Goal: Task Accomplishment & Management: Complete application form

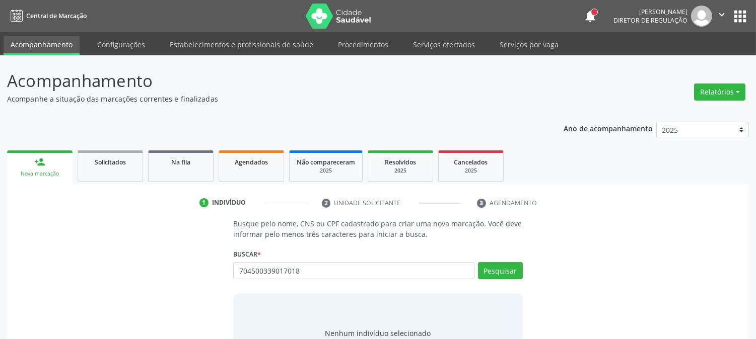
type input "704500339017018"
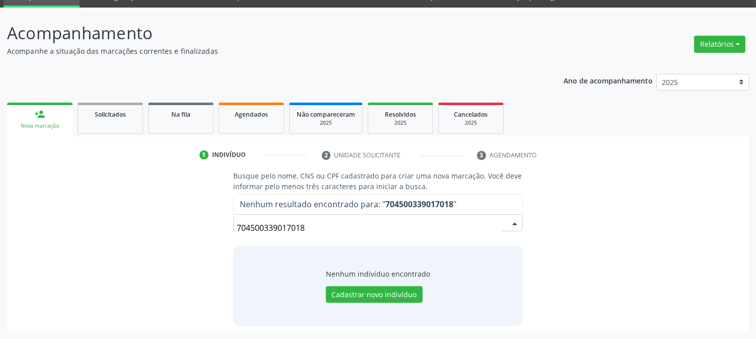
drag, startPoint x: 312, startPoint y: 225, endPoint x: 203, endPoint y: 252, distance: 112.6
click at [203, 252] on div "Busque pelo nome, CNS ou CPF cadastrado para criar uma nova marcação. Você deve…" at bounding box center [377, 248] width 727 height 155
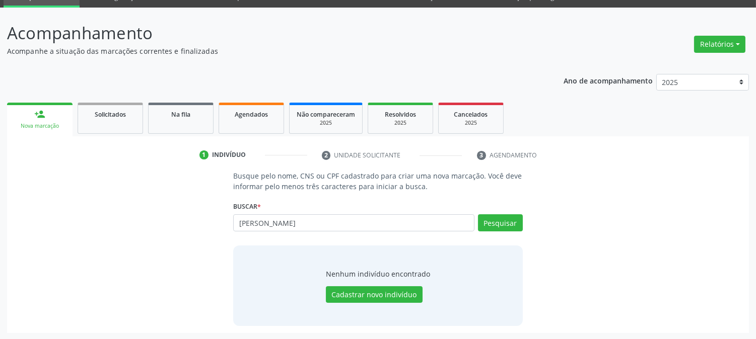
type input "PEDRO HENRIQUE DA SILVA"
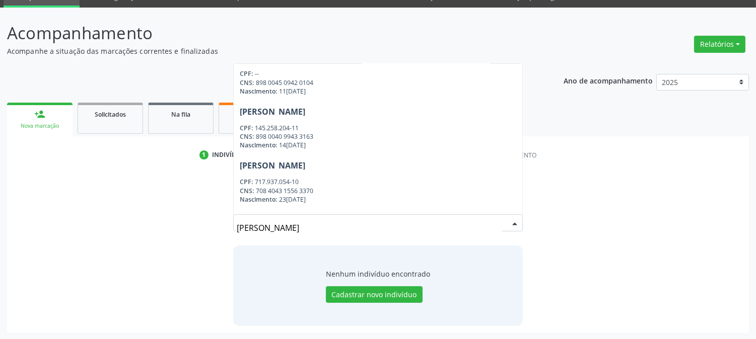
scroll to position [660, 0]
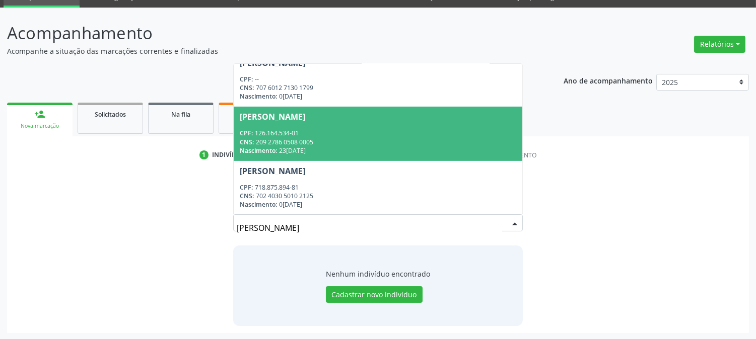
click at [360, 136] on div "CPF: 126.164.534-01" at bounding box center [378, 133] width 276 height 9
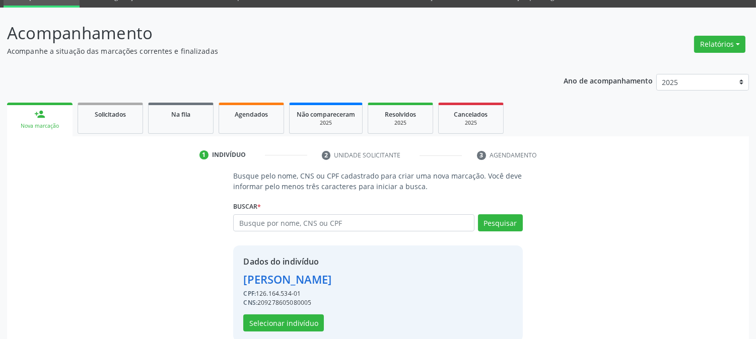
scroll to position [63, 0]
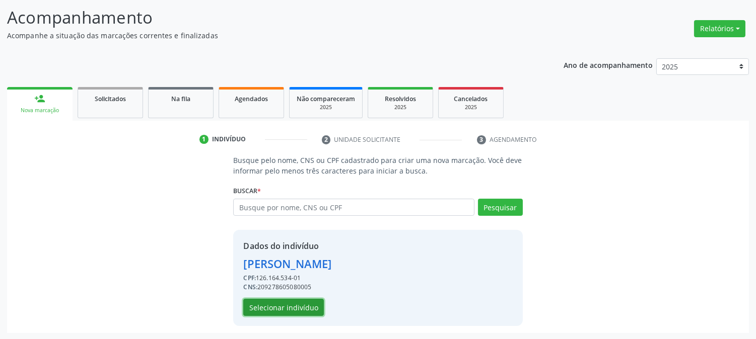
click at [280, 309] on button "Selecionar indivíduo" at bounding box center [283, 307] width 81 height 17
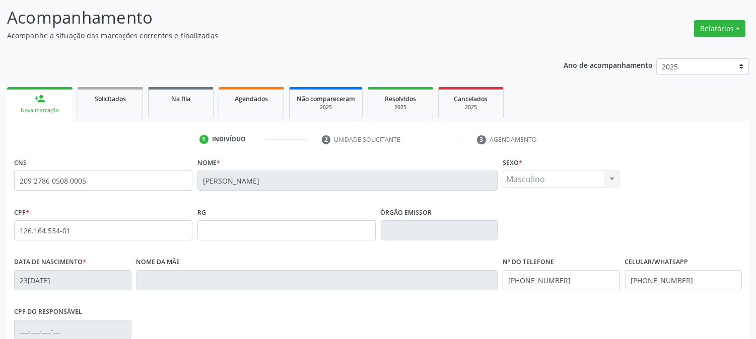
scroll to position [205, 0]
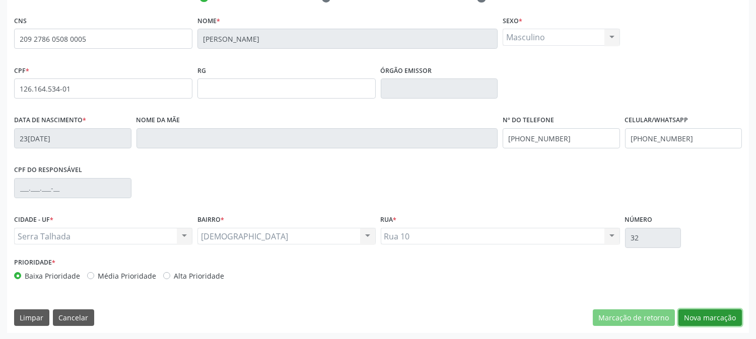
click at [716, 319] on button "Nova marcação" at bounding box center [709, 318] width 63 height 17
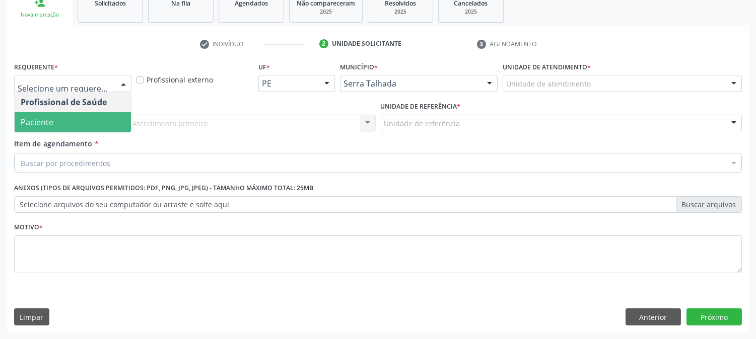
click at [83, 118] on span "Paciente" at bounding box center [73, 122] width 116 height 20
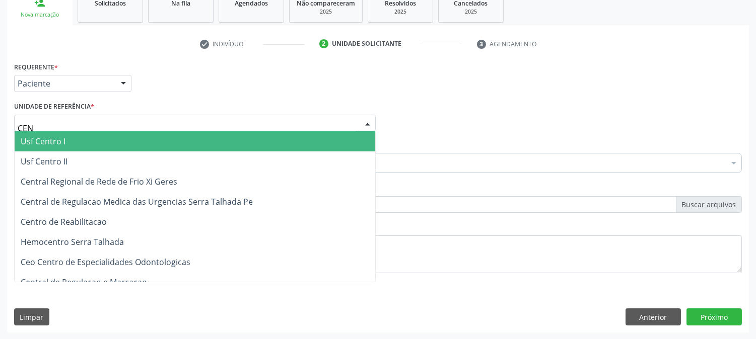
type input "CENT"
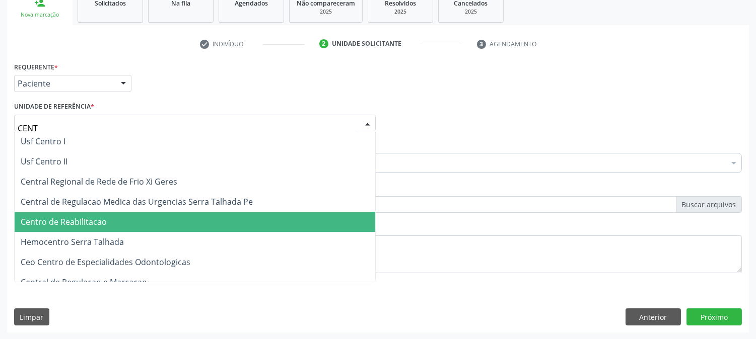
click at [91, 228] on span "Centro de Reabilitacao" at bounding box center [195, 222] width 360 height 20
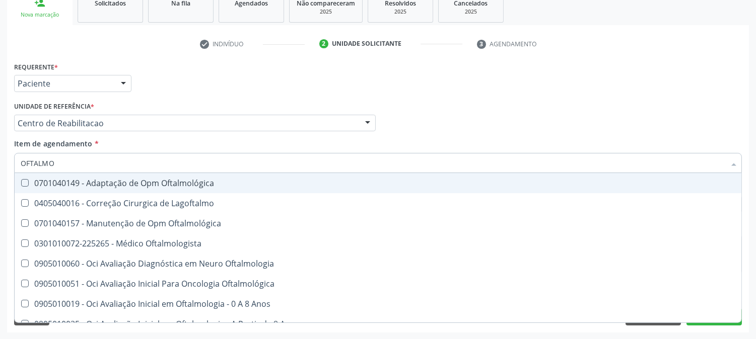
type input "OFTALMOL"
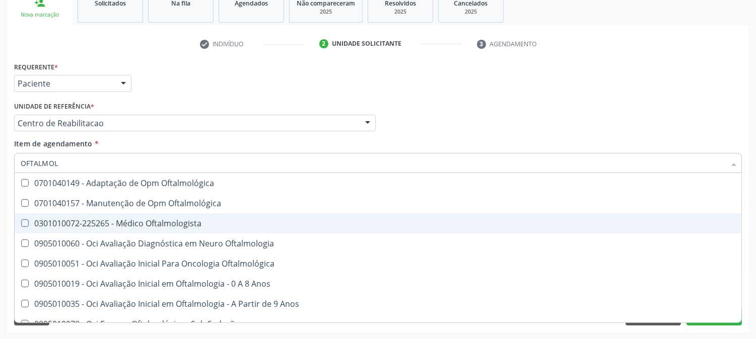
click at [115, 220] on div "0301010072-225265 - Médico Oftalmologista" at bounding box center [378, 223] width 714 height 8
checkbox Oftalmologista "true"
click at [0, 210] on div "Acompanhamento Acompanhe a situação das marcações correntes e finalizadas Relat…" at bounding box center [378, 117] width 756 height 443
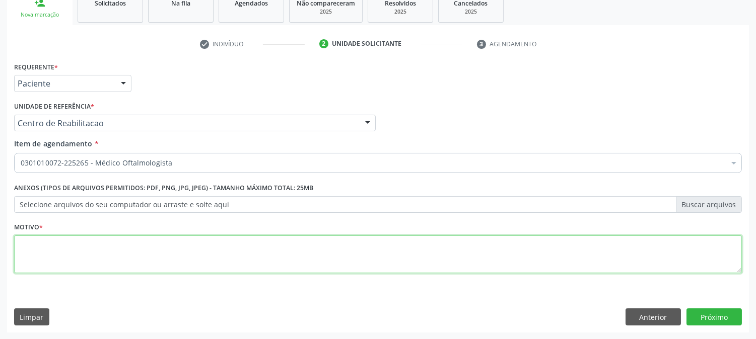
click at [188, 258] on textarea at bounding box center [377, 255] width 727 height 38
type textarea "."
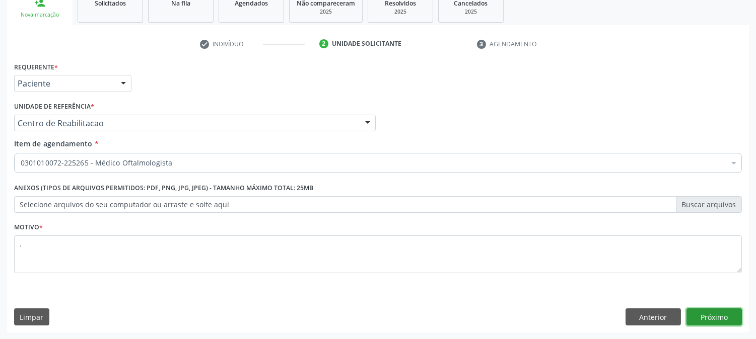
click at [712, 313] on button "Próximo" at bounding box center [713, 317] width 55 height 17
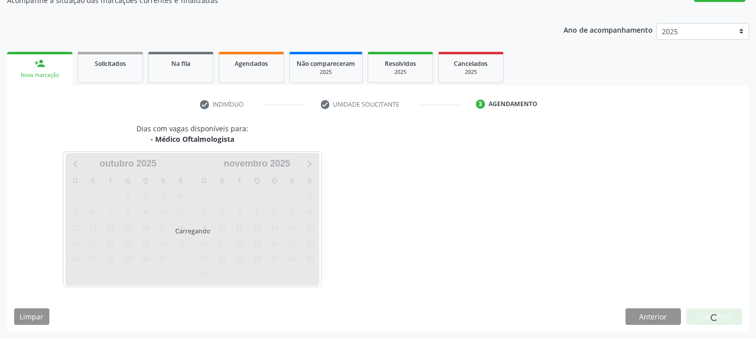
scroll to position [98, 0]
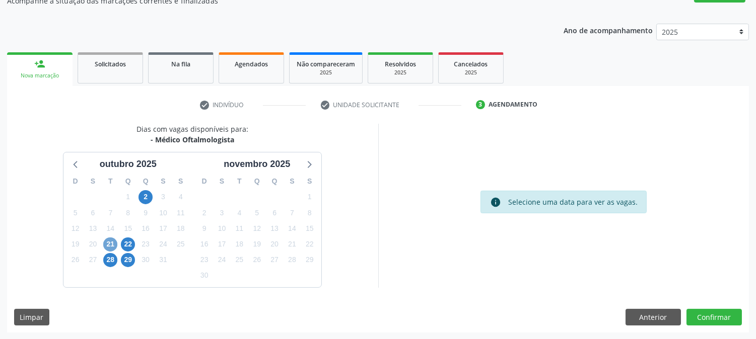
click at [113, 242] on span "21" at bounding box center [110, 245] width 14 height 14
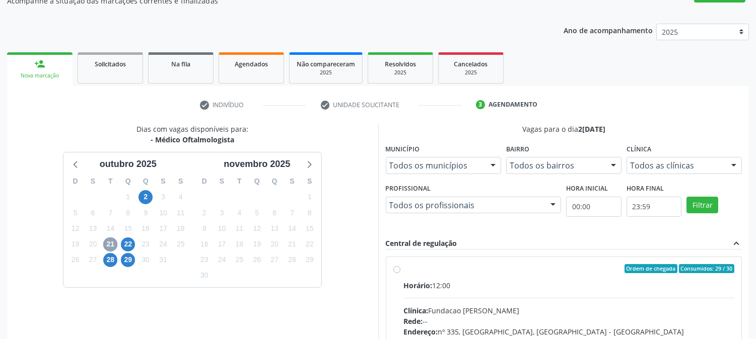
scroll to position [244, 0]
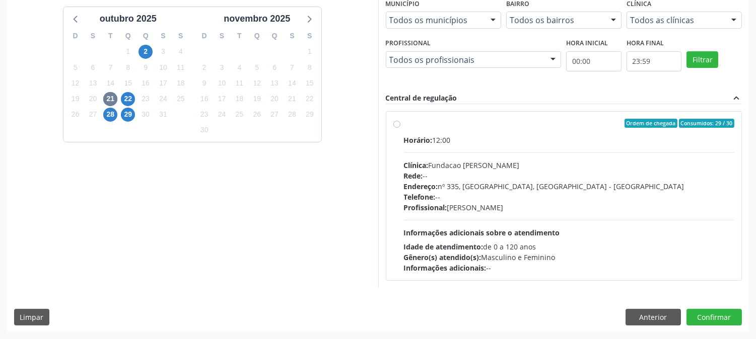
click at [512, 200] on div "Telefone: --" at bounding box center [569, 197] width 331 height 11
click at [400, 128] on input "Ordem de chegada Consumidos: 29 / 30 Horário: 12:00 Clínica: Fundacao Altino Ve…" at bounding box center [396, 123] width 7 height 9
radio input "true"
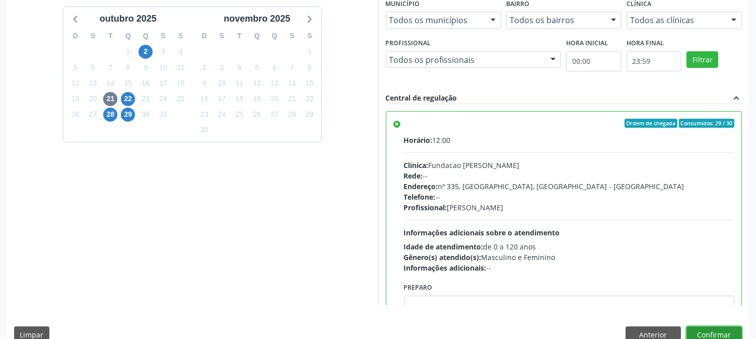
click at [688, 330] on button "Confirmar" at bounding box center [713, 335] width 55 height 17
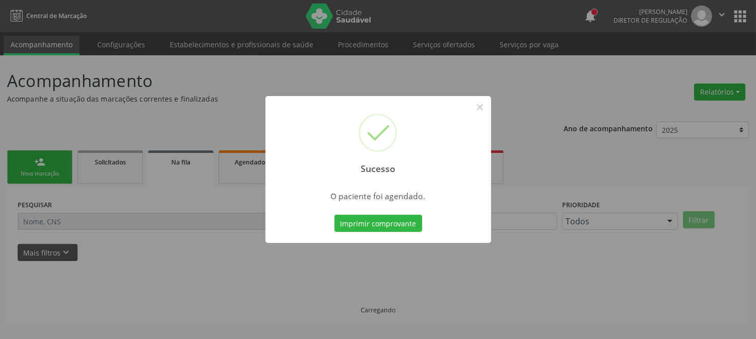
scroll to position [0, 0]
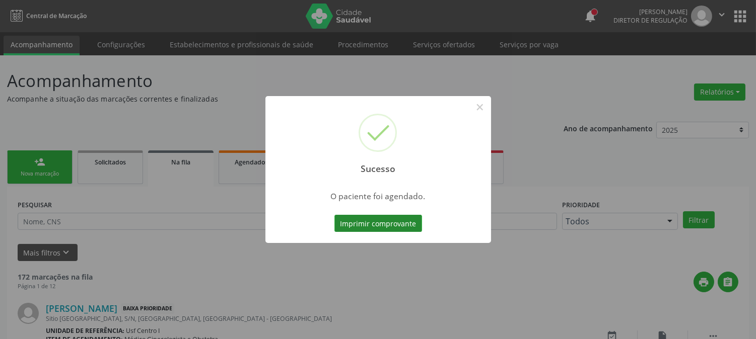
click at [376, 224] on button "Imprimir comprovante" at bounding box center [378, 223] width 88 height 17
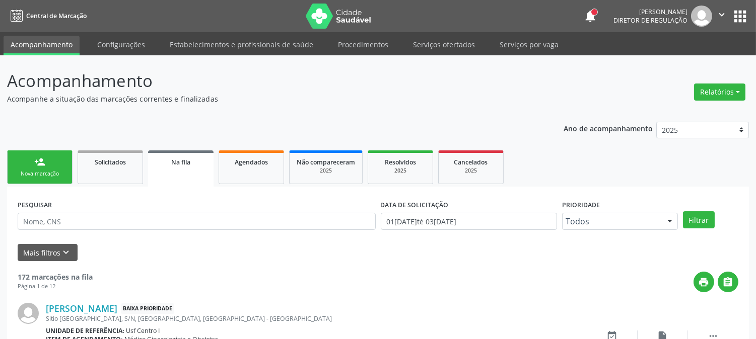
click at [19, 172] on div "Nova marcação" at bounding box center [40, 174] width 50 height 8
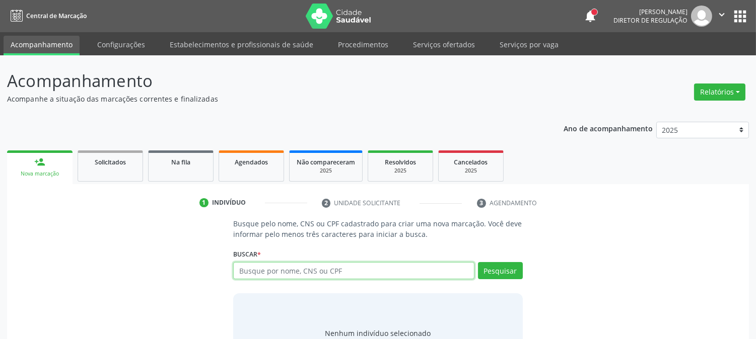
click at [351, 272] on input "text" at bounding box center [353, 270] width 241 height 17
type input "LARISSA NUNE"
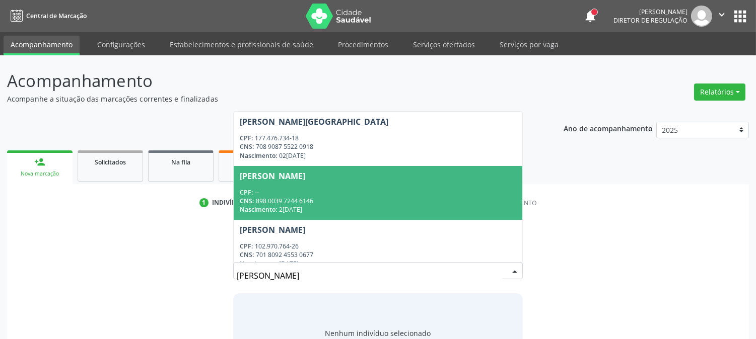
scroll to position [65, 0]
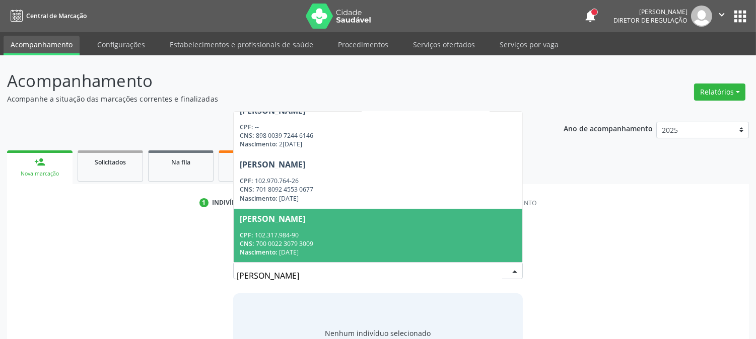
click at [345, 235] on div "CPF: 102.317.984-90" at bounding box center [378, 235] width 276 height 9
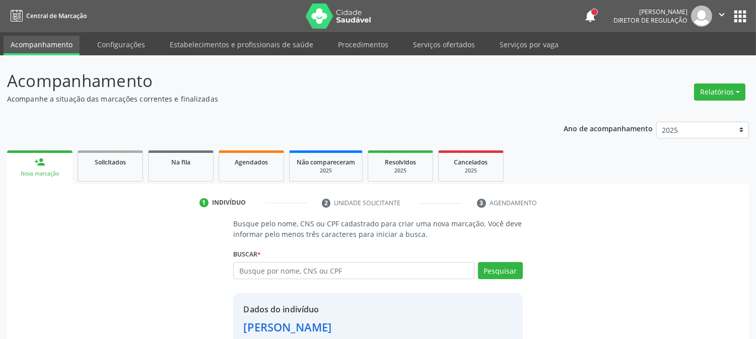
scroll to position [63, 0]
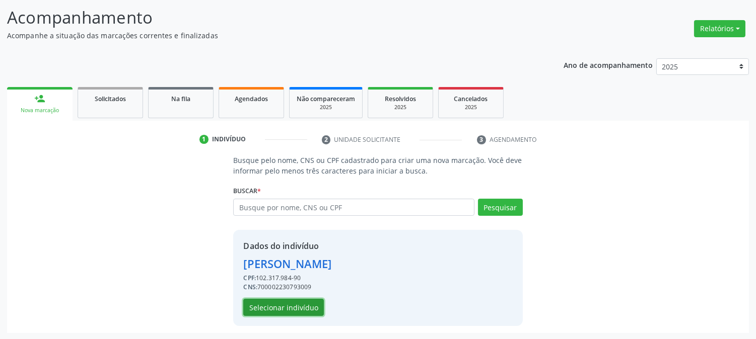
click at [285, 303] on button "Selecionar indivíduo" at bounding box center [283, 307] width 81 height 17
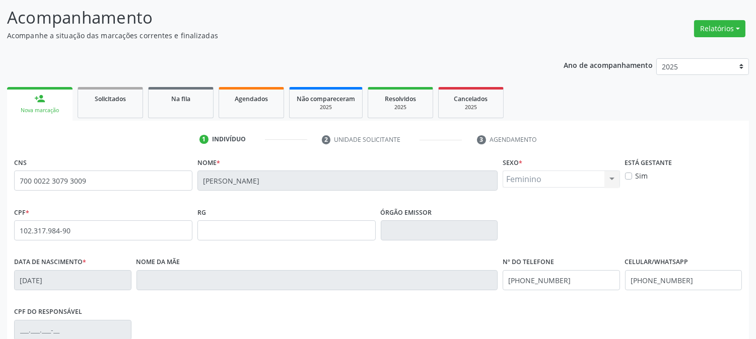
scroll to position [205, 0]
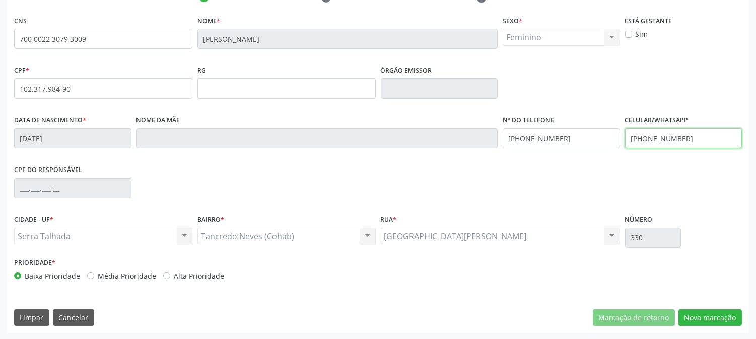
drag, startPoint x: 691, startPoint y: 139, endPoint x: 534, endPoint y: 143, distance: 157.6
click at [534, 143] on div "Data de nascimento * 16/07/1993 Nome da mãe Nº do Telefone (87) 99640-0493 Celu…" at bounding box center [378, 138] width 732 height 50
click at [469, 141] on div "Data de nascimento * 16/07/1993 Nome da mãe Nº do Telefone (87) 99640-0493 Celu…" at bounding box center [378, 138] width 732 height 50
click at [536, 138] on input "(3" at bounding box center [560, 138] width 117 height 20
type input "("
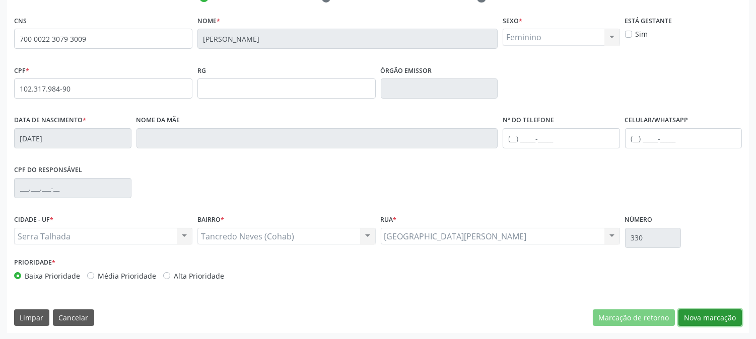
click at [705, 310] on button "Nova marcação" at bounding box center [709, 318] width 63 height 17
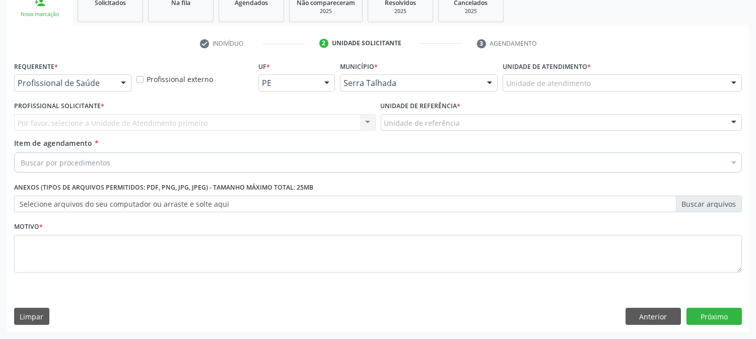
scroll to position [159, 0]
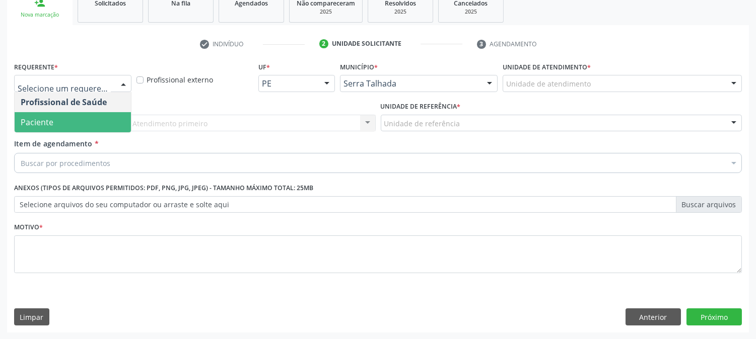
click at [79, 112] on span "Paciente" at bounding box center [73, 122] width 116 height 20
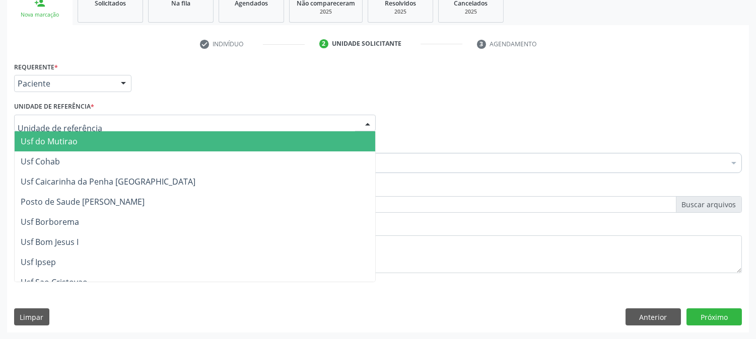
click at [80, 116] on div at bounding box center [194, 123] width 361 height 17
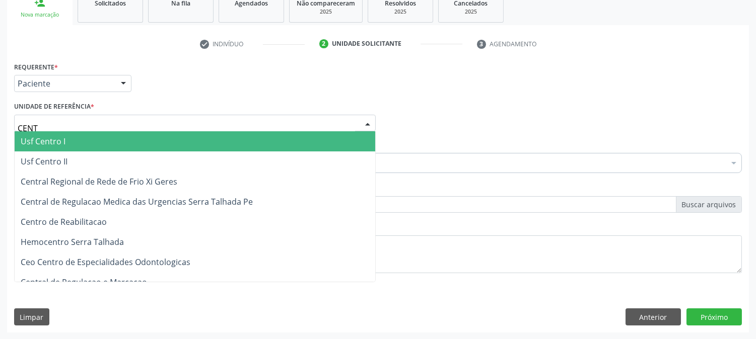
type input "CENTR"
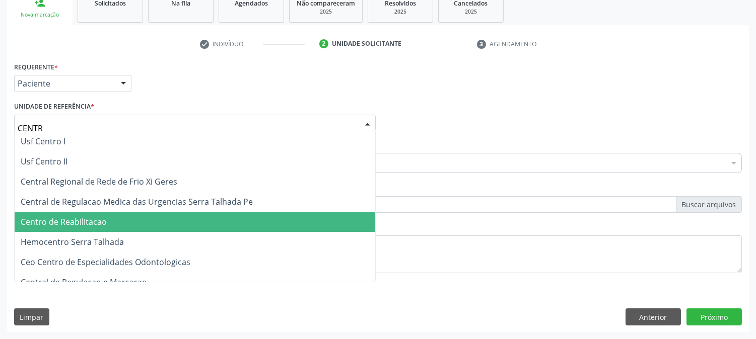
click at [91, 227] on span "Centro de Reabilitacao" at bounding box center [195, 222] width 360 height 20
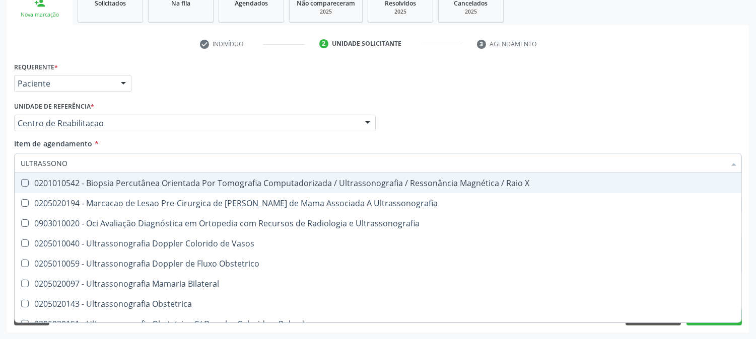
type input "ULTRASSONOG"
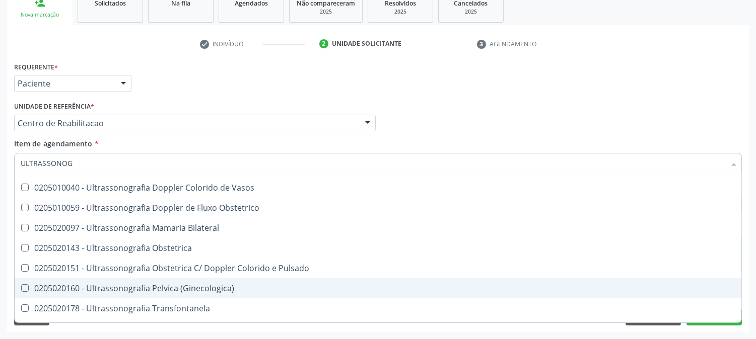
scroll to position [112, 0]
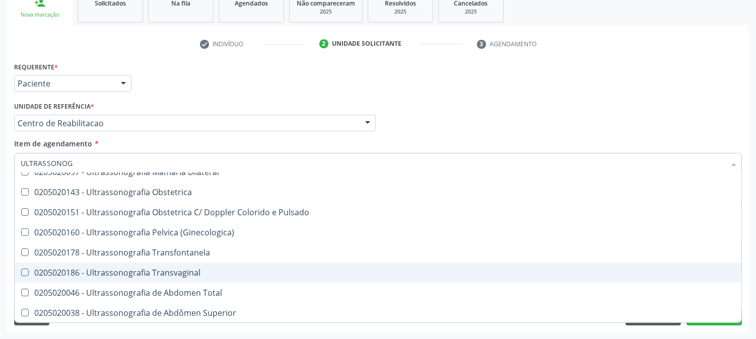
click at [112, 274] on div "0205020186 - Ultrassonografia Transvaginal" at bounding box center [378, 273] width 714 height 8
checkbox Transvaginal "true"
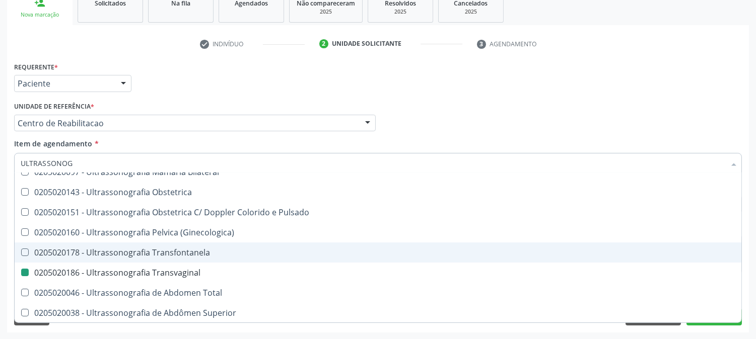
click at [0, 223] on div "Acompanhamento Acompanhe a situação das marcações correntes e finalizadas Relat…" at bounding box center [378, 117] width 756 height 443
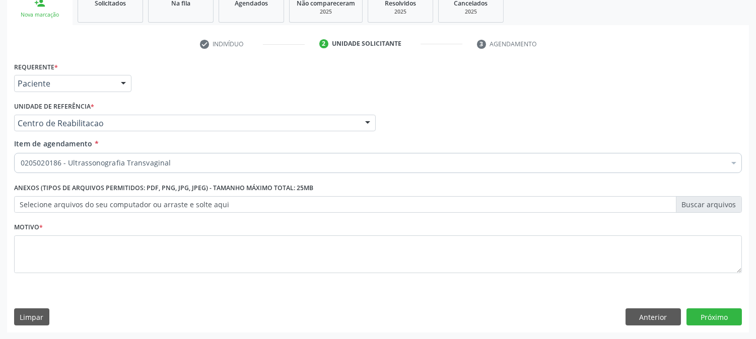
scroll to position [0, 0]
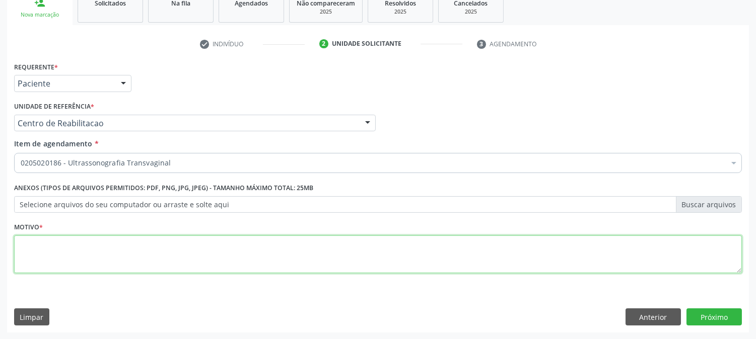
click at [53, 243] on textarea at bounding box center [377, 255] width 727 height 38
type textarea "."
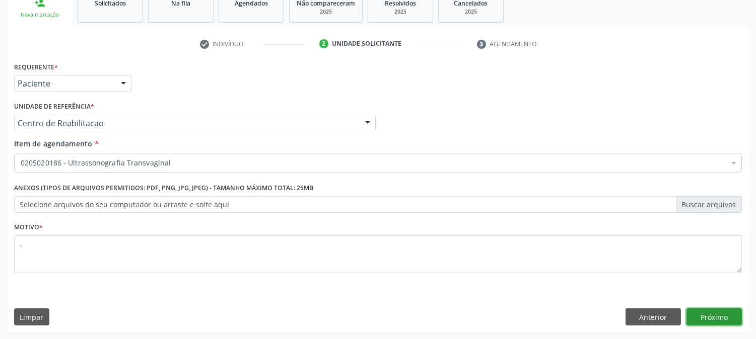
click at [696, 313] on button "Próximo" at bounding box center [713, 317] width 55 height 17
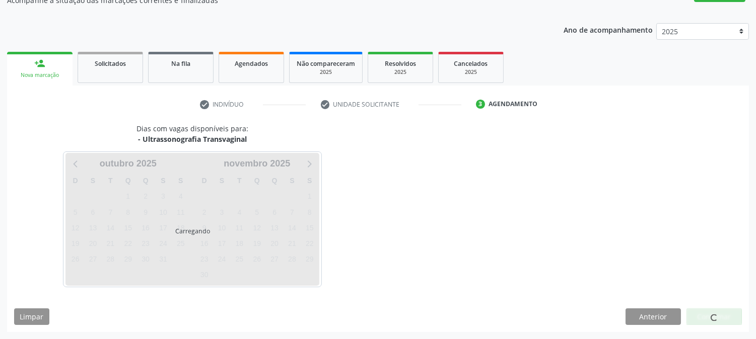
scroll to position [98, 0]
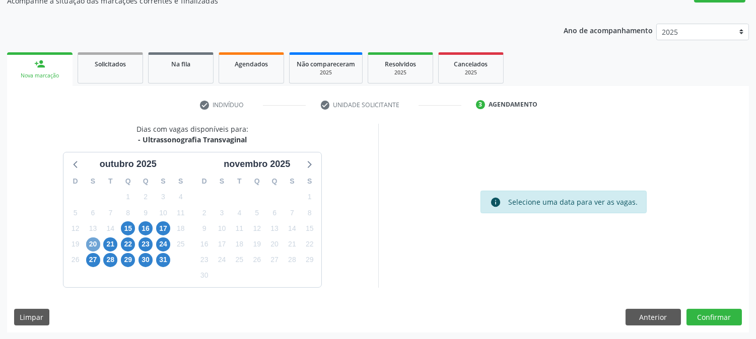
click at [86, 242] on span "20" at bounding box center [93, 245] width 14 height 14
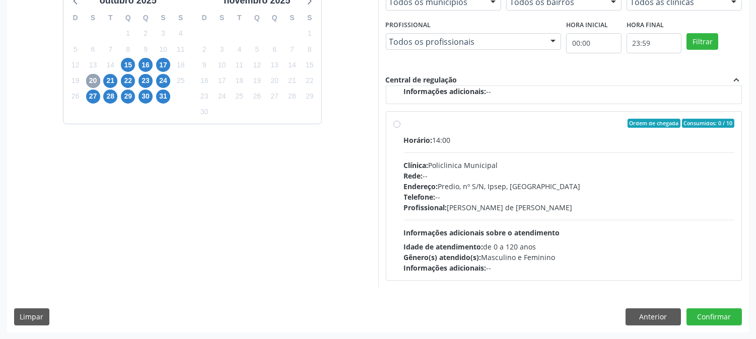
scroll to position [111, 0]
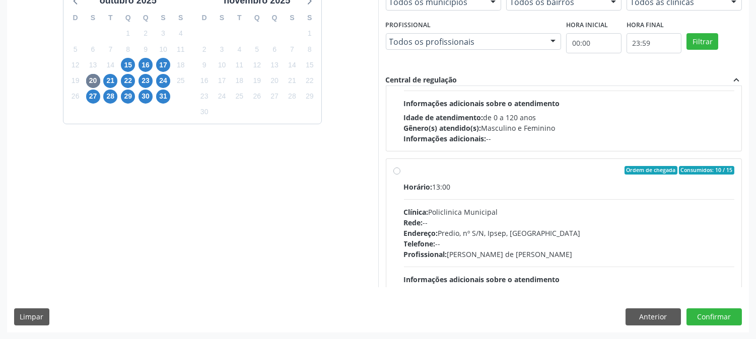
click at [459, 224] on div "Rede: --" at bounding box center [569, 222] width 331 height 11
click at [400, 175] on input "Ordem de chegada Consumidos: 10 / 15 Horário: 13:00 Clínica: Policlinica Munici…" at bounding box center [396, 170] width 7 height 9
radio input "true"
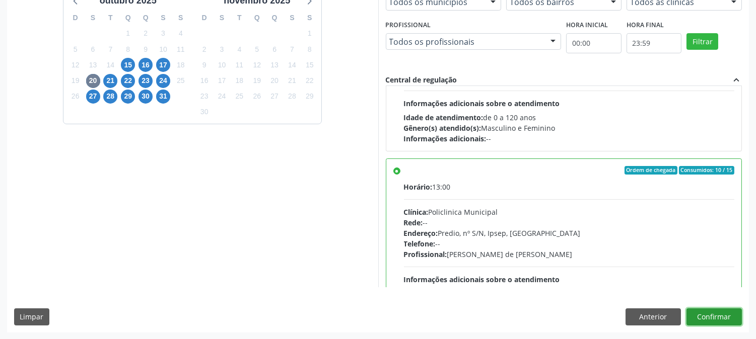
click at [718, 316] on button "Confirmar" at bounding box center [713, 317] width 55 height 17
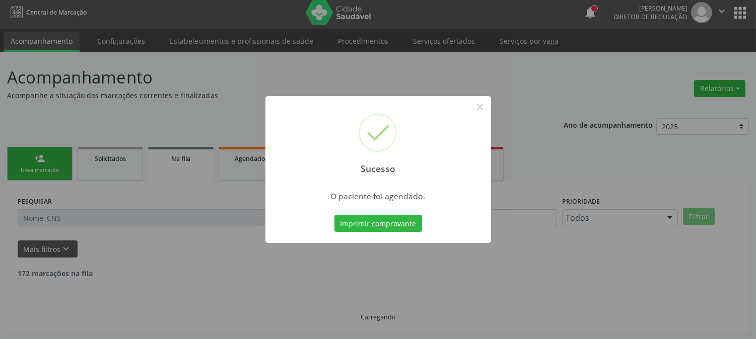
scroll to position [0, 0]
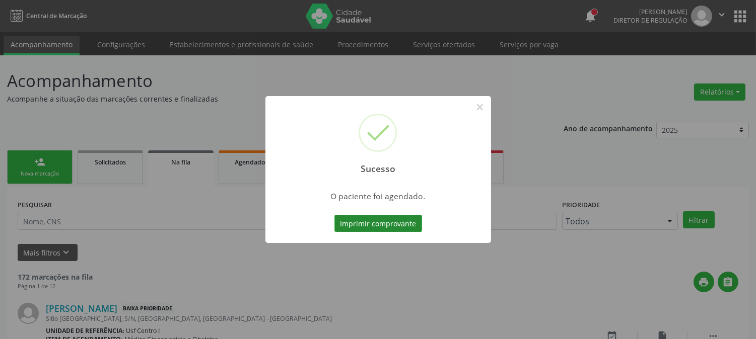
click at [391, 230] on button "Imprimir comprovante" at bounding box center [378, 223] width 88 height 17
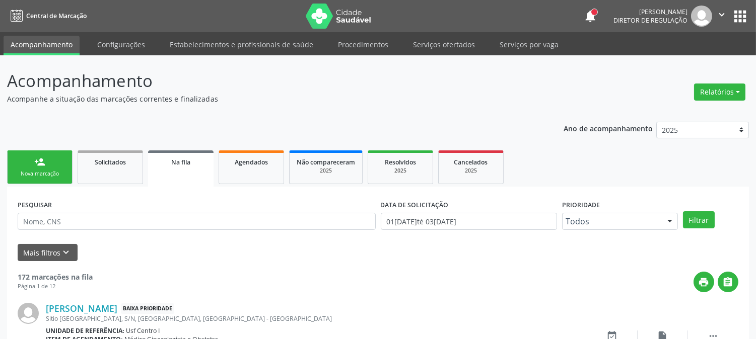
click at [61, 172] on div "Nova marcação" at bounding box center [40, 174] width 50 height 8
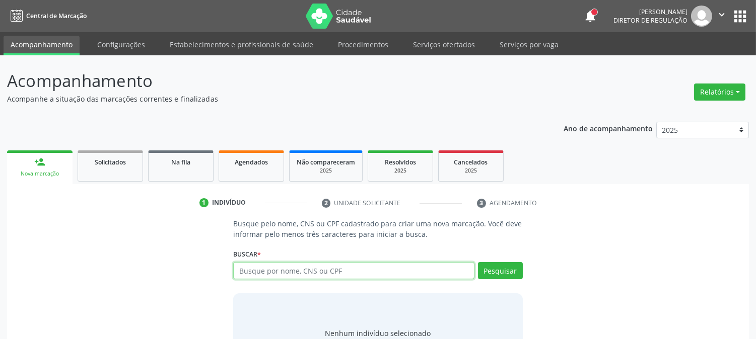
click at [267, 270] on input "text" at bounding box center [353, 270] width 241 height 17
type input "898003727824206"
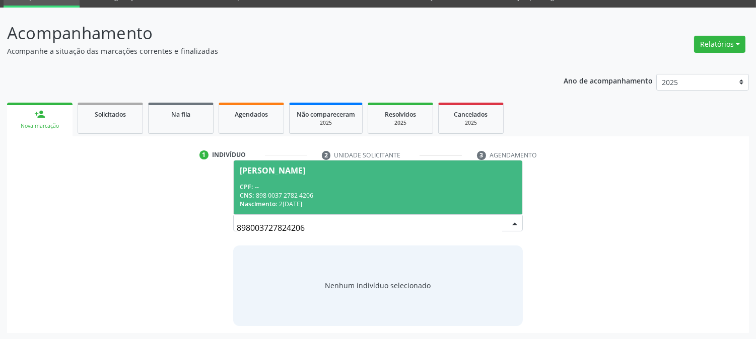
click at [294, 194] on div "CNS: 898 0037 2782 4206" at bounding box center [378, 195] width 276 height 9
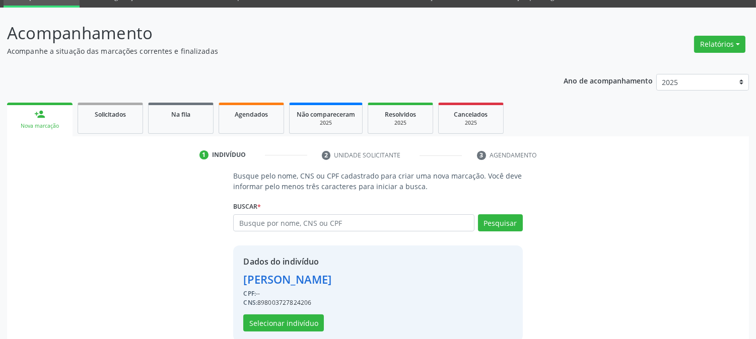
scroll to position [63, 0]
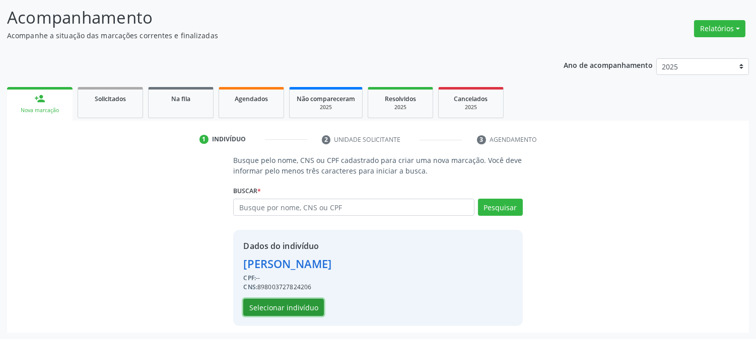
click at [283, 301] on button "Selecionar indivíduo" at bounding box center [283, 307] width 81 height 17
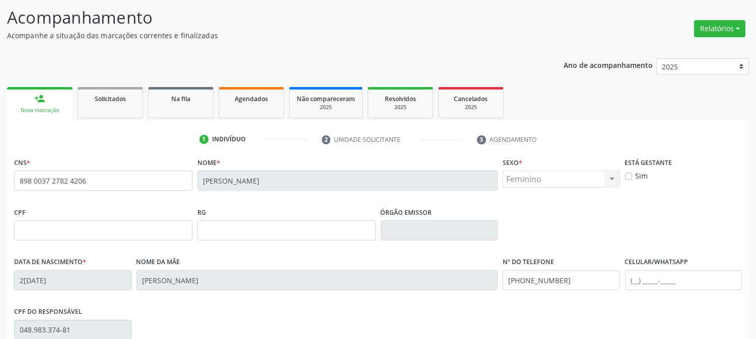
scroll to position [205, 0]
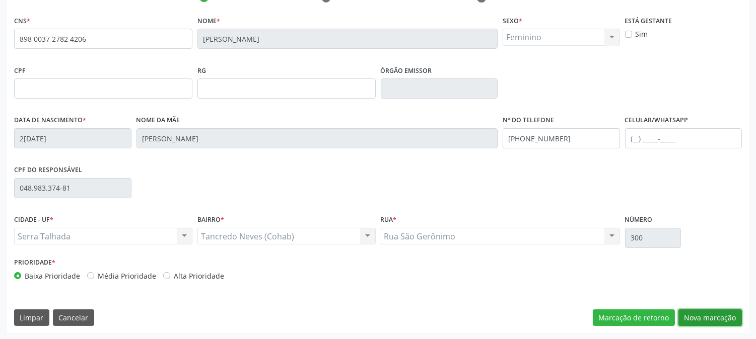
click at [698, 319] on button "Nova marcação" at bounding box center [709, 318] width 63 height 17
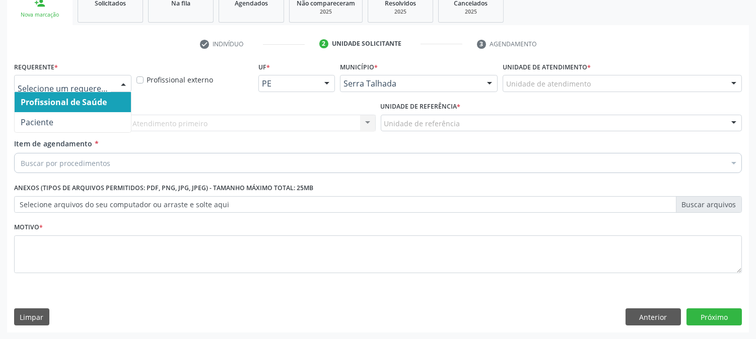
click at [116, 83] on div at bounding box center [123, 84] width 15 height 17
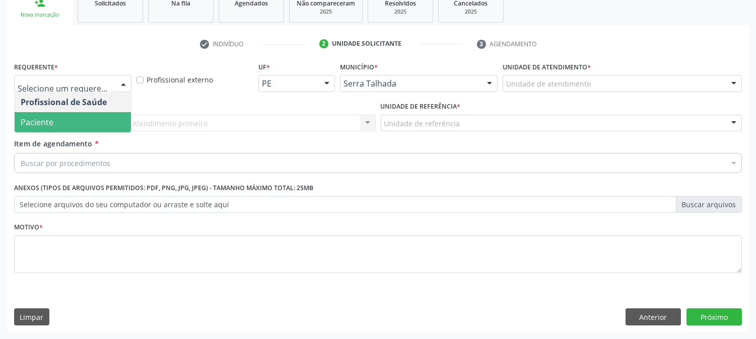
click at [101, 123] on span "Paciente" at bounding box center [73, 122] width 116 height 20
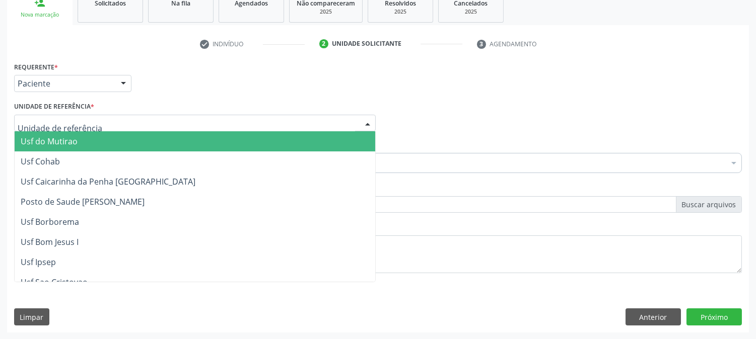
click at [101, 123] on div at bounding box center [194, 123] width 361 height 17
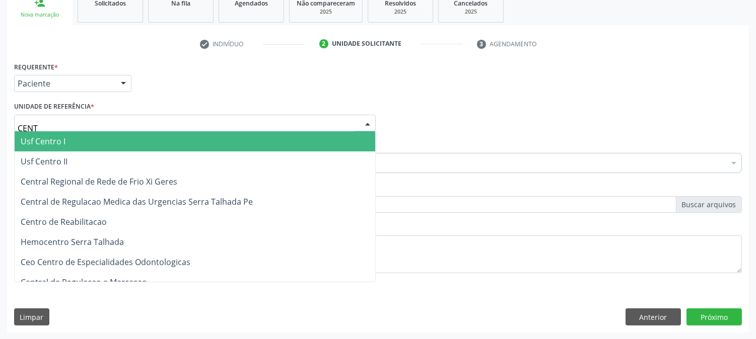
type input "CENTR"
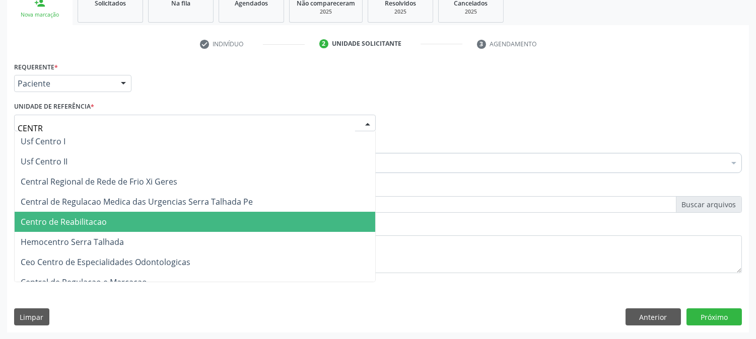
click at [113, 214] on span "Centro de Reabilitacao" at bounding box center [195, 222] width 360 height 20
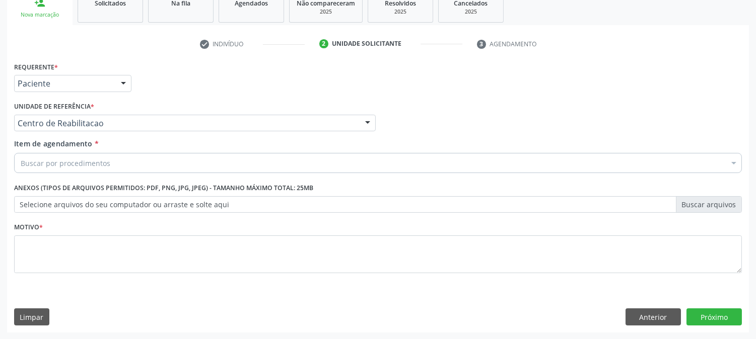
click at [110, 163] on div "Buscar por procedimentos" at bounding box center [377, 163] width 727 height 20
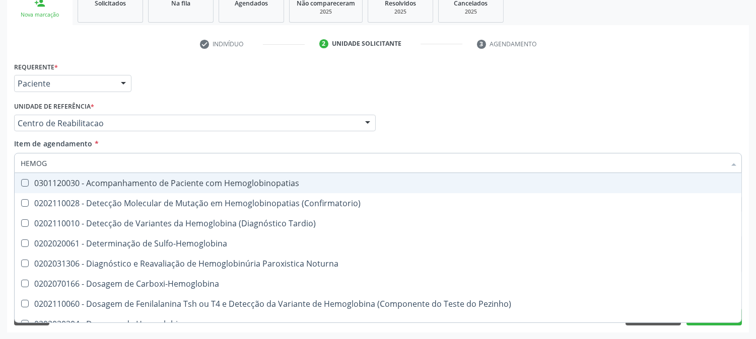
type input "HEMOGR"
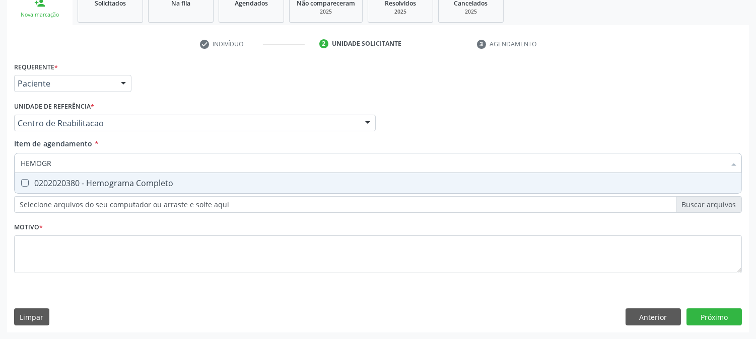
click at [62, 186] on div "0202020380 - Hemograma Completo" at bounding box center [378, 183] width 714 height 8
checkbox Completo "true"
drag, startPoint x: 64, startPoint y: 164, endPoint x: 0, endPoint y: 167, distance: 64.0
click at [0, 167] on div "Acompanhamento Acompanhe a situação das marcações correntes e finalizadas Relat…" at bounding box center [378, 117] width 756 height 443
type input "URIN"
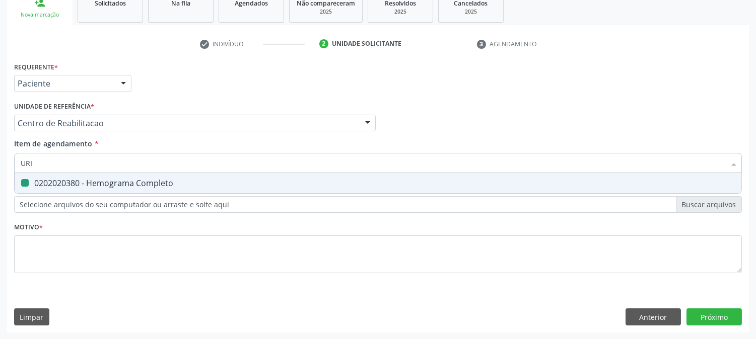
checkbox Completo "false"
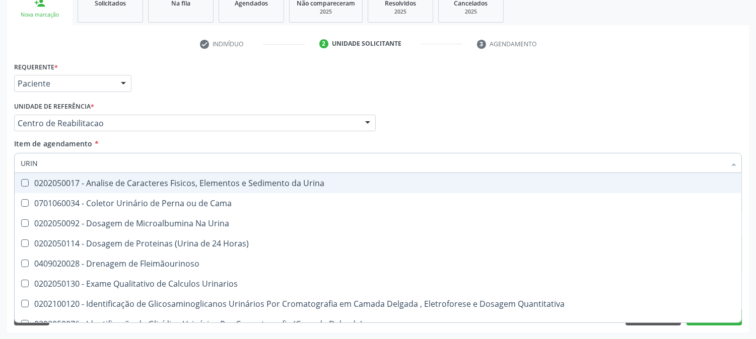
type input "URINA"
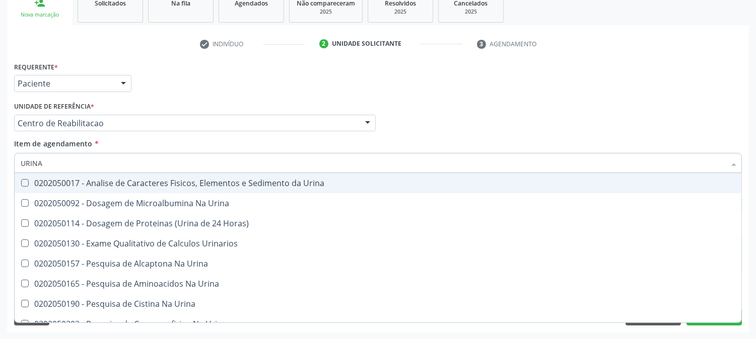
click at [220, 175] on span "0202050017 - Analise de Caracteres Fisicos, Elementos e Sedimento da Urina" at bounding box center [378, 183] width 726 height 20
checkbox Urina "true"
drag, startPoint x: 56, startPoint y: 158, endPoint x: 0, endPoint y: 160, distance: 55.9
click at [0, 160] on div "Acompanhamento Acompanhe a situação das marcações correntes e finalizadas Relat…" at bounding box center [378, 117] width 756 height 443
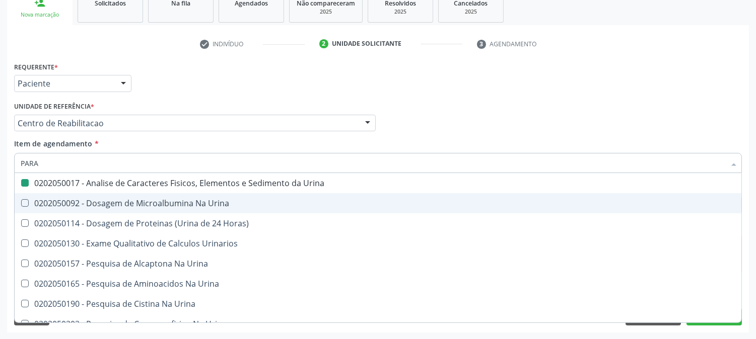
type input "PARAS"
checkbox Urina "false"
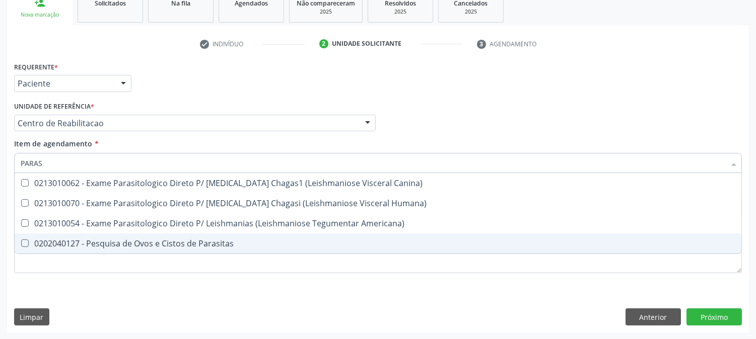
click at [198, 244] on div "0202040127 - Pesquisa de Ovos e Cistos de Parasitas" at bounding box center [378, 244] width 714 height 8
checkbox Parasitas "true"
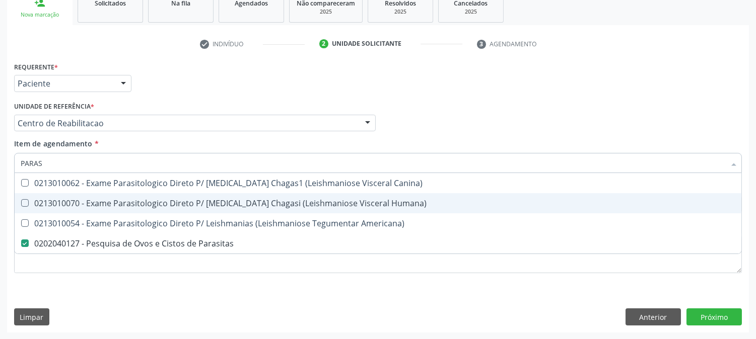
drag, startPoint x: 57, startPoint y: 165, endPoint x: 0, endPoint y: 167, distance: 57.4
click at [0, 167] on div "Acompanhamento Acompanhe a situação das marcações correntes e finalizadas Relat…" at bounding box center [378, 117] width 756 height 443
type input "GL"
checkbox Parasitas "false"
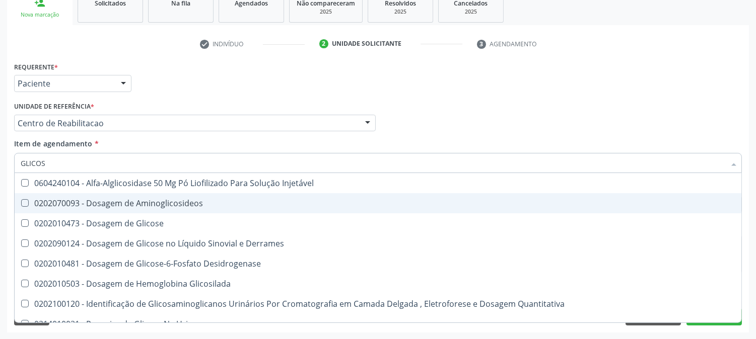
type input "GLICOSE"
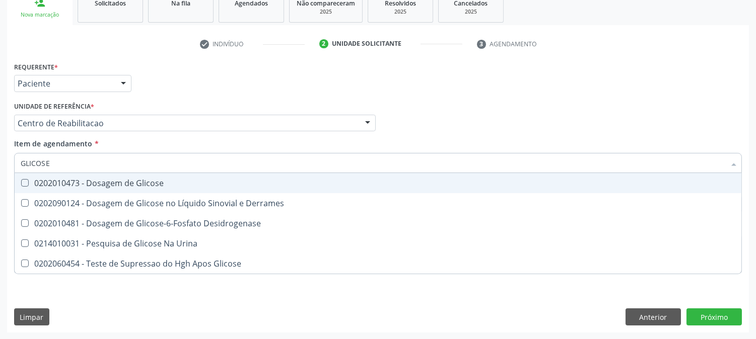
click at [42, 185] on div "0202010473 - Dosagem de Glicose" at bounding box center [378, 183] width 714 height 8
checkbox Glicose "true"
drag, startPoint x: 62, startPoint y: 162, endPoint x: 0, endPoint y: 158, distance: 62.1
click at [0, 158] on div "Acompanhamento Acompanhe a situação das marcações correntes e finalizadas Relat…" at bounding box center [378, 117] width 756 height 443
type input "U"
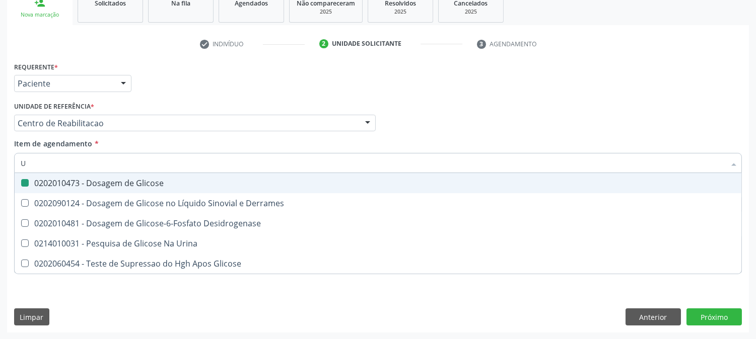
checkbox Glicose "false"
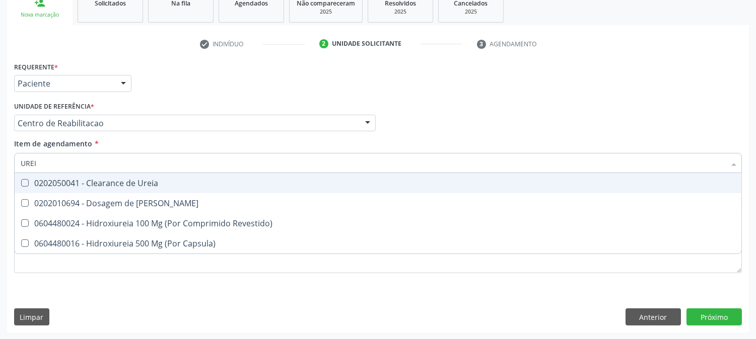
type input "UREIA"
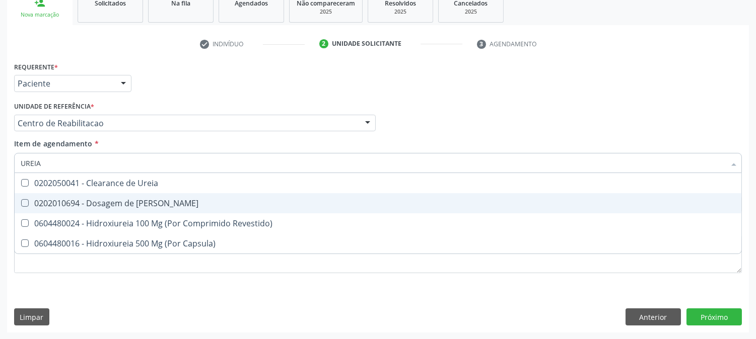
click at [38, 205] on div "0202010694 - Dosagem de [PERSON_NAME]" at bounding box center [378, 203] width 714 height 8
checkbox Ureia "true"
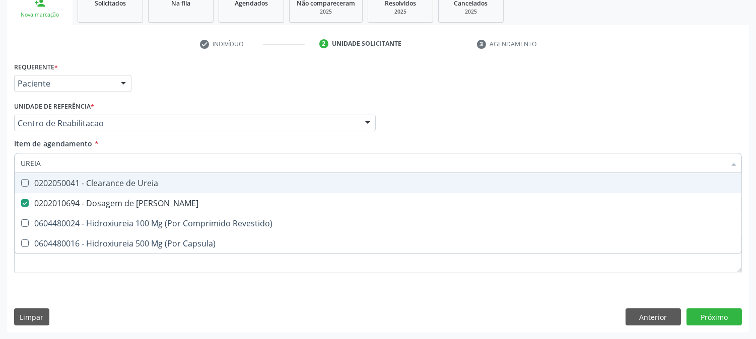
drag, startPoint x: 43, startPoint y: 162, endPoint x: 0, endPoint y: 151, distance: 44.1
click at [0, 151] on div "Acompanhamento Acompanhe a situação das marcações correntes e finalizadas Relat…" at bounding box center [378, 117] width 756 height 443
type input "C"
checkbox Ureia "false"
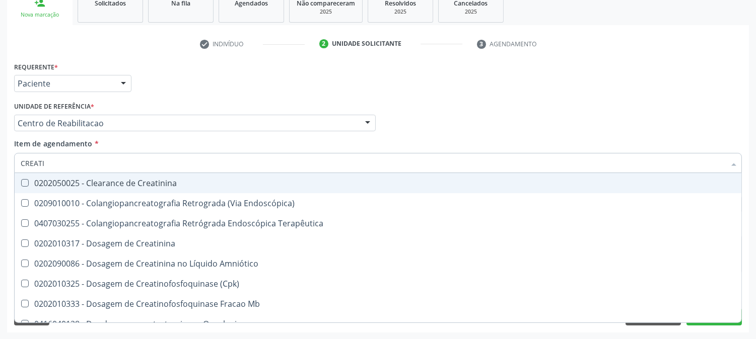
type input "CREATIN"
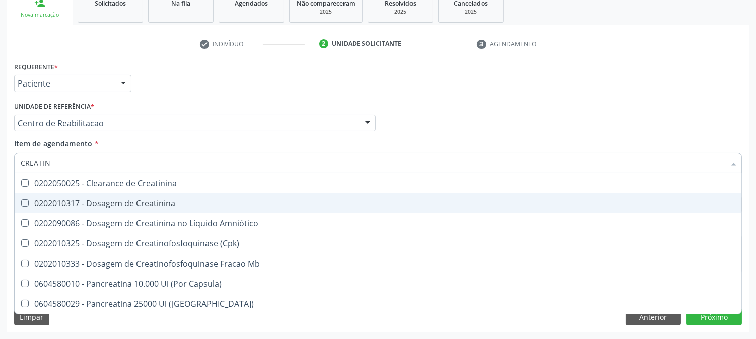
click at [49, 207] on span "0202010317 - Dosagem de Creatinina" at bounding box center [378, 203] width 726 height 20
checkbox Creatinina "true"
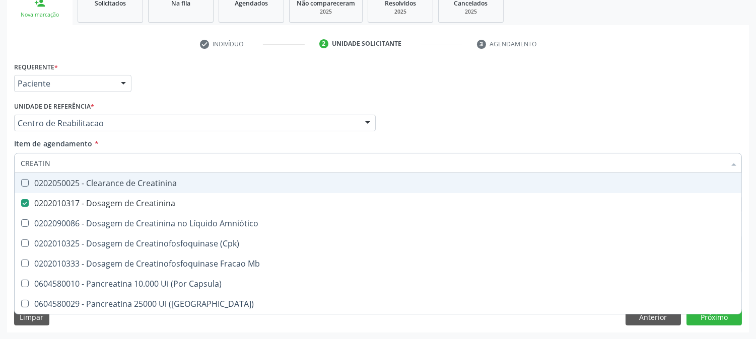
drag, startPoint x: 54, startPoint y: 163, endPoint x: 0, endPoint y: 163, distance: 53.9
click at [0, 163] on div "Acompanhamento Acompanhe a situação das marcações correntes e finalizadas Relat…" at bounding box center [378, 117] width 756 height 443
type input "AC"
checkbox Creatinina "false"
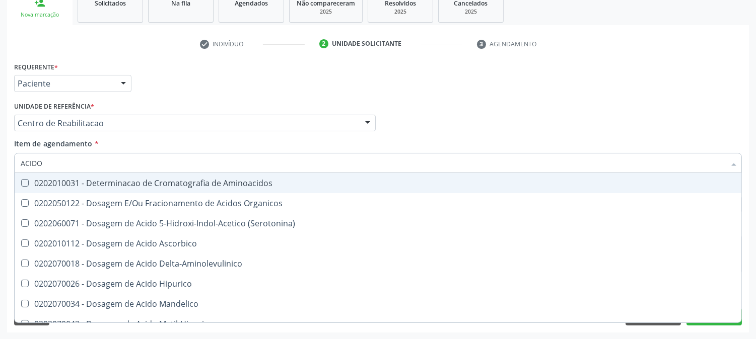
type input "ACIDO U"
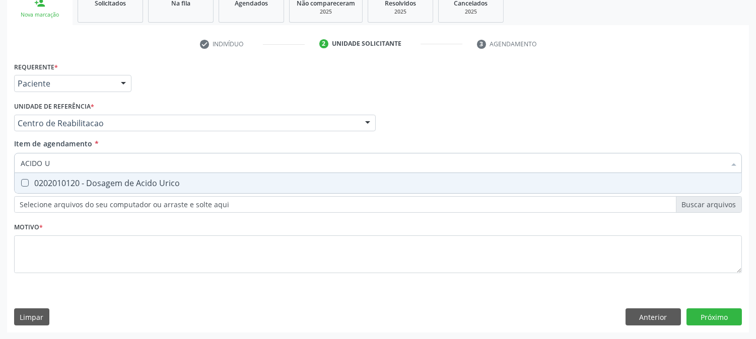
click at [48, 180] on div "0202010120 - Dosagem de Acido Urico" at bounding box center [378, 183] width 714 height 8
checkbox Urico "true"
drag, startPoint x: 54, startPoint y: 166, endPoint x: 0, endPoint y: 164, distance: 54.4
click at [0, 164] on div "Acompanhamento Acompanhe a situação das marcações correntes e finalizadas Relat…" at bounding box center [378, 117] width 756 height 443
type input "CO"
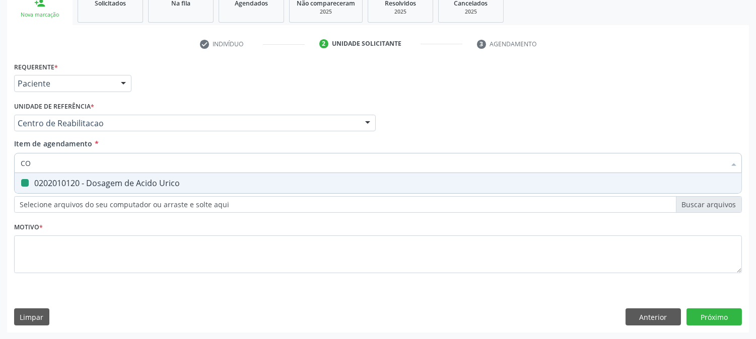
checkbox Urico "false"
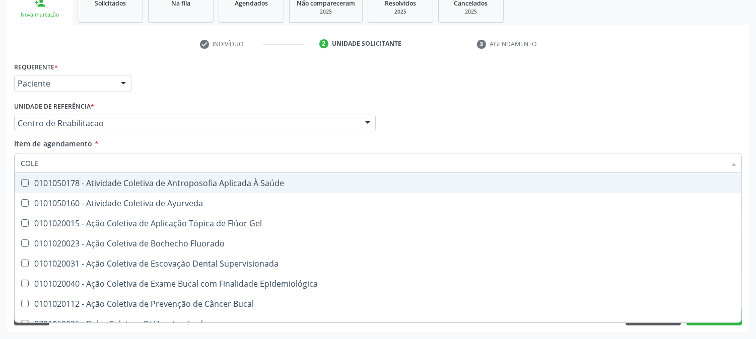
type input "COLES"
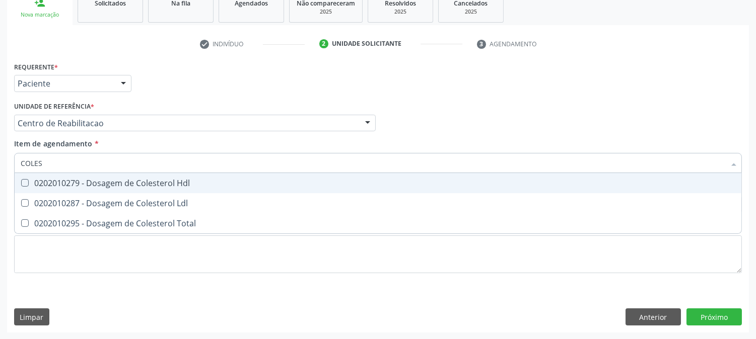
click at [47, 184] on div "0202010279 - Dosagem de Colesterol Hdl" at bounding box center [378, 183] width 714 height 8
checkbox Hdl "true"
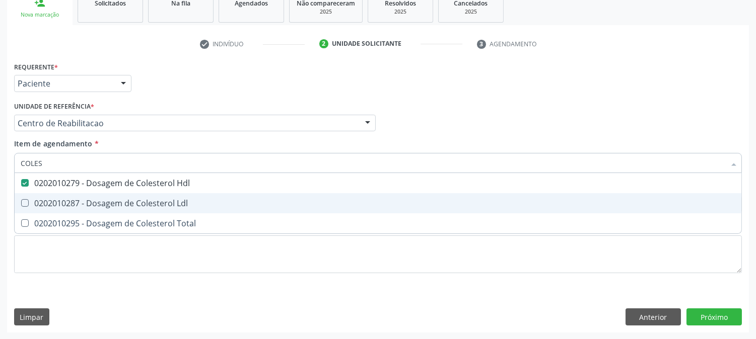
click at [44, 200] on div "0202010287 - Dosagem de Colesterol Ldl" at bounding box center [378, 203] width 714 height 8
checkbox Ldl "true"
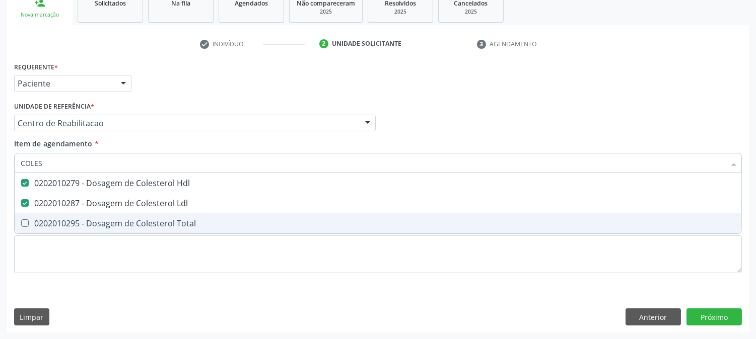
click at [44, 220] on div "0202010295 - Dosagem de Colesterol Total" at bounding box center [378, 223] width 714 height 8
checkbox Total "true"
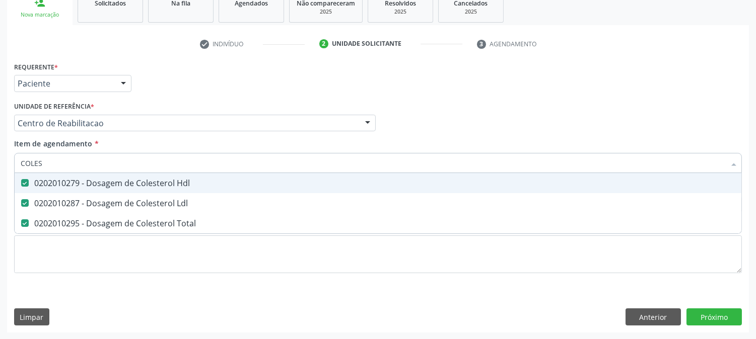
drag, startPoint x: 48, startPoint y: 164, endPoint x: 9, endPoint y: 164, distance: 39.8
click at [9, 164] on div "Requerente * Paciente Profissional de Saúde Paciente Nenhum resultado encontrad…" at bounding box center [377, 195] width 741 height 273
type input "TR"
checkbox Hdl "false"
checkbox Ldl "false"
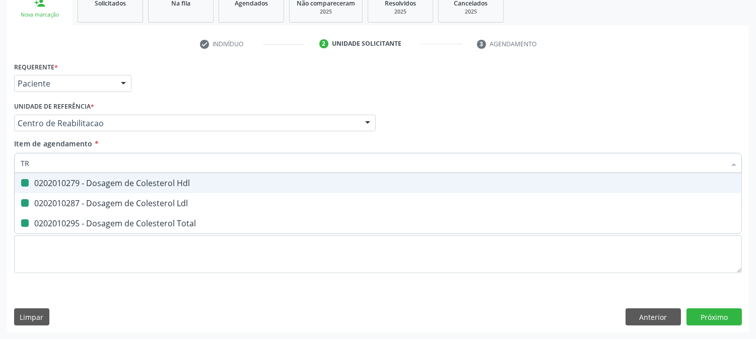
checkbox Total "false"
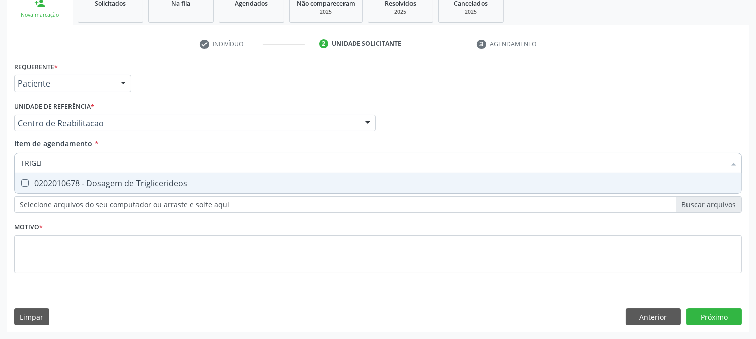
type input "TRIGLIC"
click at [29, 184] on div "0202010678 - Dosagem de Triglicerideos" at bounding box center [378, 183] width 714 height 8
checkbox Triglicerideos "true"
drag, startPoint x: 47, startPoint y: 168, endPoint x: 0, endPoint y: 169, distance: 46.8
click at [0, 169] on div "Acompanhamento Acompanhe a situação das marcações correntes e finalizadas Relat…" at bounding box center [378, 117] width 756 height 443
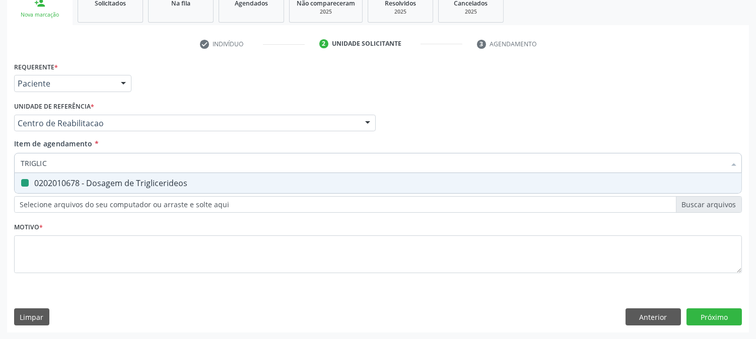
type input "T"
checkbox Triglicerideos "false"
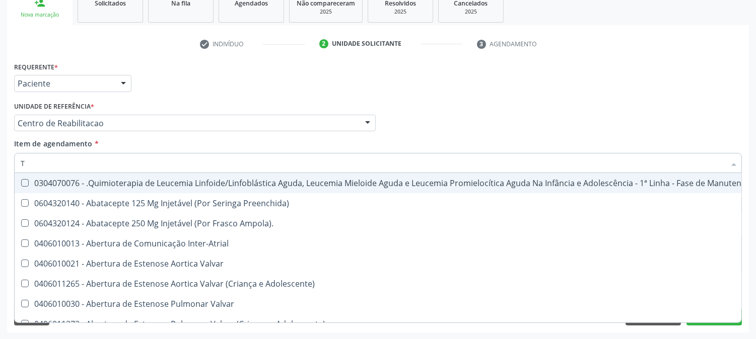
type input "TG"
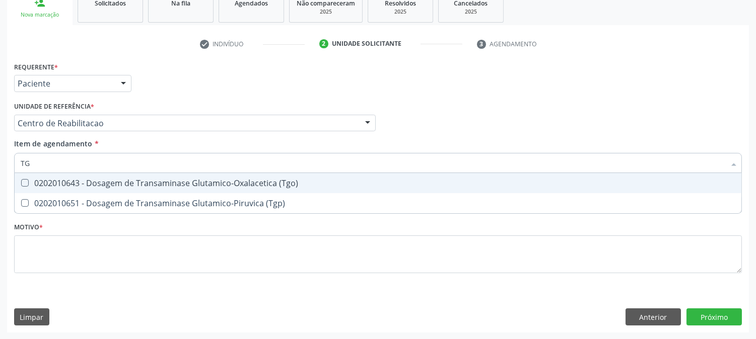
click at [40, 184] on div "0202010643 - Dosagem de Transaminase Glutamico-Oxalacetica (Tgo)" at bounding box center [378, 183] width 714 height 8
checkbox \(Tgo\) "true"
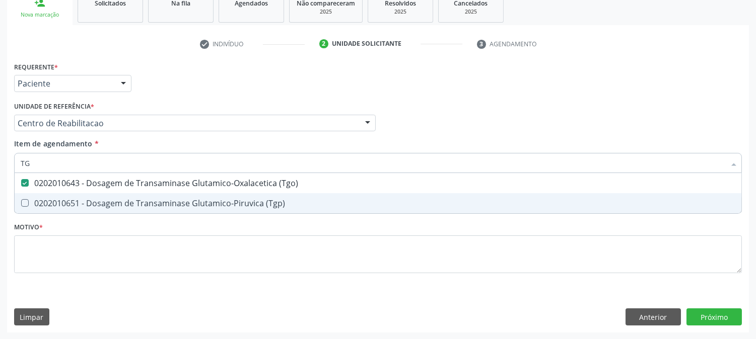
click at [40, 204] on div "0202010651 - Dosagem de Transaminase Glutamico-Piruvica (Tgp)" at bounding box center [378, 203] width 714 height 8
checkbox \(Tgp\) "true"
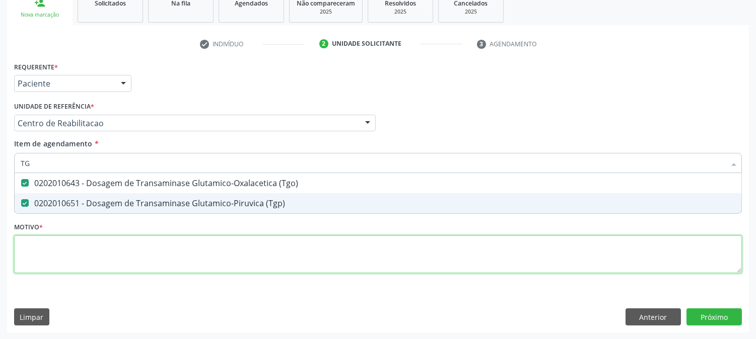
click at [46, 249] on div "Requerente * Paciente Profissional de Saúde Paciente Nenhum resultado encontrad…" at bounding box center [377, 173] width 727 height 228
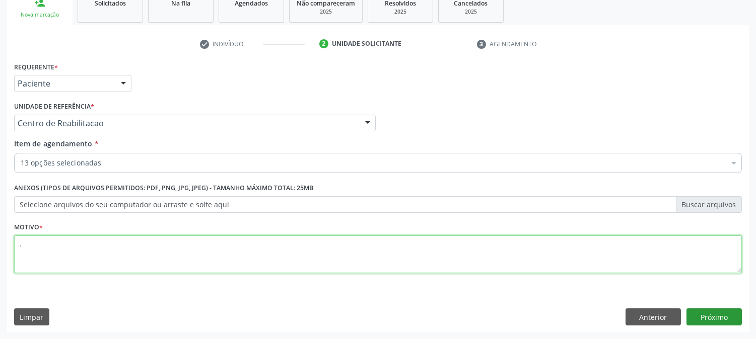
type textarea "."
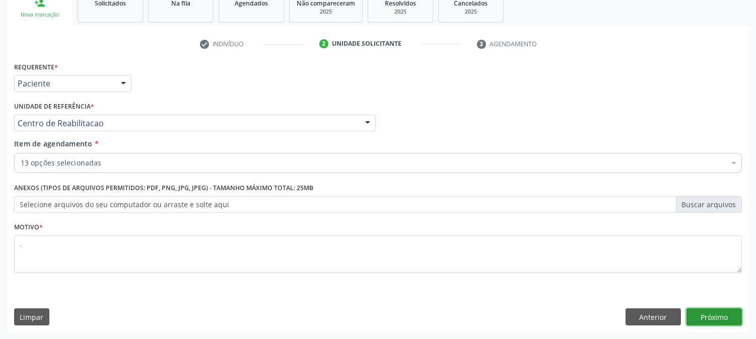
click at [703, 315] on button "Próximo" at bounding box center [713, 317] width 55 height 17
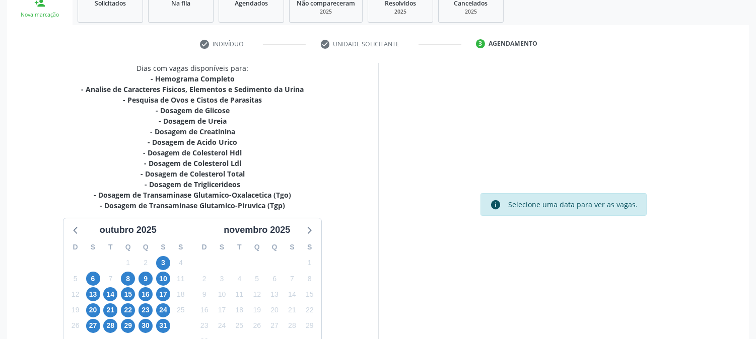
scroll to position [225, 0]
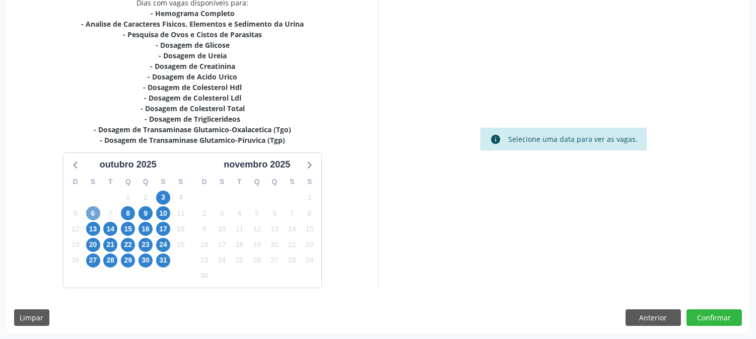
click at [88, 211] on span "6" at bounding box center [93, 213] width 14 height 14
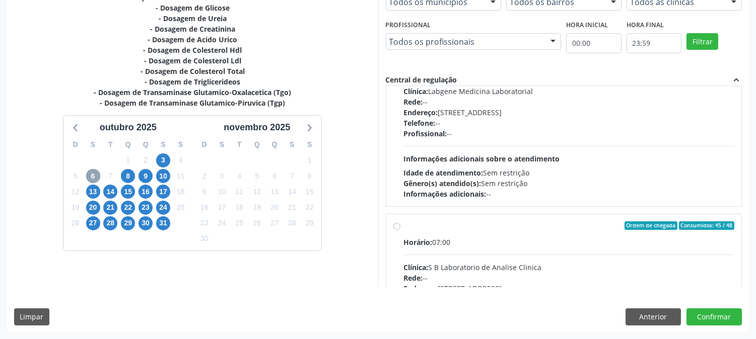
scroll to position [0, 0]
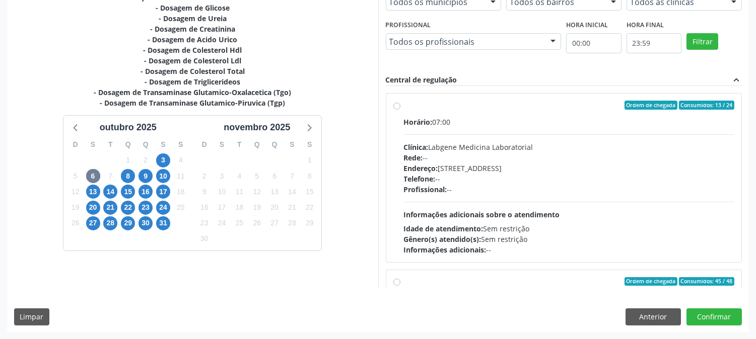
click at [491, 150] on div "Clínica: Labgene Medicina Laboratorial" at bounding box center [569, 147] width 331 height 11
click at [400, 110] on input "Ordem de chegada Consumidos: 13 / 24 Horário: 07:00 Clínica: Labgene Medicina L…" at bounding box center [396, 105] width 7 height 9
radio input "true"
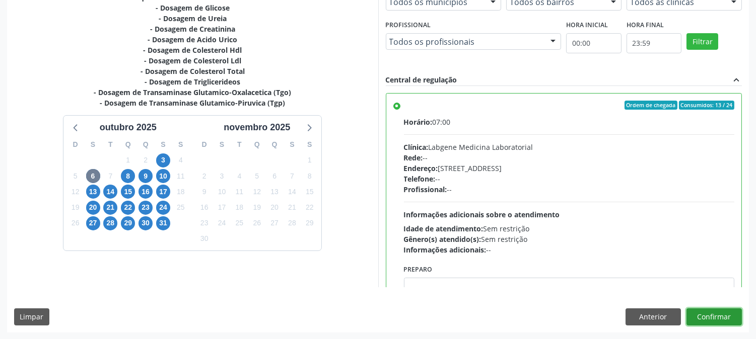
click at [705, 314] on button "Confirmar" at bounding box center [713, 317] width 55 height 17
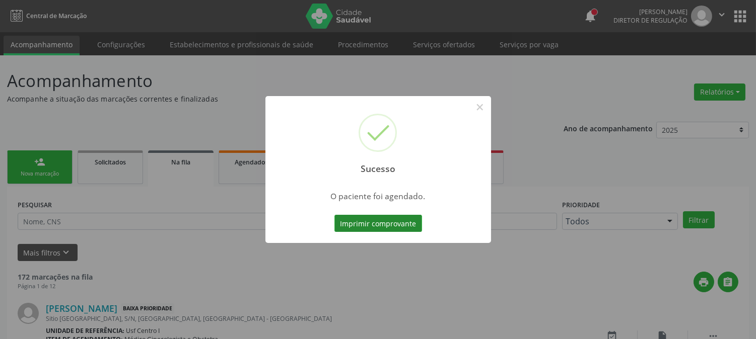
click at [358, 223] on button "Imprimir comprovante" at bounding box center [378, 223] width 88 height 17
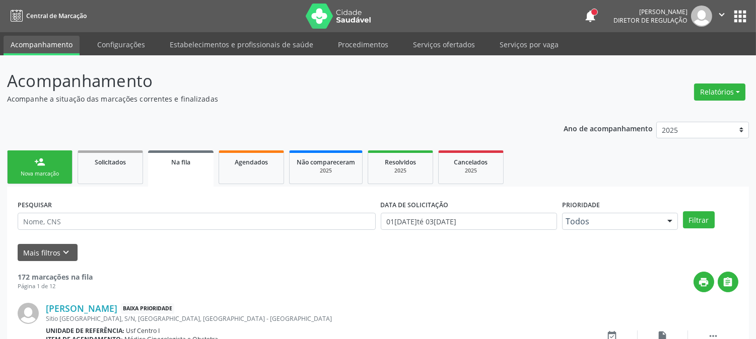
click at [41, 173] on div "Nova marcação" at bounding box center [40, 174] width 50 height 8
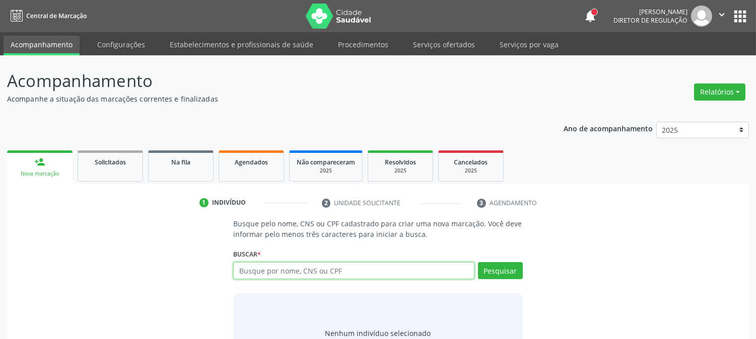
click at [247, 276] on input "text" at bounding box center [353, 270] width 241 height 17
type input "700408982599348"
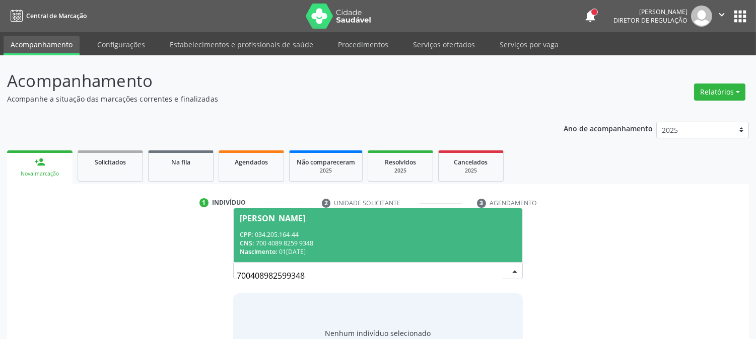
click at [289, 229] on span "Angelita Alexandre da Silva CPF: 034.205.164-44 CNS: 700 4089 8259 9348 Nascime…" at bounding box center [378, 235] width 288 height 54
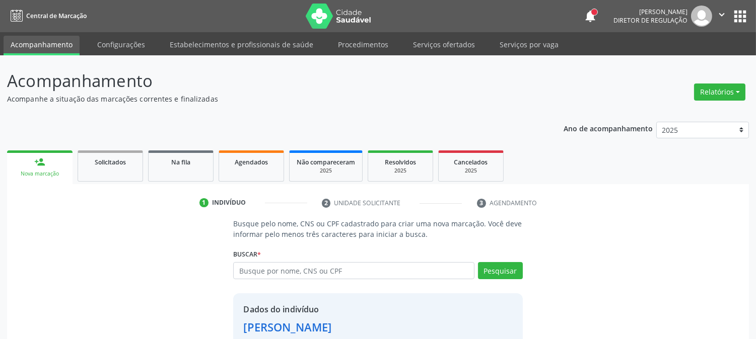
scroll to position [63, 0]
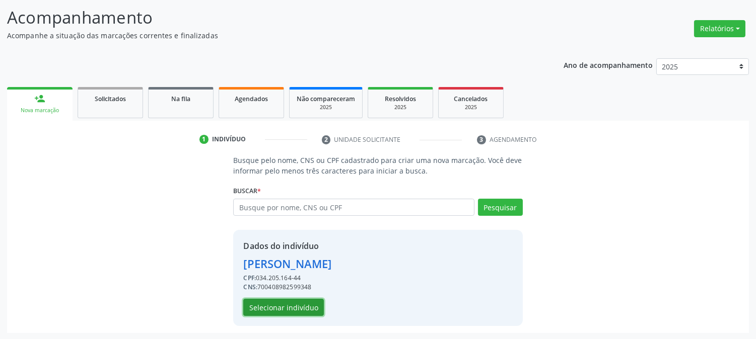
click at [289, 309] on button "Selecionar indivíduo" at bounding box center [283, 307] width 81 height 17
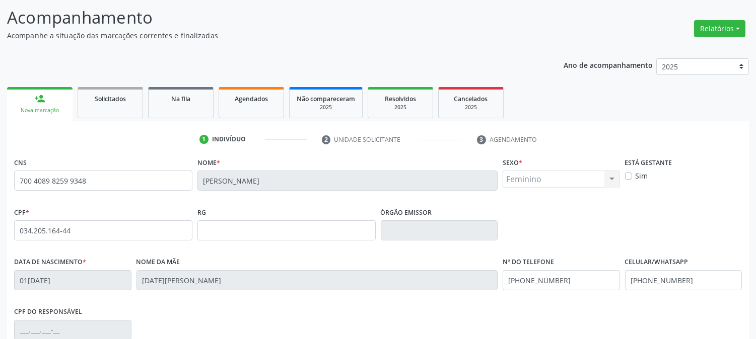
scroll to position [205, 0]
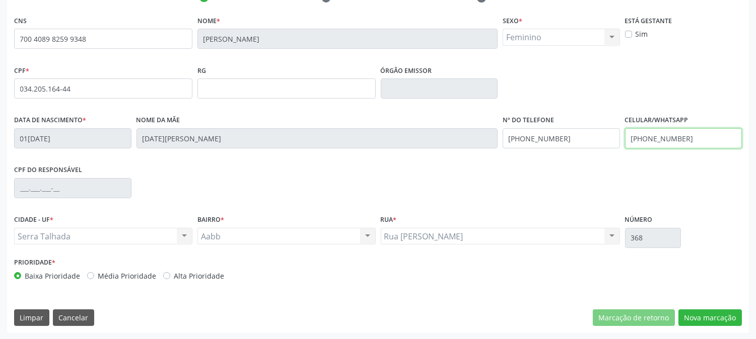
drag, startPoint x: 686, startPoint y: 139, endPoint x: 530, endPoint y: 139, distance: 156.1
click at [530, 139] on div "Data de nascimento * 01/02/1975 Nome da mãe Lucia Matias da Silva Nº do Telefon…" at bounding box center [378, 138] width 732 height 50
click at [425, 146] on div "Data de nascimento * 01/02/1975 Nome da mãe Lucia Matias da Silva Nº do Telefon…" at bounding box center [378, 138] width 732 height 50
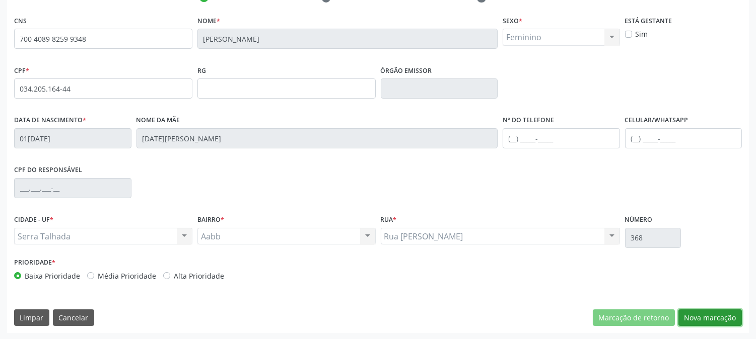
click at [711, 310] on button "Nova marcação" at bounding box center [709, 318] width 63 height 17
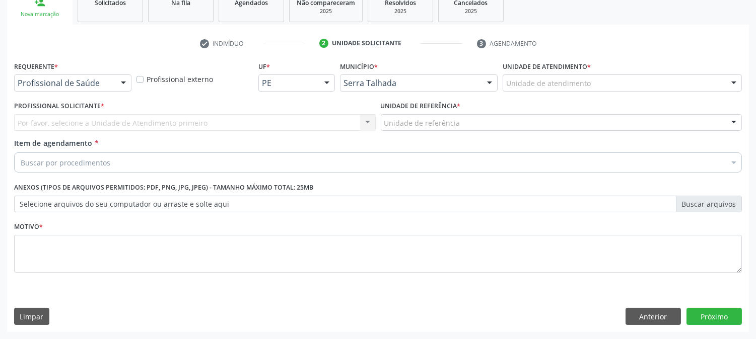
scroll to position [159, 0]
click at [111, 83] on div "Profissional de Saúde" at bounding box center [72, 83] width 117 height 17
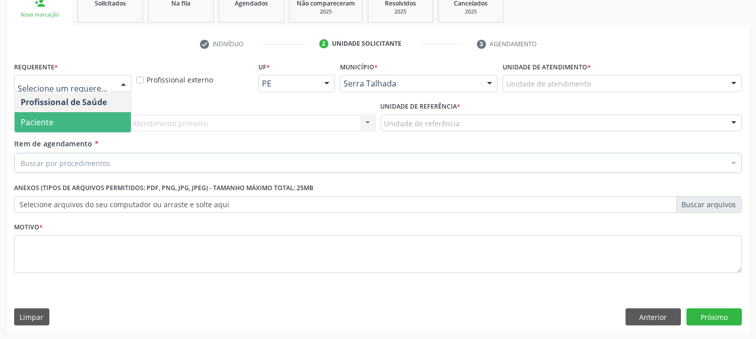
click at [96, 120] on span "Paciente" at bounding box center [73, 122] width 116 height 20
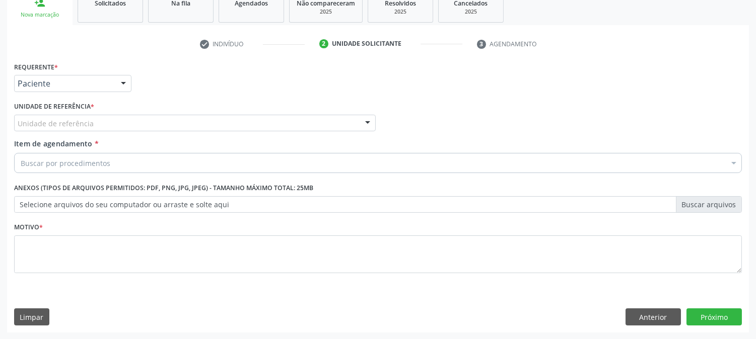
click at [96, 120] on div "Unidade de referência" at bounding box center [194, 123] width 361 height 17
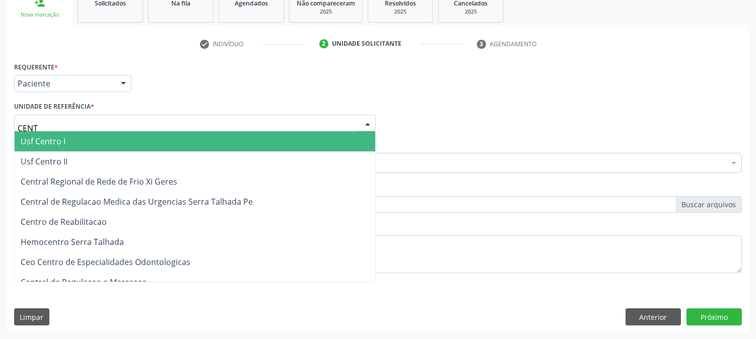
type input "CENTR"
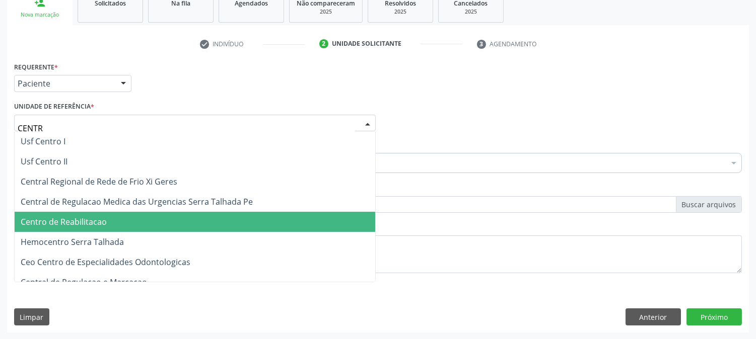
click at [99, 222] on span "Centro de Reabilitacao" at bounding box center [64, 221] width 86 height 11
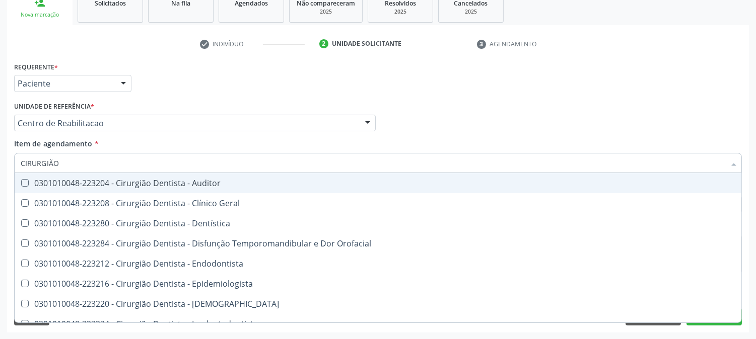
type input "CIRURGIÃO G"
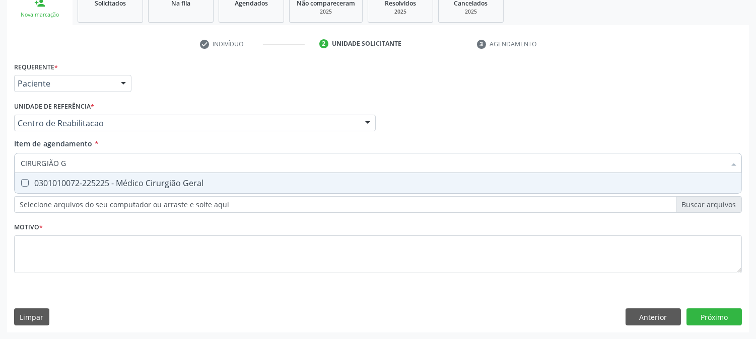
click at [122, 182] on div "0301010072-225225 - Médico Cirurgião Geral" at bounding box center [378, 183] width 714 height 8
checkbox Geral "true"
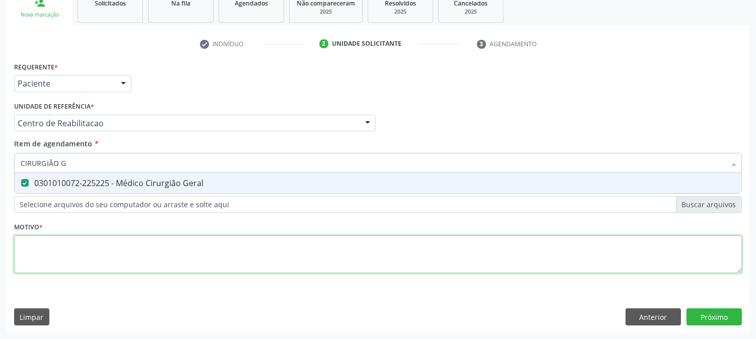
click at [85, 268] on div "Requerente * Paciente Profissional de Saúde Paciente Nenhum resultado encontrad…" at bounding box center [377, 173] width 727 height 228
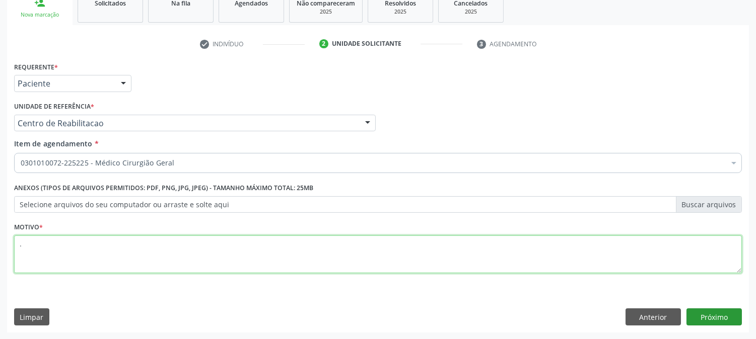
type textarea "."
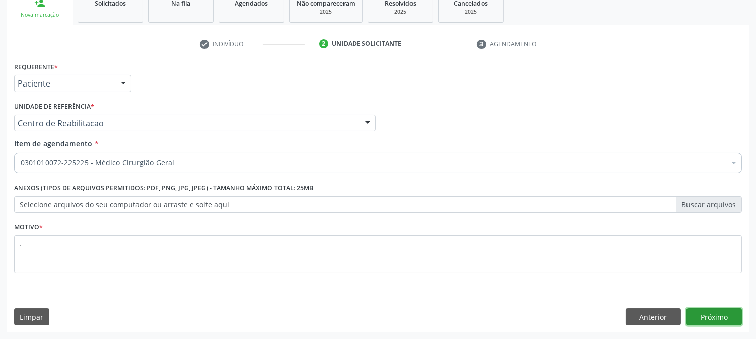
click at [702, 317] on button "Próximo" at bounding box center [713, 317] width 55 height 17
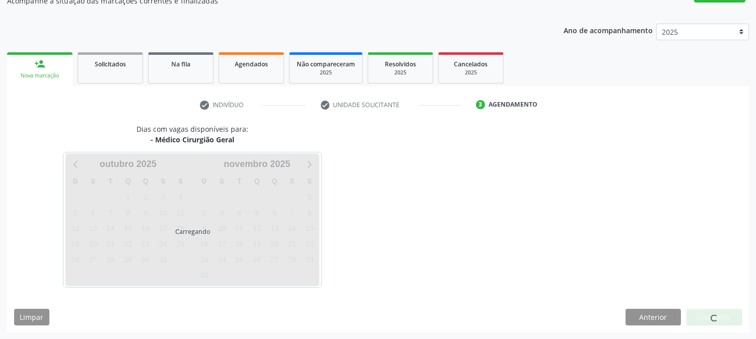
scroll to position [98, 0]
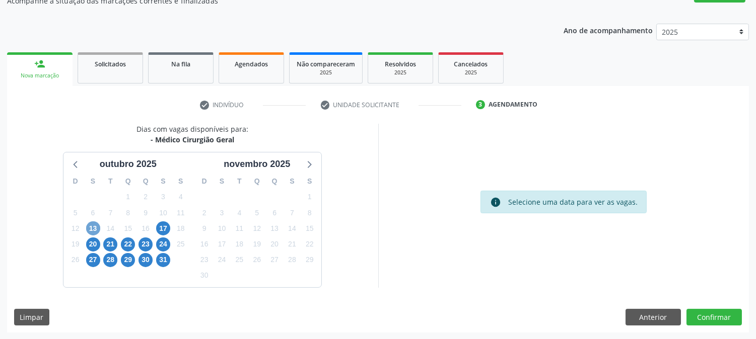
click at [96, 227] on span "13" at bounding box center [93, 228] width 14 height 14
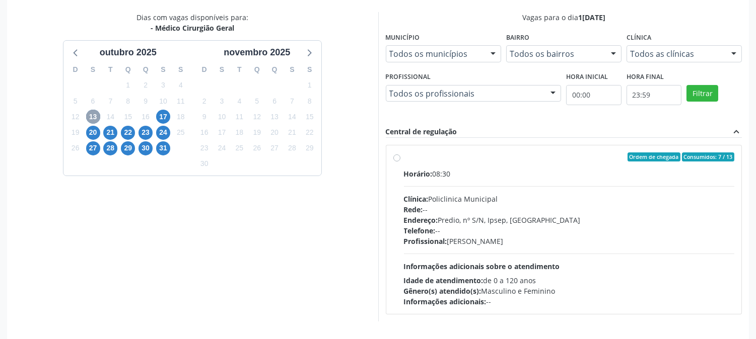
scroll to position [244, 0]
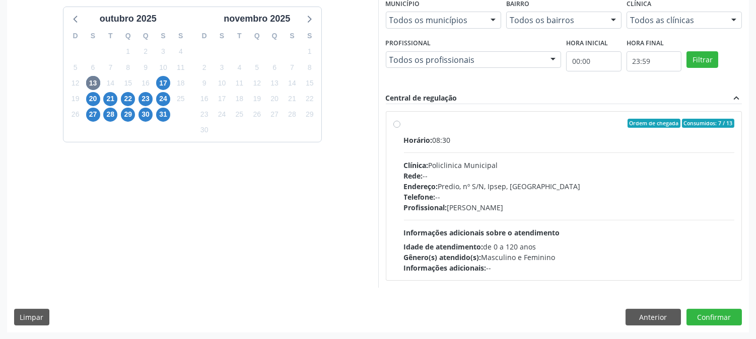
click at [535, 202] on div "Profissional: Thiago Figueiredo Felix" at bounding box center [569, 207] width 331 height 11
click at [400, 128] on input "Ordem de chegada Consumidos: 7 / 13 Horário: 08:30 Clínica: Policlinica Municip…" at bounding box center [396, 123] width 7 height 9
radio input "true"
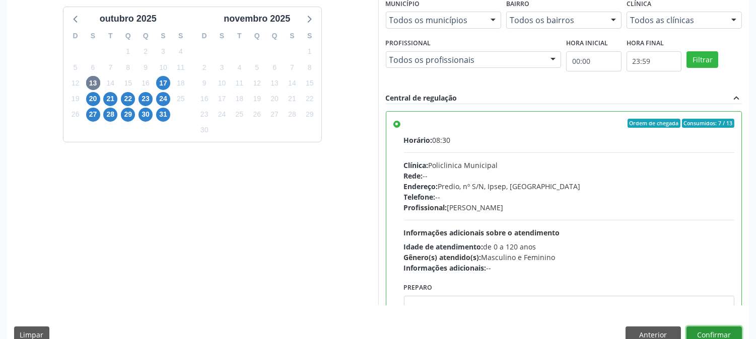
click at [721, 333] on button "Confirmar" at bounding box center [713, 335] width 55 height 17
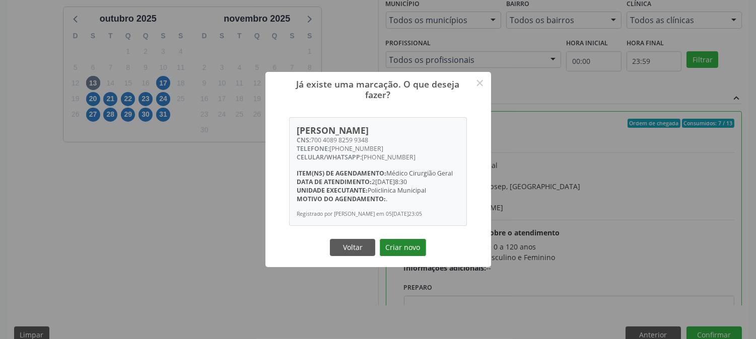
click at [404, 252] on button "Criar novo" at bounding box center [403, 247] width 46 height 17
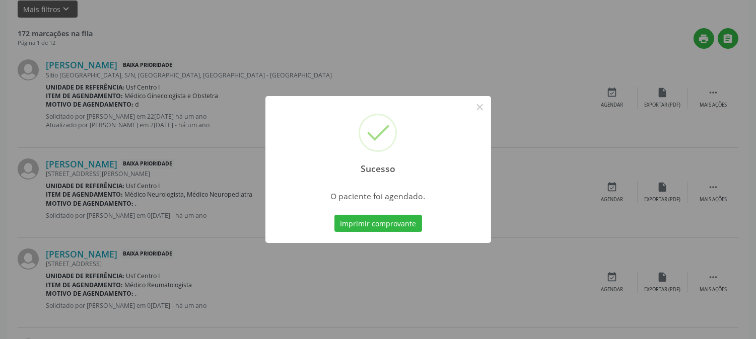
scroll to position [0, 0]
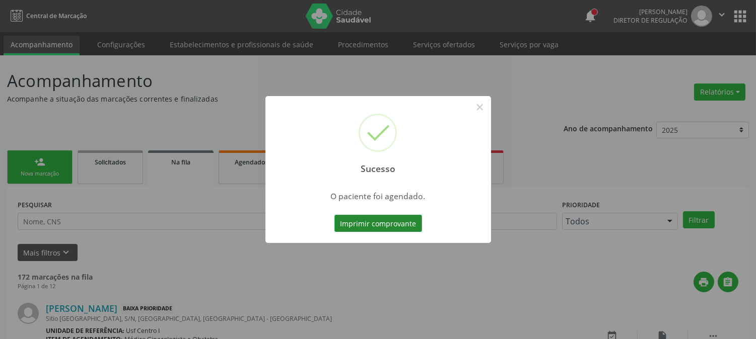
click at [399, 224] on button "Imprimir comprovante" at bounding box center [378, 223] width 88 height 17
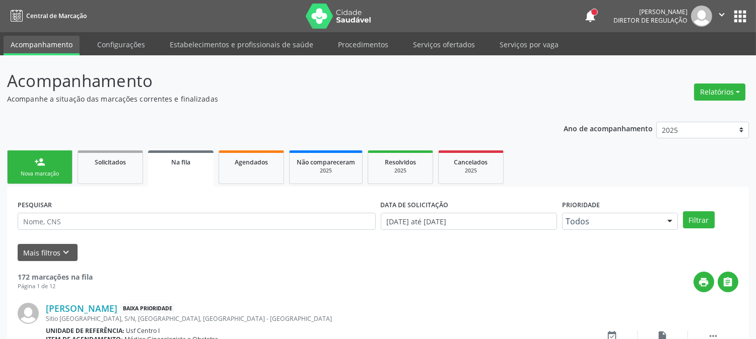
click at [35, 160] on div "person_add" at bounding box center [39, 162] width 11 height 11
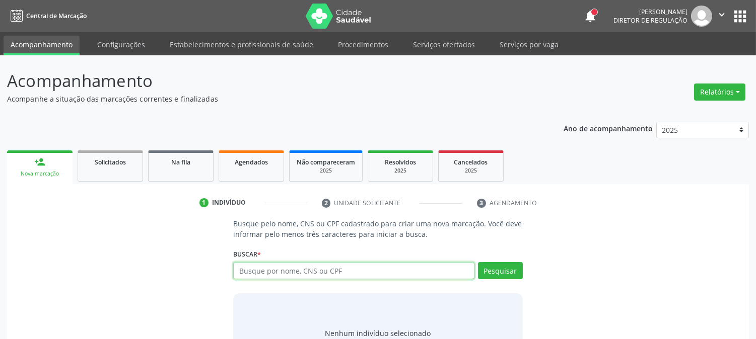
click at [321, 263] on input "text" at bounding box center [353, 270] width 241 height 17
type input "708405744676968"
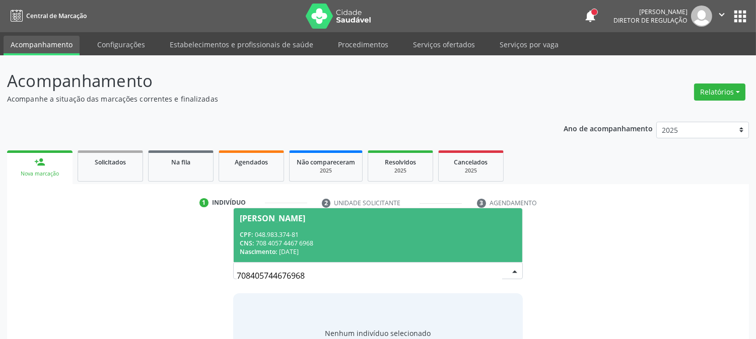
click at [315, 245] on div "CNS: 708 4057 4467 6968" at bounding box center [378, 243] width 276 height 9
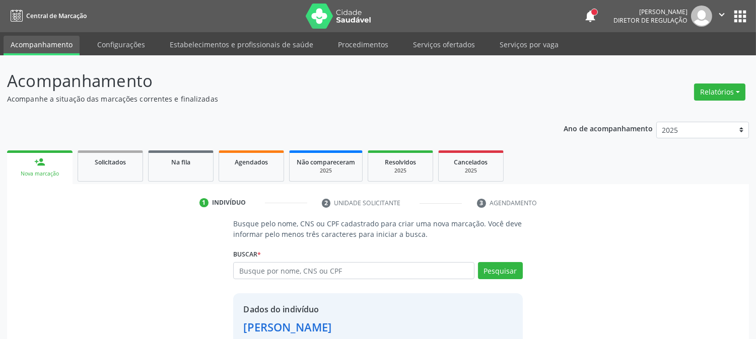
scroll to position [63, 0]
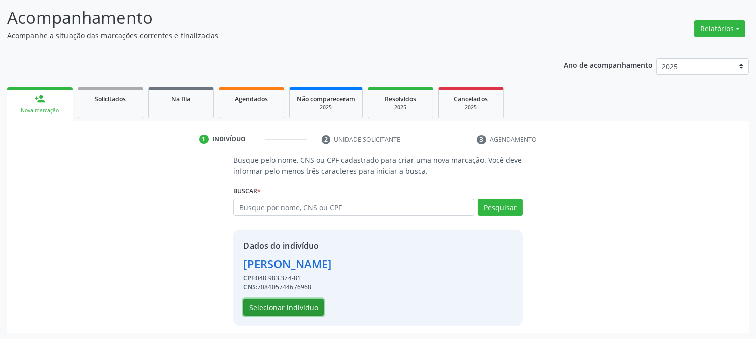
click at [306, 305] on button "Selecionar indivíduo" at bounding box center [283, 307] width 81 height 17
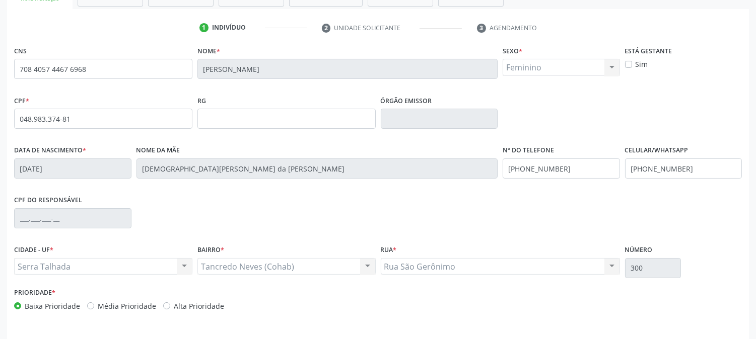
scroll to position [205, 0]
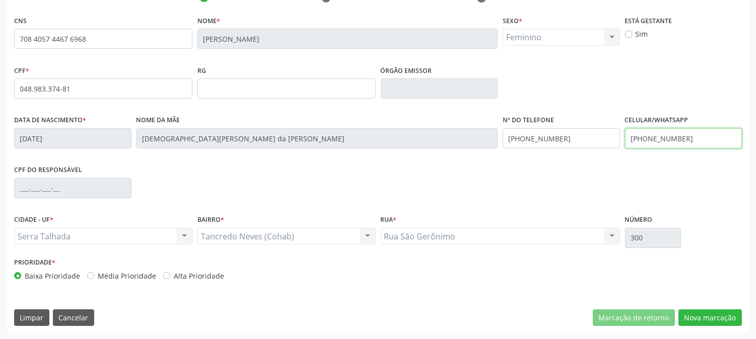
drag, startPoint x: 693, startPoint y: 142, endPoint x: 586, endPoint y: 160, distance: 108.7
click at [586, 160] on div "Data de nascimento * 1[DATE] Nome da mãe [PERSON_NAME] da [PERSON_NAME] Nº do T…" at bounding box center [378, 138] width 732 height 50
click at [446, 146] on div "Data de nascimento * [DATE] Nome da mãe [PERSON_NAME] da [PERSON_NAME] Nº do Te…" at bounding box center [378, 138] width 732 height 50
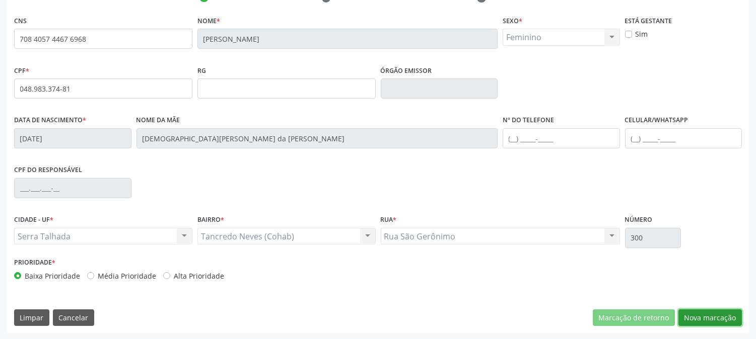
click at [722, 323] on button "Nova marcação" at bounding box center [709, 318] width 63 height 17
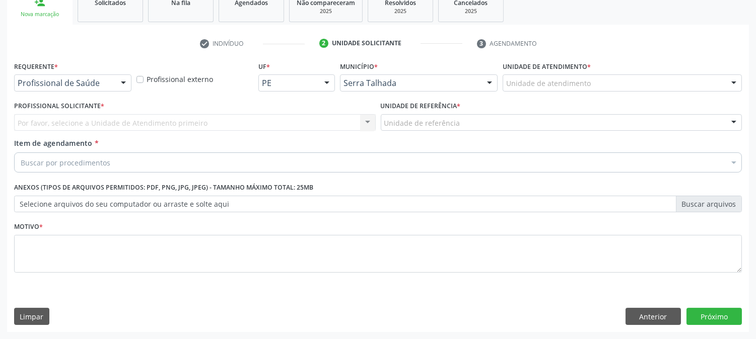
scroll to position [159, 0]
click at [119, 87] on div at bounding box center [123, 84] width 15 height 17
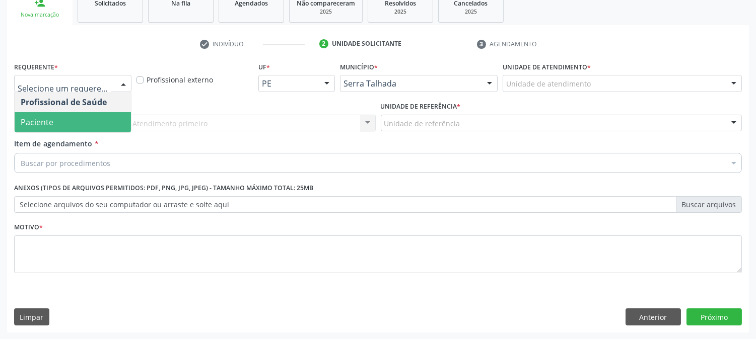
click at [89, 125] on span "Paciente" at bounding box center [73, 122] width 116 height 20
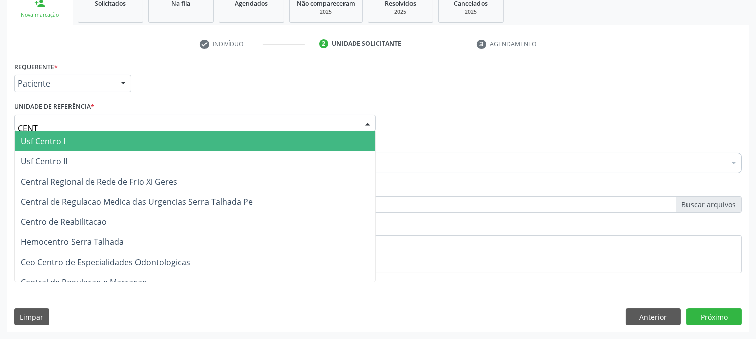
type input "CENTR"
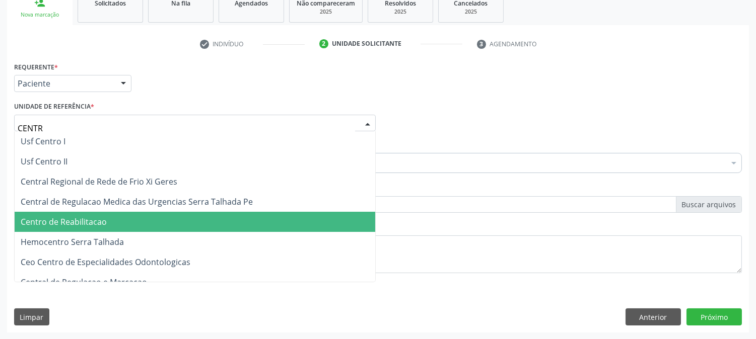
click at [105, 219] on span "Centro de Reabilitacao" at bounding box center [64, 221] width 86 height 11
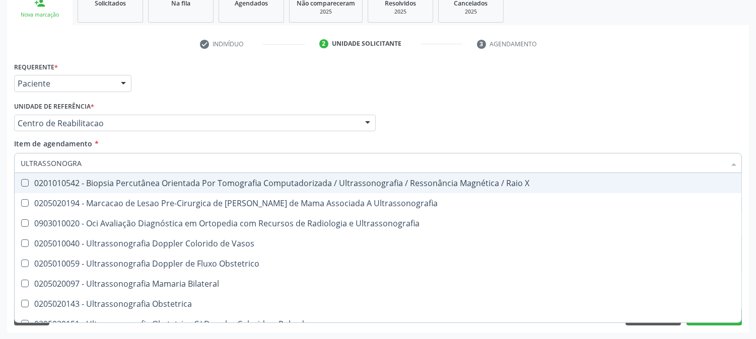
type input "ULTRASSONOGRAF"
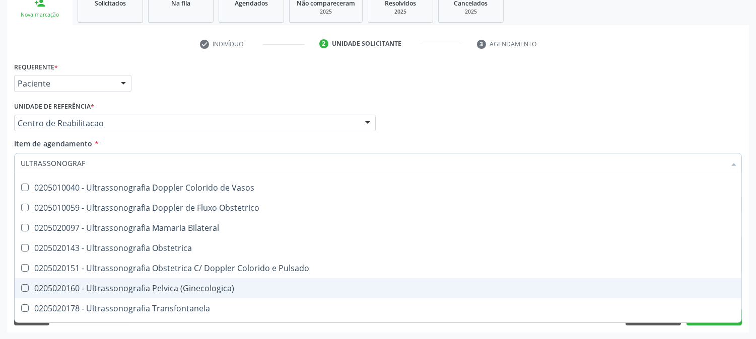
scroll to position [112, 0]
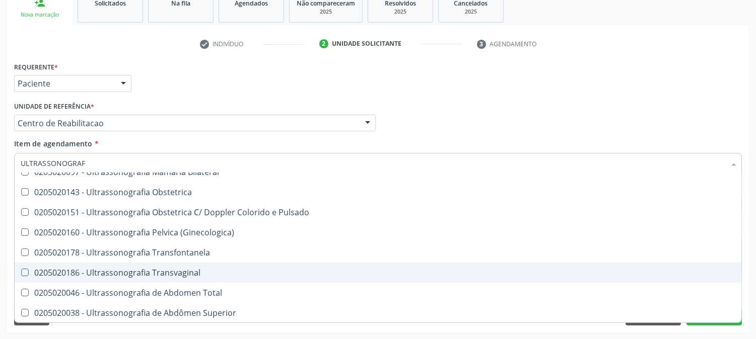
click at [168, 273] on div "0205020186 - Ultrassonografia Transvaginal" at bounding box center [378, 273] width 714 height 8
checkbox Transvaginal "true"
click at [0, 232] on div "Acompanhamento Acompanhe a situação das marcações correntes e finalizadas Relat…" at bounding box center [378, 117] width 756 height 443
checkbox Ultrassonografia "true"
checkbox Transvaginal "false"
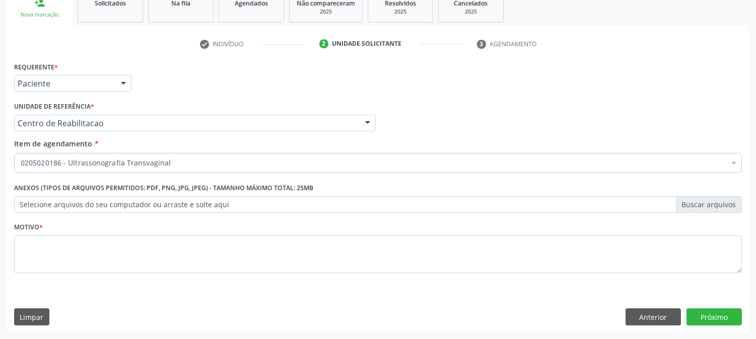
scroll to position [0, 0]
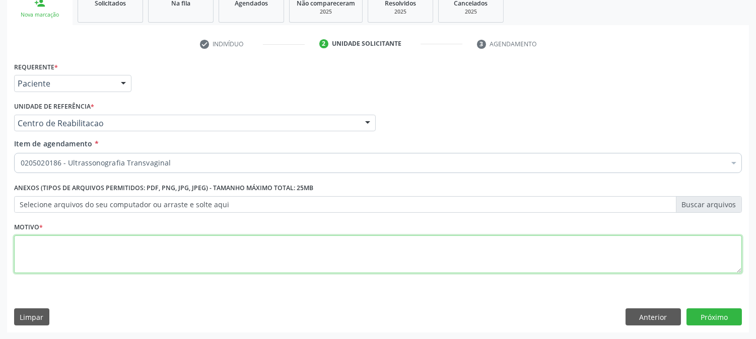
click at [71, 249] on textarea at bounding box center [377, 255] width 727 height 38
type textarea "."
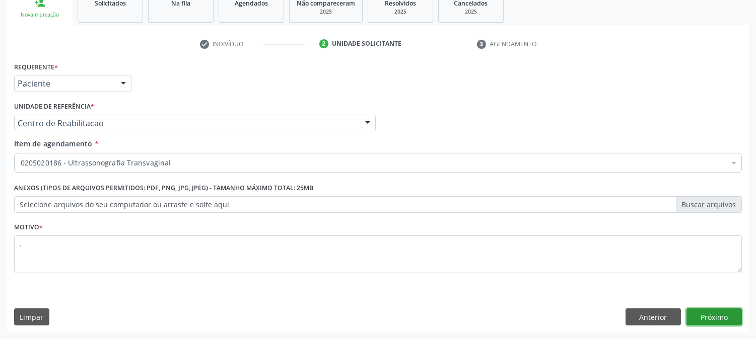
click at [708, 311] on button "Próximo" at bounding box center [713, 317] width 55 height 17
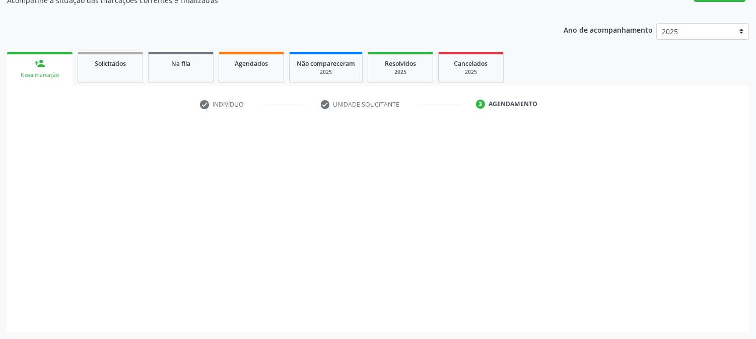
scroll to position [98, 0]
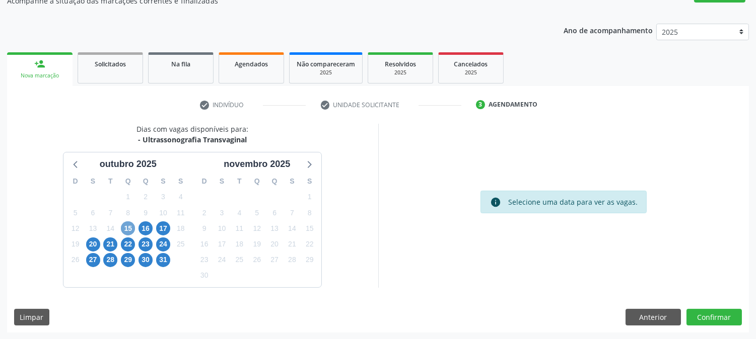
click at [124, 229] on span "15" at bounding box center [128, 228] width 14 height 14
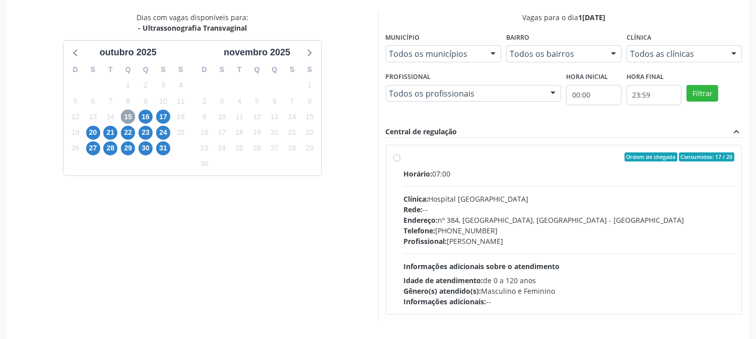
scroll to position [244, 0]
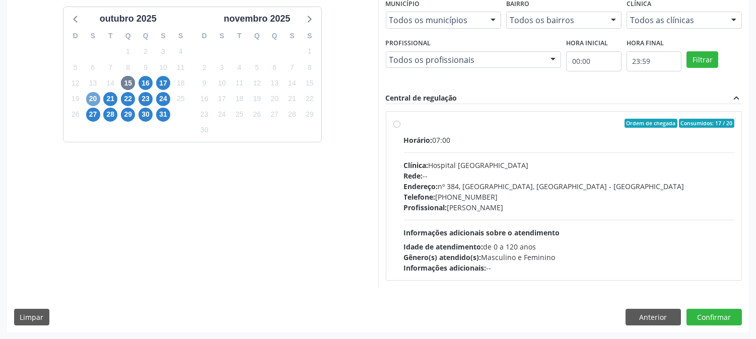
click at [92, 95] on span "20" at bounding box center [93, 99] width 14 height 14
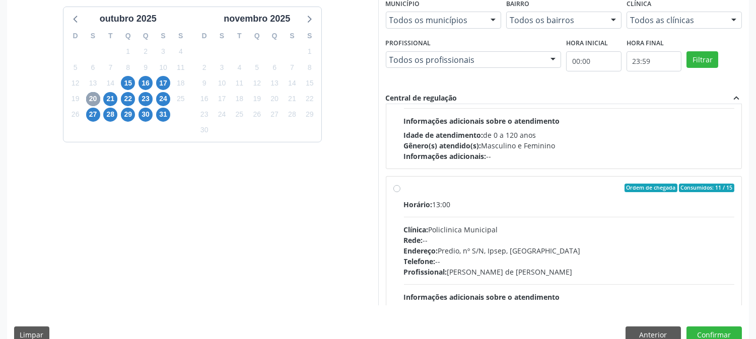
scroll to position [168, 0]
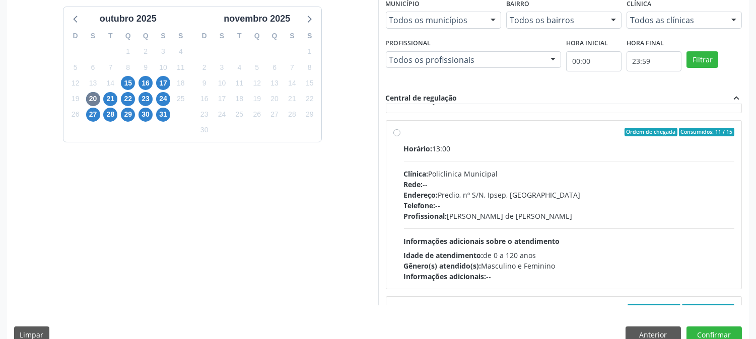
click at [497, 197] on div "Endereço: Predio, nº S/N, Ipsep, [GEOGRAPHIC_DATA]" at bounding box center [569, 195] width 331 height 11
click at [400, 137] on input "Ordem de chegada Consumidos: 11 / 15 Horário: 13:00 Clínica: Policlinica Munici…" at bounding box center [396, 132] width 7 height 9
radio input "true"
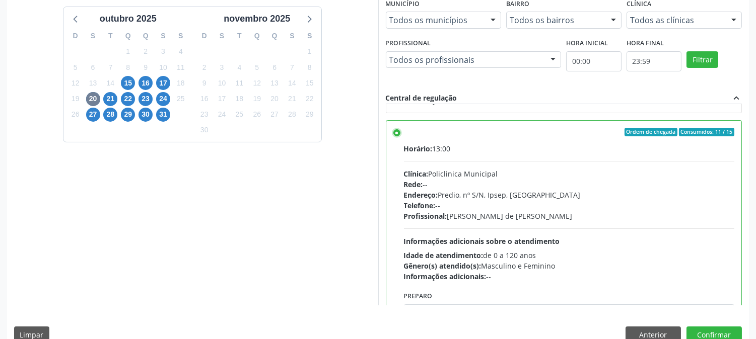
scroll to position [262, 0]
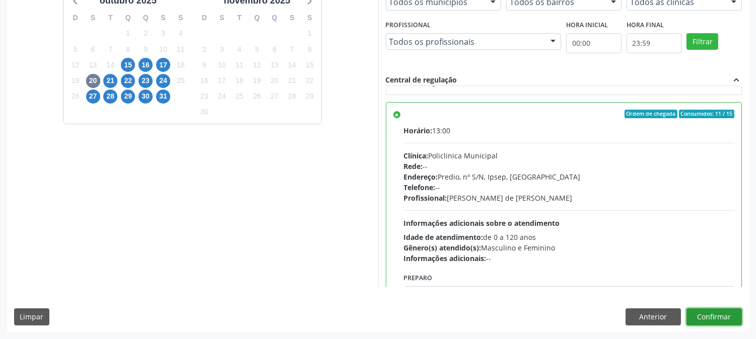
click at [719, 316] on button "Confirmar" at bounding box center [713, 317] width 55 height 17
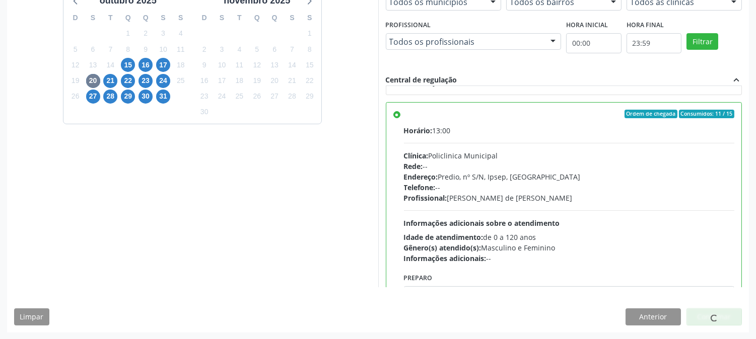
scroll to position [0, 0]
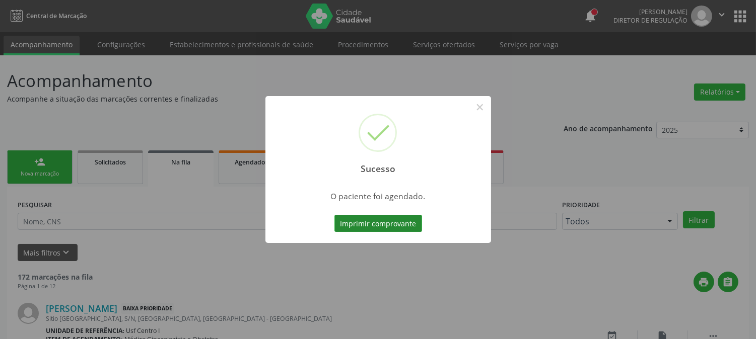
click at [376, 218] on button "Imprimir comprovante" at bounding box center [378, 223] width 88 height 17
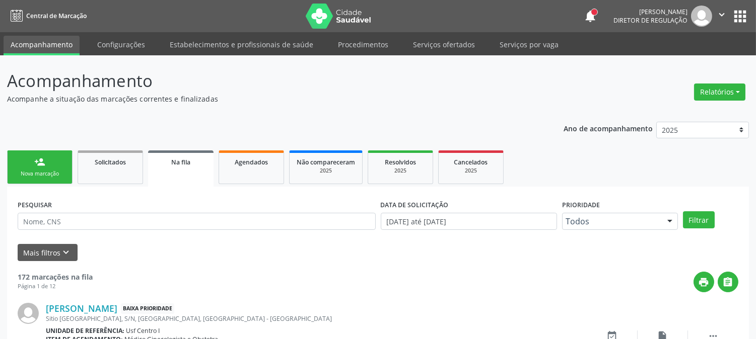
click at [44, 166] on div "person_add" at bounding box center [39, 162] width 11 height 11
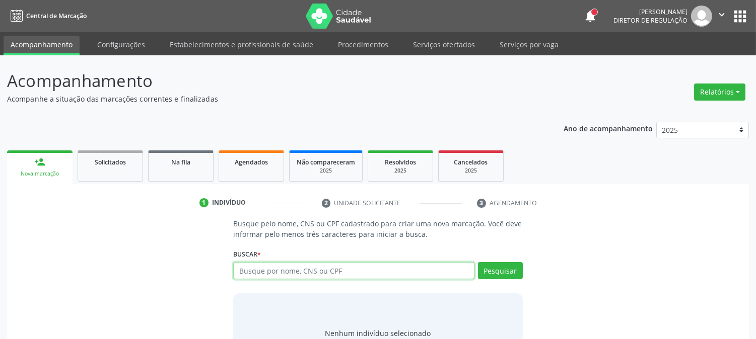
click at [273, 270] on input "text" at bounding box center [353, 270] width 241 height 17
type input "708405744676968"
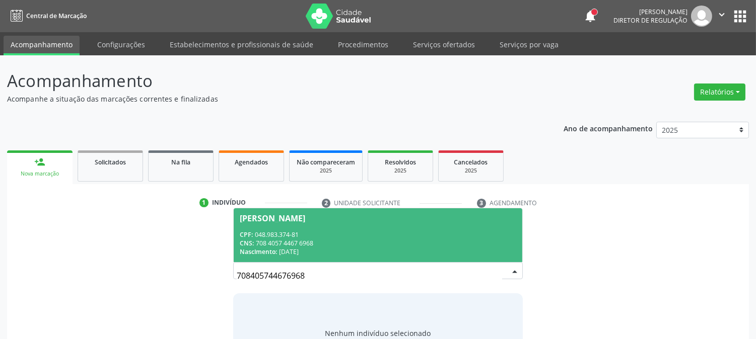
click at [318, 235] on div "CPF: 048.983.374-81" at bounding box center [378, 235] width 276 height 9
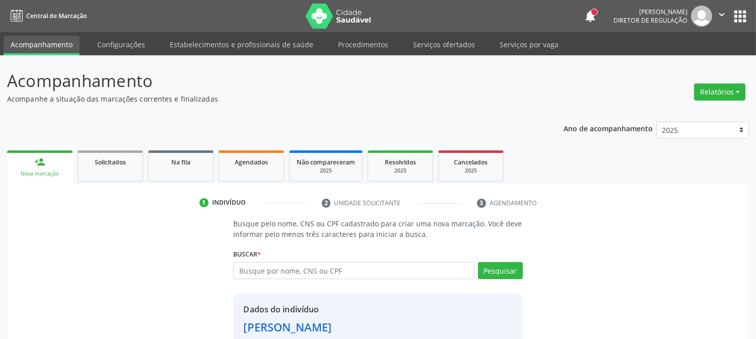
scroll to position [63, 0]
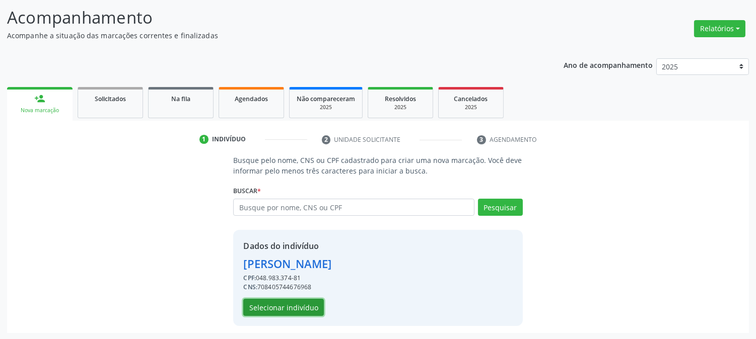
click at [309, 304] on button "Selecionar indivíduo" at bounding box center [283, 307] width 81 height 17
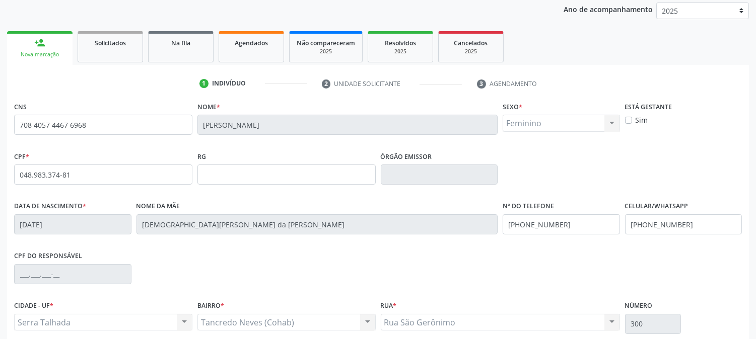
scroll to position [205, 0]
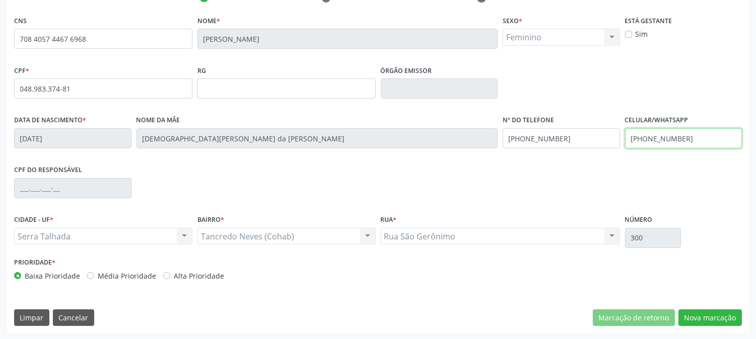
drag, startPoint x: 688, startPoint y: 139, endPoint x: 536, endPoint y: 144, distance: 152.6
click at [536, 144] on div "Data de nascimento * 1[DATE] Nome da mãe [PERSON_NAME] da [PERSON_NAME] Nº do T…" at bounding box center [378, 138] width 732 height 50
drag, startPoint x: 566, startPoint y: 137, endPoint x: 446, endPoint y: 150, distance: 121.0
click at [446, 150] on div "Data de nascimento * [DATE] Nome da mãe [PERSON_NAME] da [PERSON_NAME] Nº do Te…" at bounding box center [378, 138] width 732 height 50
click at [521, 178] on div "CPF do responsável" at bounding box center [378, 188] width 732 height 50
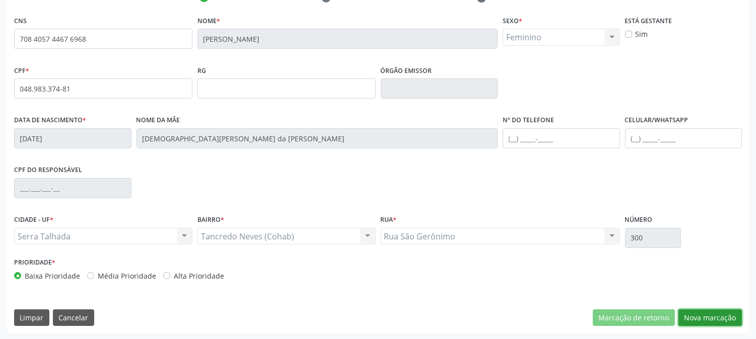
click at [697, 320] on button "Nova marcação" at bounding box center [709, 318] width 63 height 17
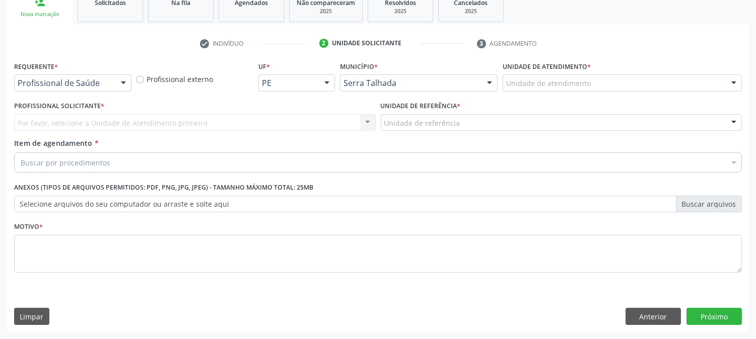
scroll to position [159, 0]
click at [67, 91] on div "Profissional de Saúde" at bounding box center [72, 83] width 117 height 17
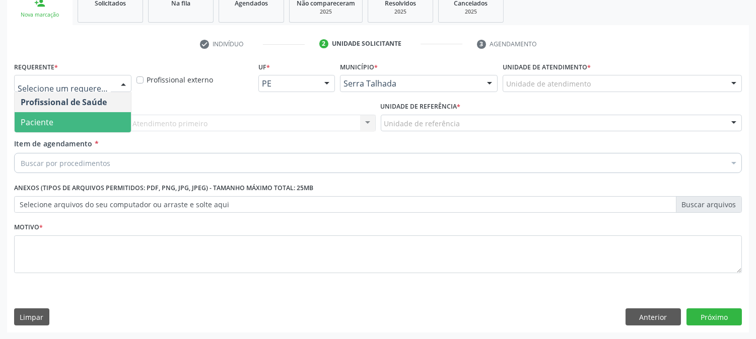
click at [64, 114] on span "Paciente" at bounding box center [73, 122] width 116 height 20
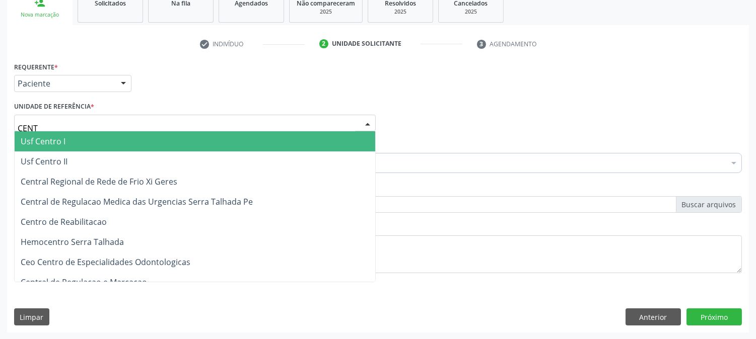
type input "CENTR"
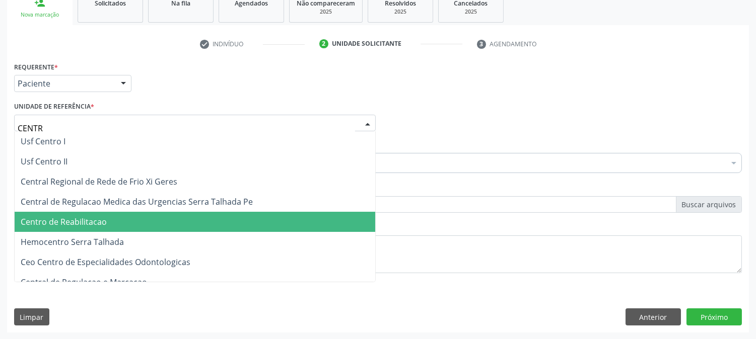
click at [73, 214] on span "Centro de Reabilitacao" at bounding box center [195, 222] width 360 height 20
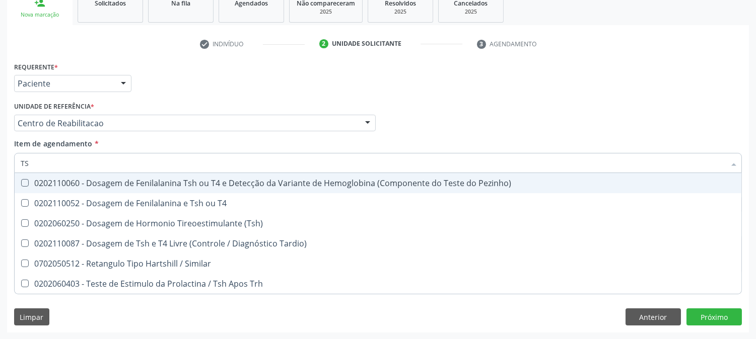
type input "TSH"
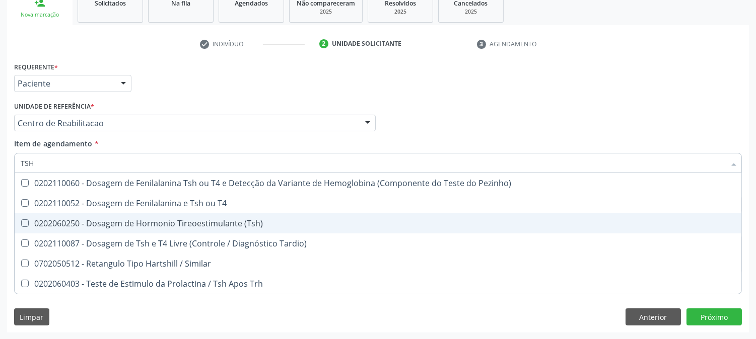
click at [133, 221] on div "0202060250 - Dosagem de Hormonio Tireoestimulante (Tsh)" at bounding box center [378, 223] width 714 height 8
checkbox \(Tsh\) "true"
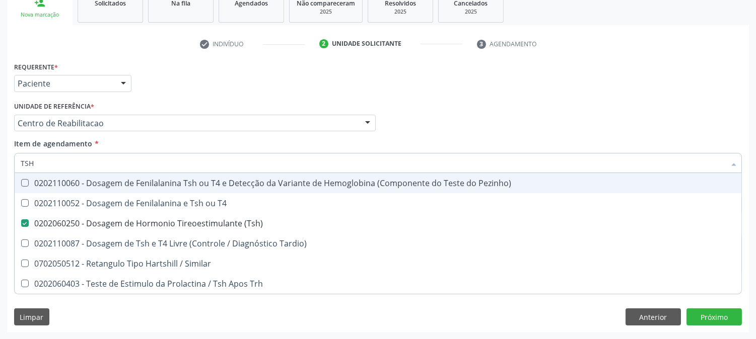
drag, startPoint x: 61, startPoint y: 164, endPoint x: 0, endPoint y: 150, distance: 62.5
click at [0, 150] on div "Acompanhamento Acompanhe a situação das marcações correntes e finalizadas Relat…" at bounding box center [378, 117] width 756 height 443
type input "T4"
checkbox \(Tsh\) "false"
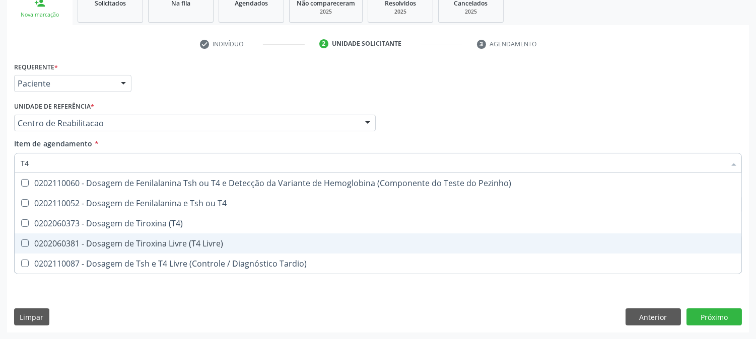
click at [138, 244] on div "0202060381 - Dosagem de Tiroxina Livre (T4 Livre)" at bounding box center [378, 244] width 714 height 8
checkbox Livre\) "true"
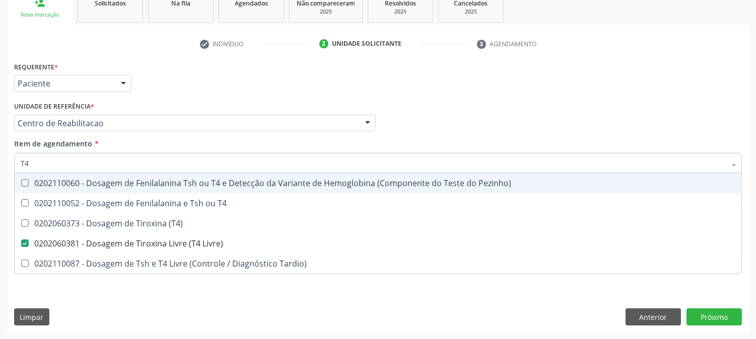
drag, startPoint x: 37, startPoint y: 163, endPoint x: 0, endPoint y: 160, distance: 37.4
click at [0, 160] on div "Acompanhamento Acompanhe a situação das marcações correntes e finalizadas Relat…" at bounding box center [378, 117] width 756 height 443
click at [0, 188] on div "Acompanhamento Acompanhe a situação das marcações correntes e finalizadas Relat…" at bounding box center [378, 117] width 756 height 443
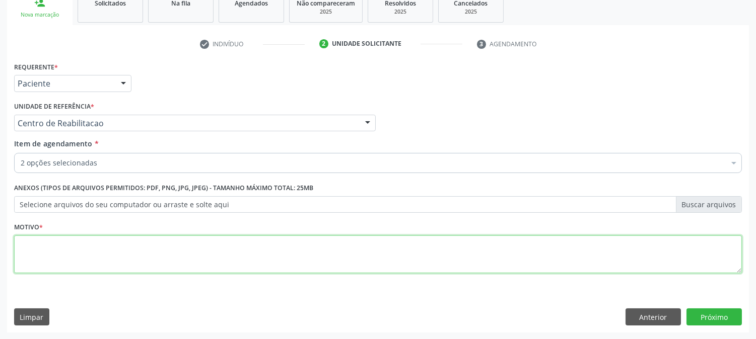
click at [214, 262] on textarea at bounding box center [377, 255] width 727 height 38
type textarea "."
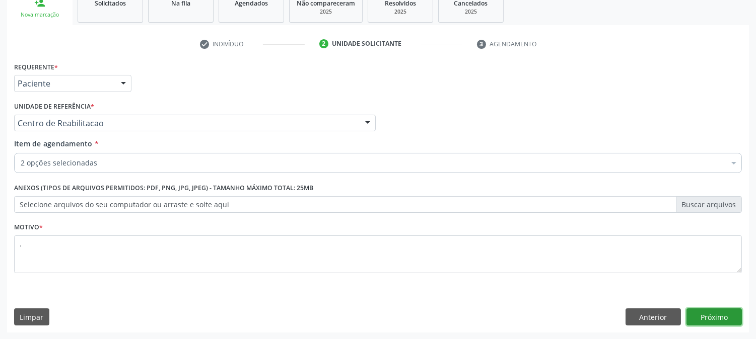
click at [698, 321] on button "Próximo" at bounding box center [713, 317] width 55 height 17
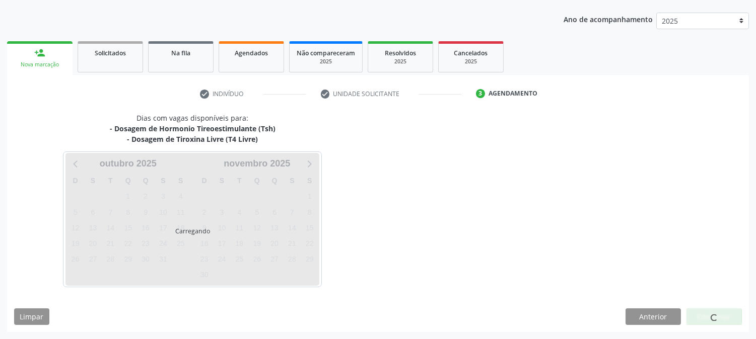
scroll to position [109, 0]
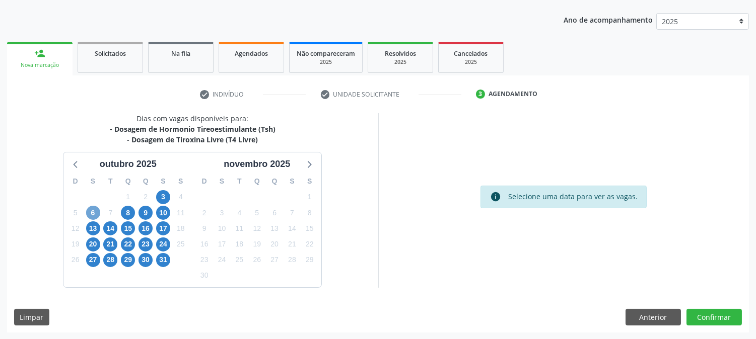
click at [93, 210] on span "6" at bounding box center [93, 213] width 14 height 14
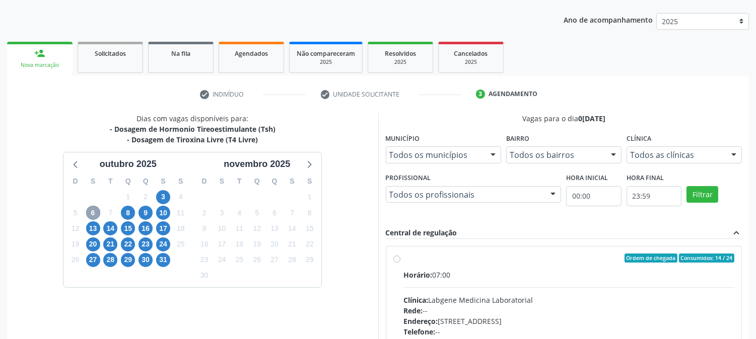
scroll to position [262, 0]
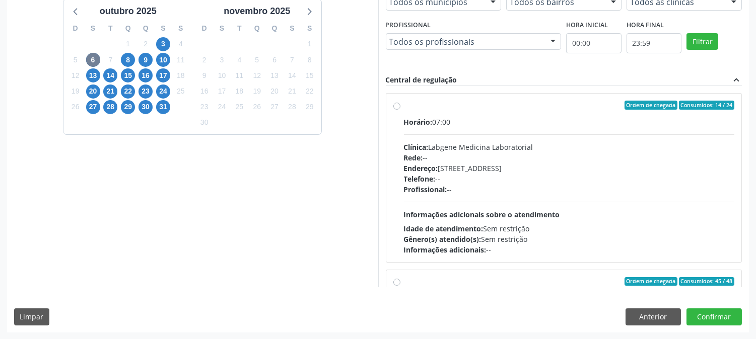
click at [477, 194] on div "Profissional: --" at bounding box center [569, 189] width 331 height 11
click at [400, 110] on input "Ordem de chegada Consumidos: 14 / 24 Horário: 07:00 Clínica: Labgene Medicina L…" at bounding box center [396, 105] width 7 height 9
radio input "true"
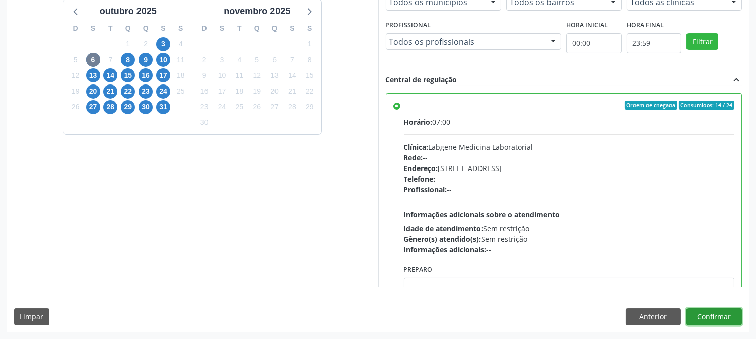
click at [692, 316] on button "Confirmar" at bounding box center [713, 317] width 55 height 17
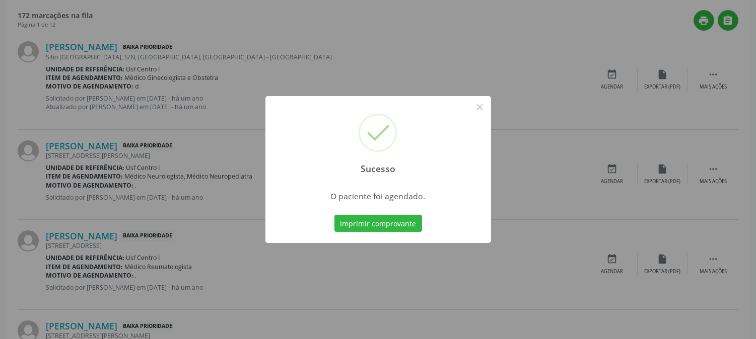
scroll to position [0, 0]
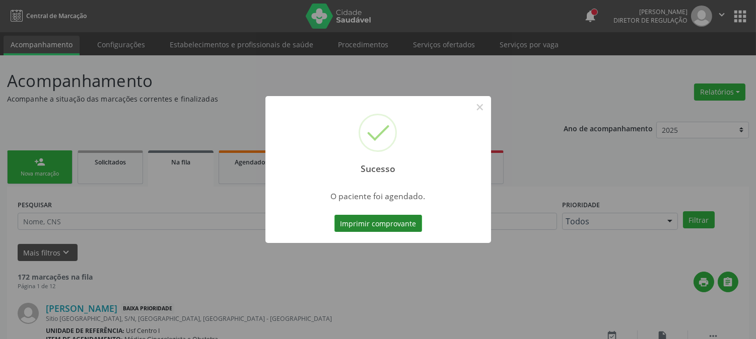
click at [389, 217] on button "Imprimir comprovante" at bounding box center [378, 223] width 88 height 17
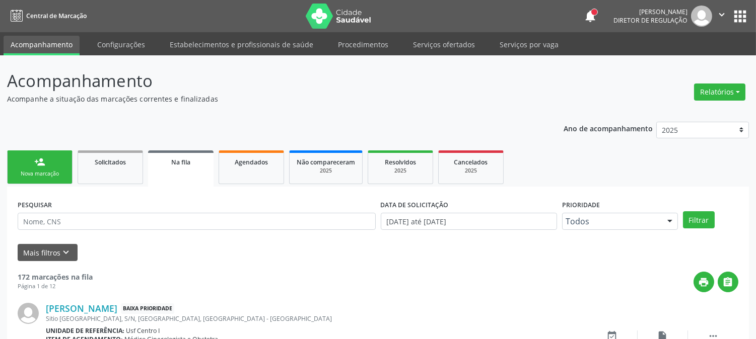
click at [51, 162] on link "person_add Nova marcação" at bounding box center [39, 168] width 65 height 34
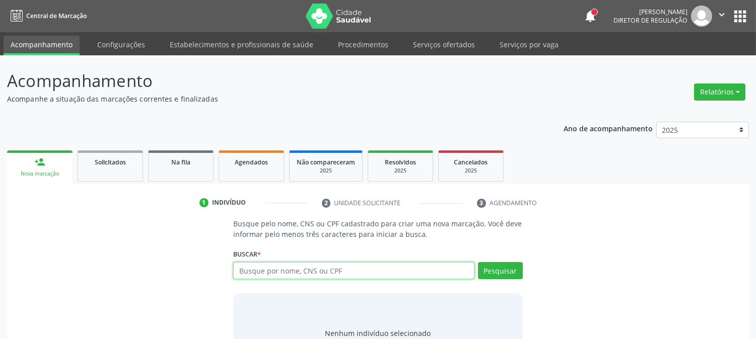
click at [265, 277] on input "text" at bounding box center [353, 270] width 241 height 17
type input "702008333512683"
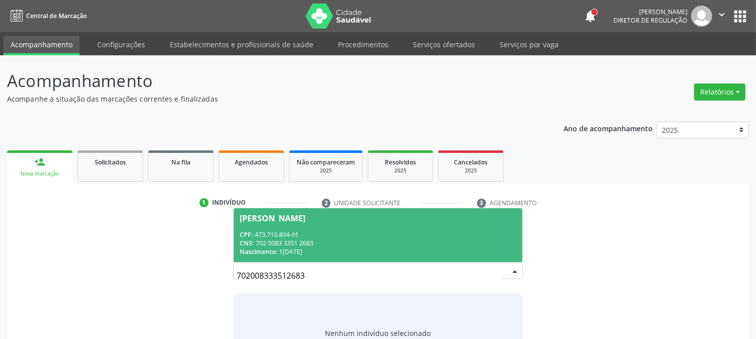
scroll to position [48, 0]
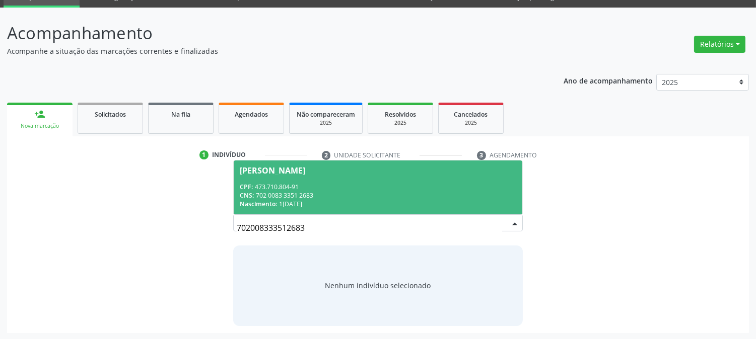
click at [299, 175] on span "[PERSON_NAME] CPF: 473.710.804-91 CNS: 702 0083 3351 2683 Nascimento: 1[DATE]" at bounding box center [378, 188] width 288 height 54
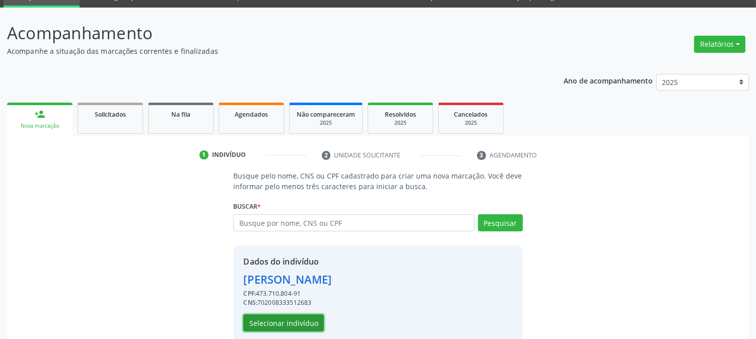
click at [295, 320] on button "Selecionar indivíduo" at bounding box center [283, 323] width 81 height 17
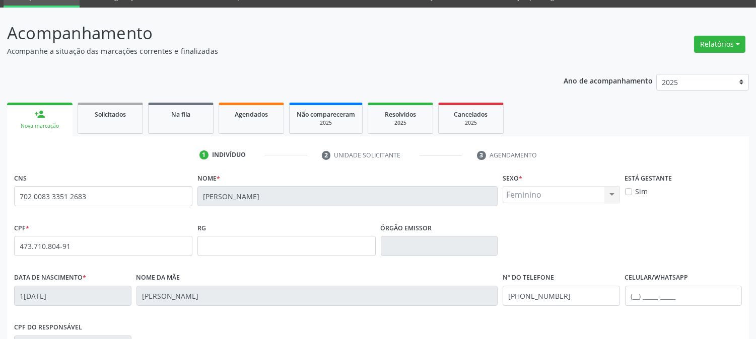
scroll to position [205, 0]
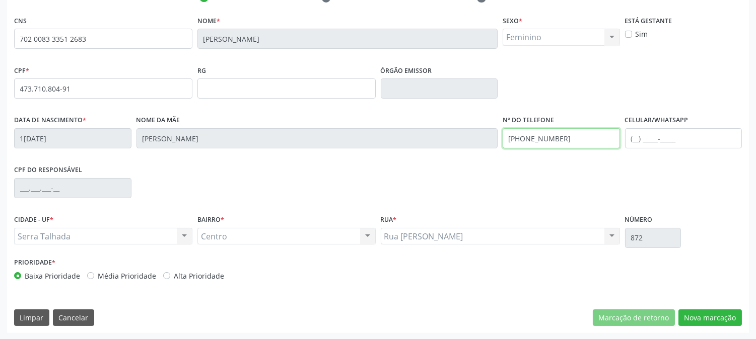
drag, startPoint x: 567, startPoint y: 143, endPoint x: 336, endPoint y: 156, distance: 230.9
click at [337, 155] on div "Data de nascimento * [DATE] Nome da mãe [PERSON_NAME] Nº do Telefone [PHONE_NUM…" at bounding box center [378, 138] width 732 height 50
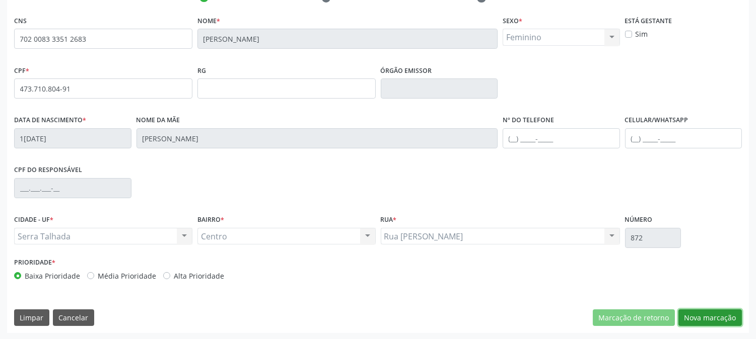
click at [705, 313] on button "Nova marcação" at bounding box center [709, 318] width 63 height 17
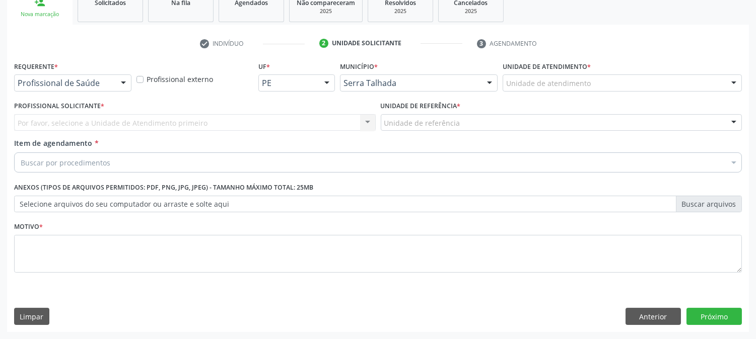
scroll to position [159, 0]
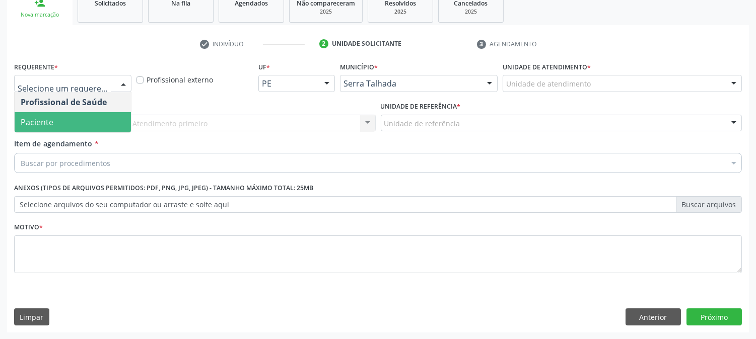
click at [91, 114] on span "Paciente" at bounding box center [73, 122] width 116 height 20
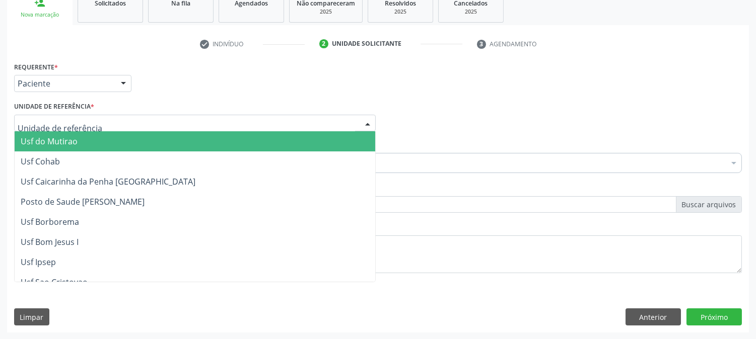
click at [91, 124] on div at bounding box center [194, 123] width 361 height 17
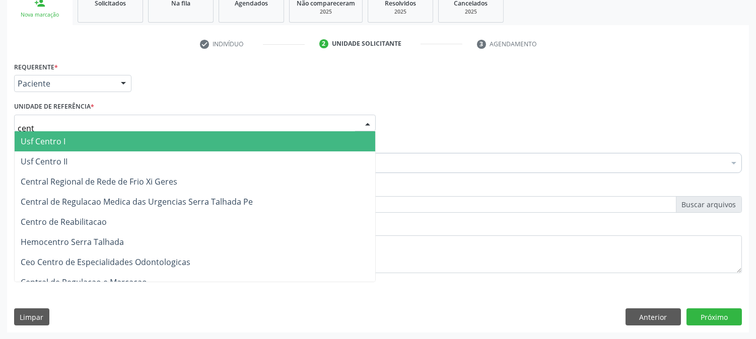
type input "centr"
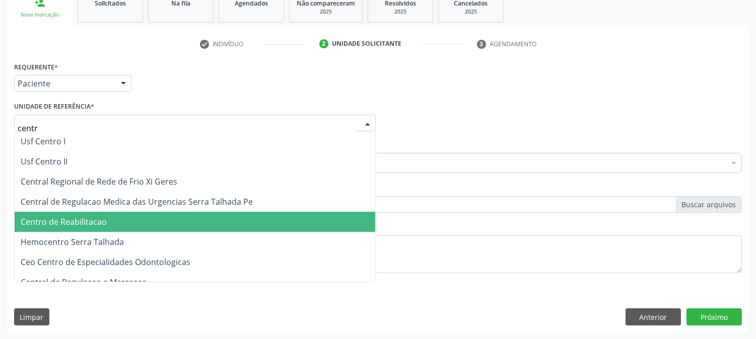
click at [106, 219] on span "Centro de Reabilitacao" at bounding box center [195, 222] width 360 height 20
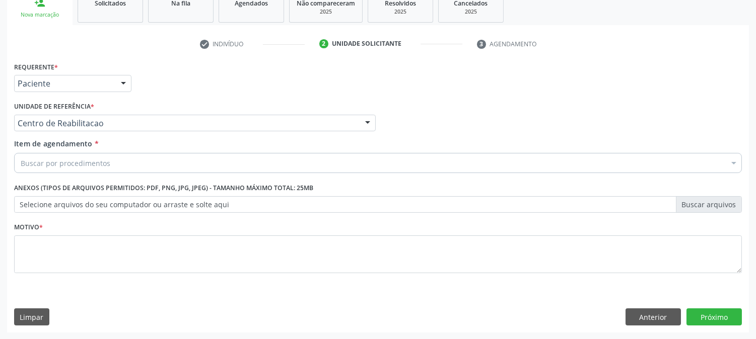
click at [95, 157] on div "Buscar por procedimentos" at bounding box center [377, 163] width 727 height 20
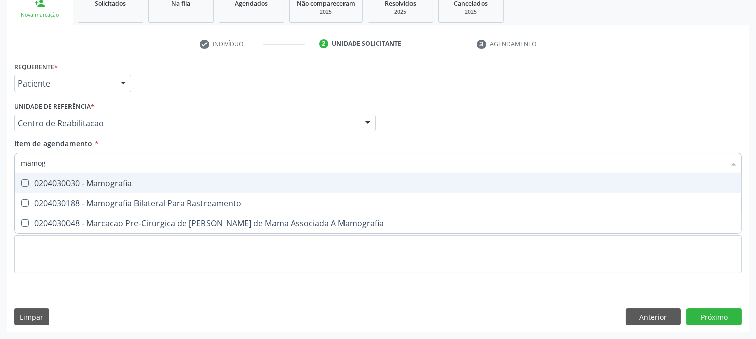
type input "mamogr"
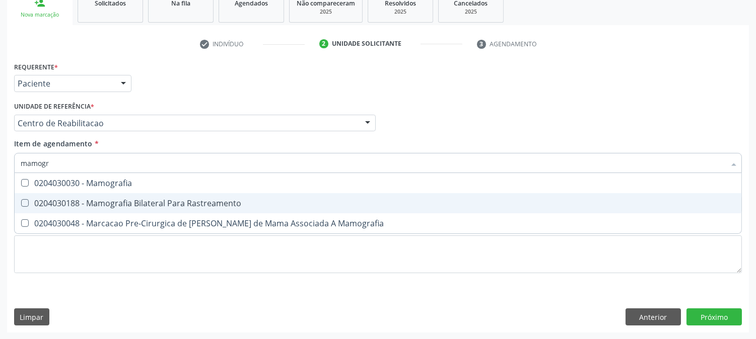
click at [101, 199] on div "0204030188 - Mamografia Bilateral Para Rastreamento" at bounding box center [378, 203] width 714 height 8
checkbox Rastreamento "true"
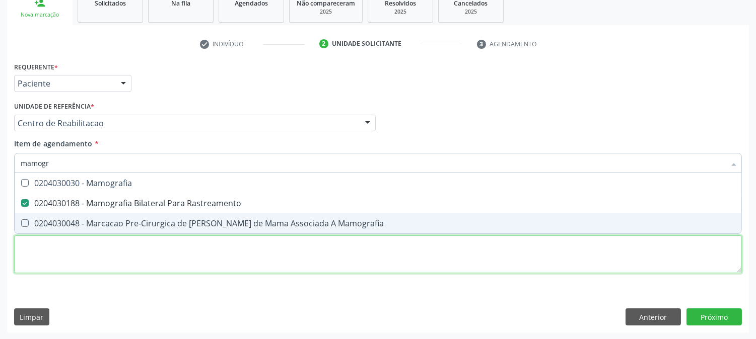
click at [95, 250] on div "Requerente * Paciente Profissional de Saúde Paciente Nenhum resultado encontrad…" at bounding box center [377, 173] width 727 height 228
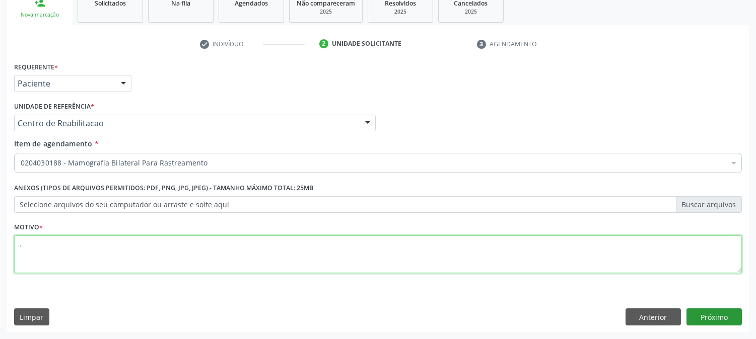
type textarea "."
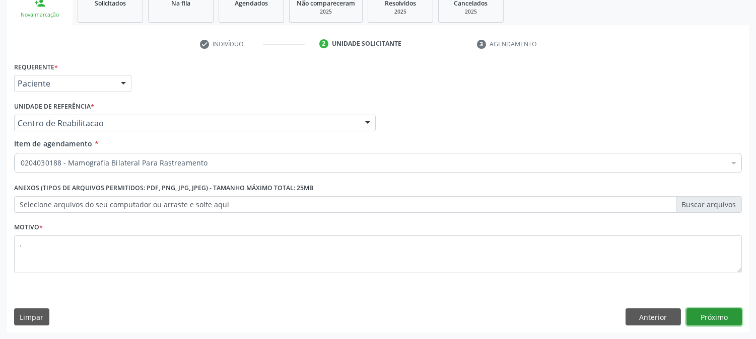
click at [728, 314] on button "Próximo" at bounding box center [713, 317] width 55 height 17
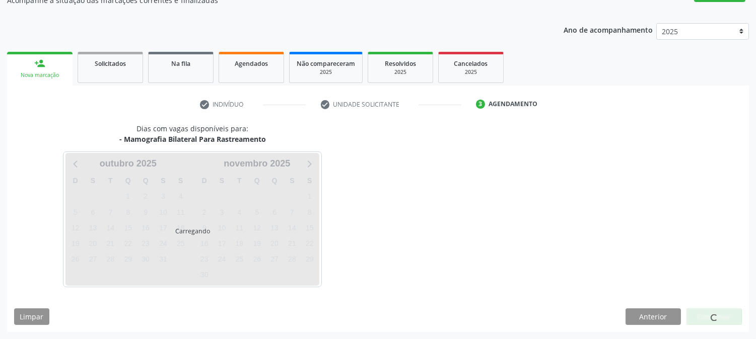
scroll to position [98, 0]
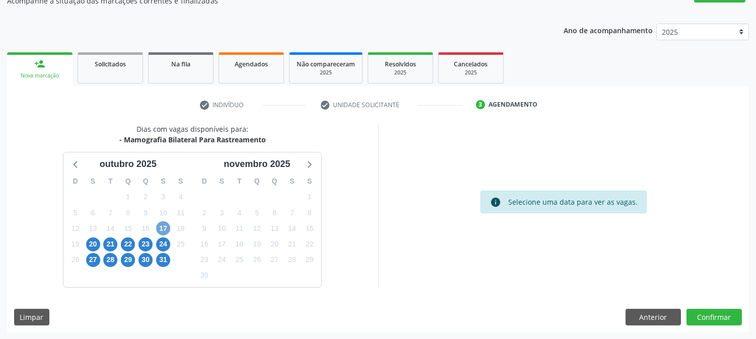
click at [159, 231] on span "17" at bounding box center [163, 228] width 14 height 14
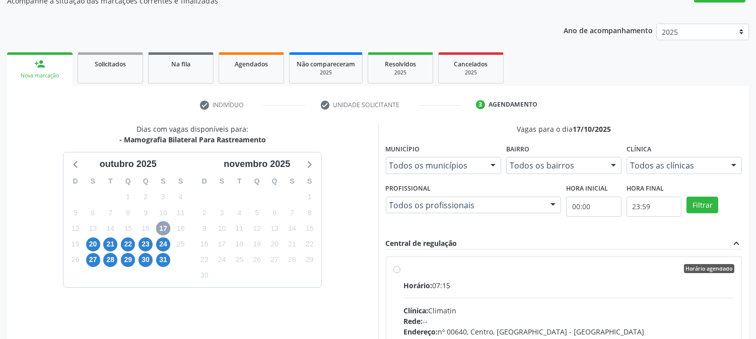
scroll to position [262, 0]
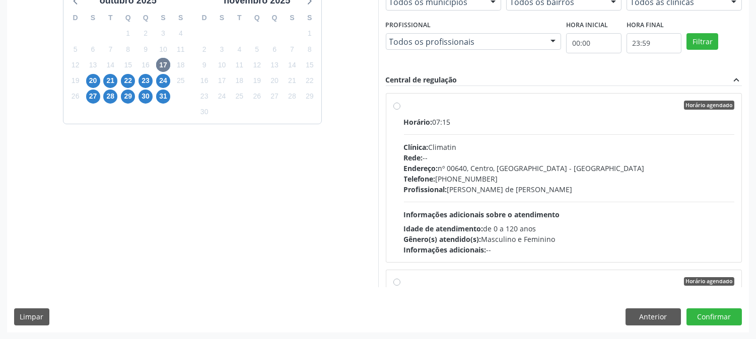
click at [520, 198] on div "Horário: 07:15 Clínica: Climatin Rede: -- Endereço: nº 00640, [GEOGRAPHIC_DATA]…" at bounding box center [569, 186] width 331 height 138
click at [400, 110] on input "Horário agendado Horário: 07:15 Clínica: Climatin Rede: -- Endereço: nº 00640, …" at bounding box center [396, 105] width 7 height 9
radio input "true"
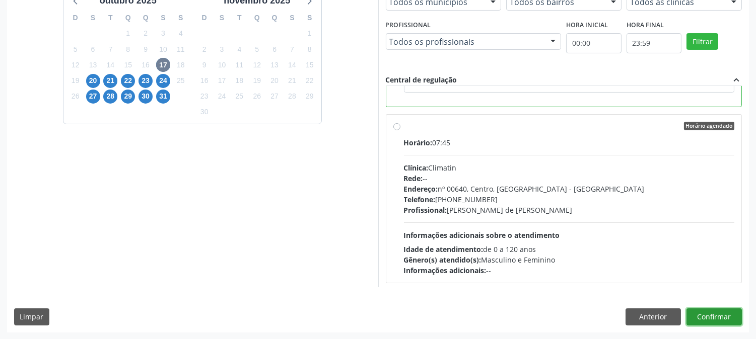
click at [698, 318] on button "Confirmar" at bounding box center [713, 317] width 55 height 17
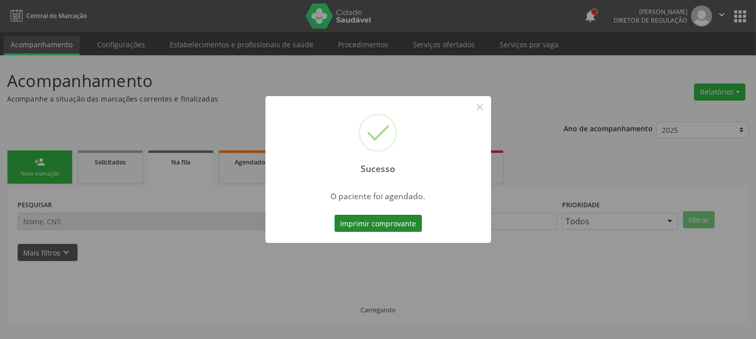
scroll to position [0, 0]
click at [375, 215] on button "Imprimir comprovante" at bounding box center [378, 223] width 88 height 17
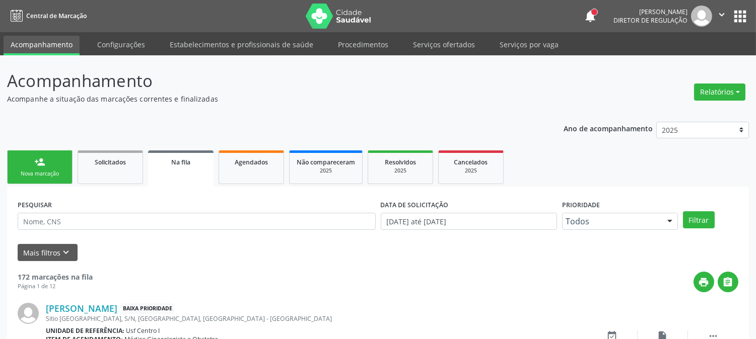
click at [24, 177] on div "Nova marcação" at bounding box center [40, 174] width 50 height 8
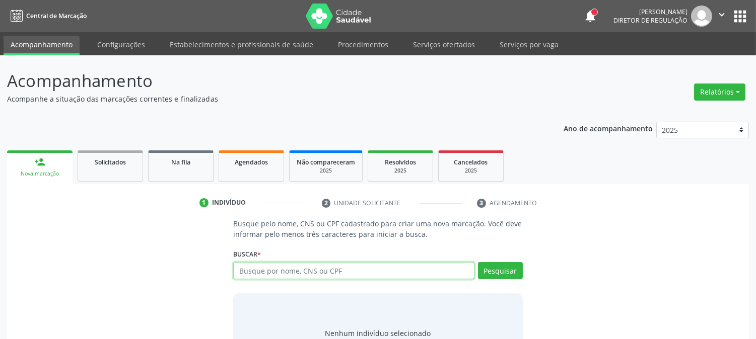
click at [351, 269] on input "text" at bounding box center [353, 270] width 241 height 17
type input "898003494431819"
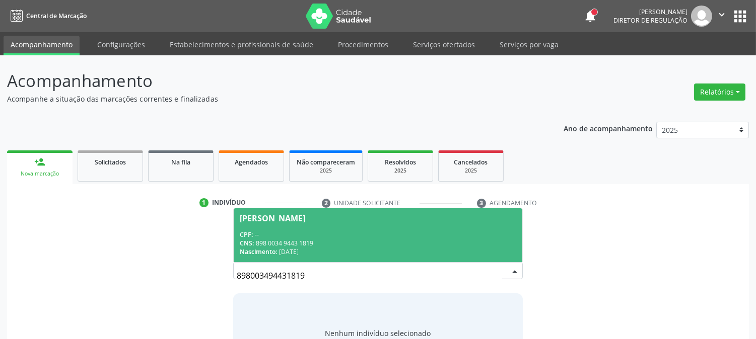
scroll to position [48, 0]
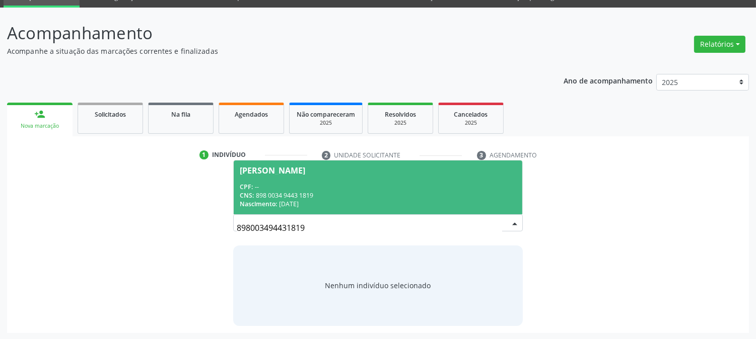
click at [295, 191] on div "CNS: 898 0034 9443 1819" at bounding box center [378, 195] width 276 height 9
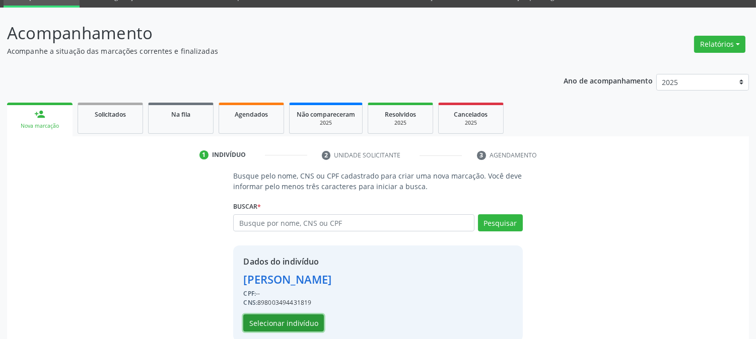
click at [300, 319] on button "Selecionar indivíduo" at bounding box center [283, 323] width 81 height 17
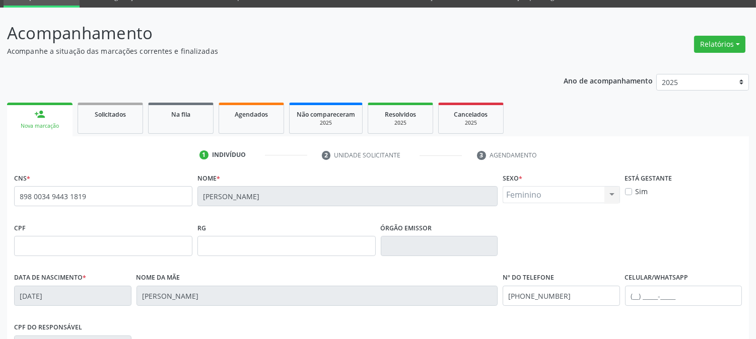
scroll to position [205, 0]
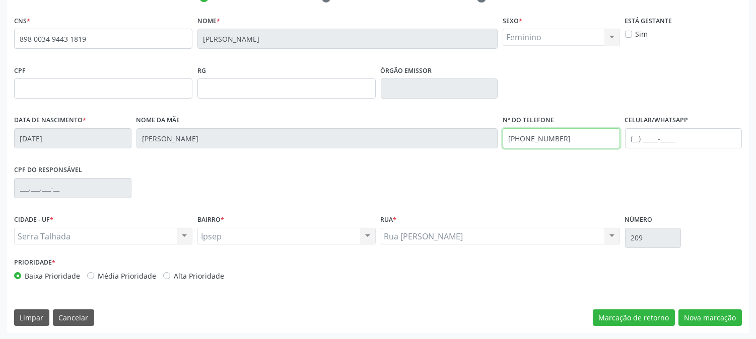
click at [464, 129] on div "Data de nascimento * [DATE] Nome da mãe [PERSON_NAME] do Nascimento Nº do Telef…" at bounding box center [378, 138] width 732 height 50
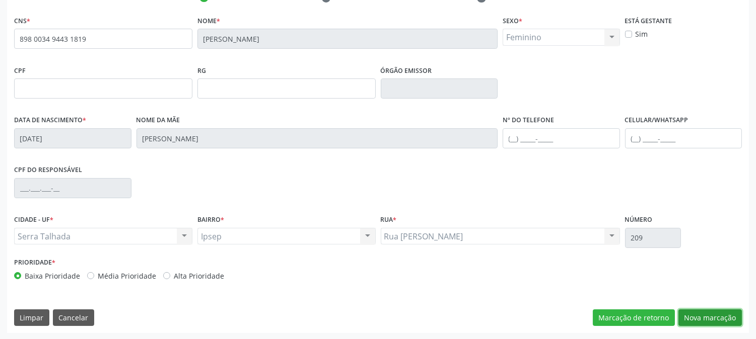
click at [696, 317] on button "Nova marcação" at bounding box center [709, 318] width 63 height 17
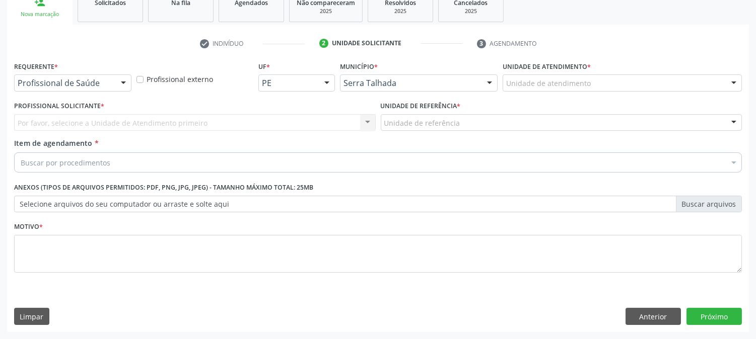
scroll to position [159, 0]
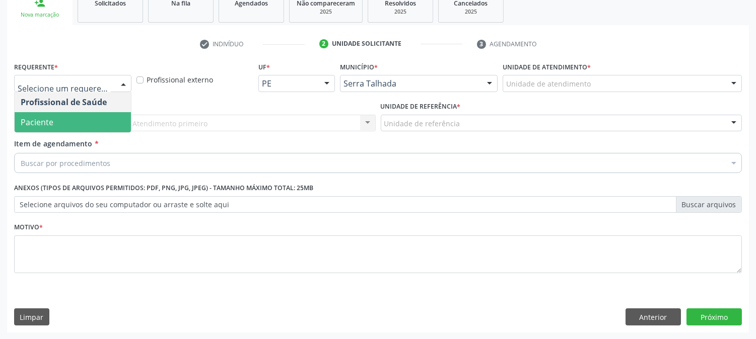
click at [46, 117] on span "Paciente" at bounding box center [37, 122] width 33 height 11
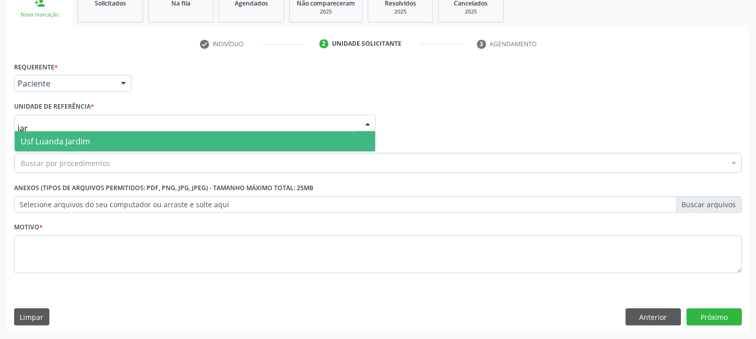
drag, startPoint x: 43, startPoint y: 125, endPoint x: 0, endPoint y: 129, distance: 43.0
click at [0, 129] on div "Acompanhamento Acompanhe a situação das marcações correntes e finalizadas Relat…" at bounding box center [378, 117] width 756 height 443
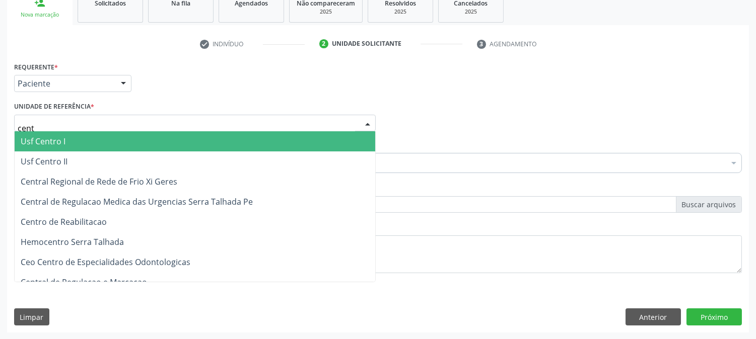
type input "centr"
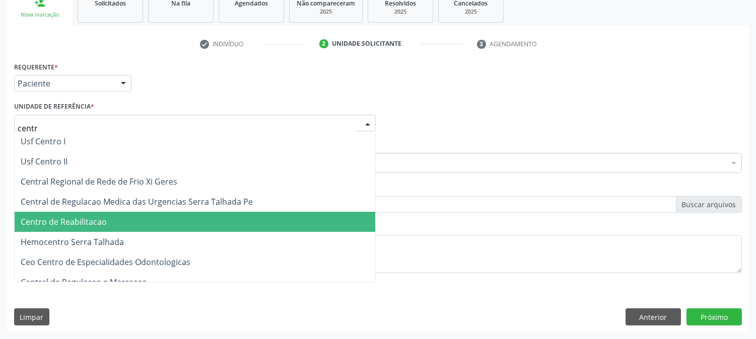
click at [90, 220] on span "Centro de Reabilitacao" at bounding box center [64, 221] width 86 height 11
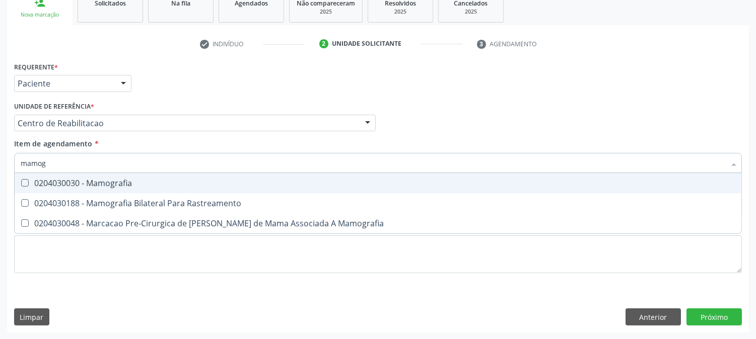
type input "mamogr"
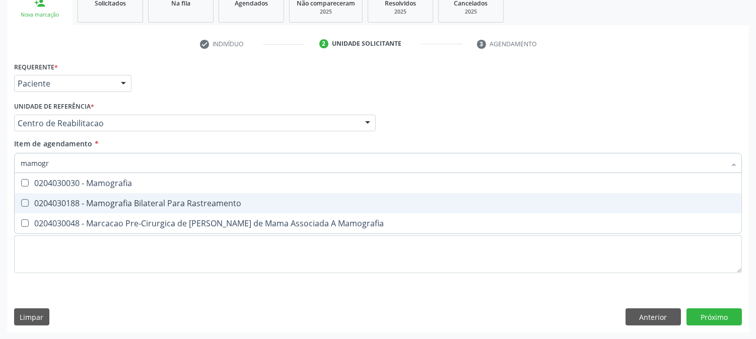
click at [92, 202] on div "0204030188 - Mamografia Bilateral Para Rastreamento" at bounding box center [378, 203] width 714 height 8
checkbox Rastreamento "true"
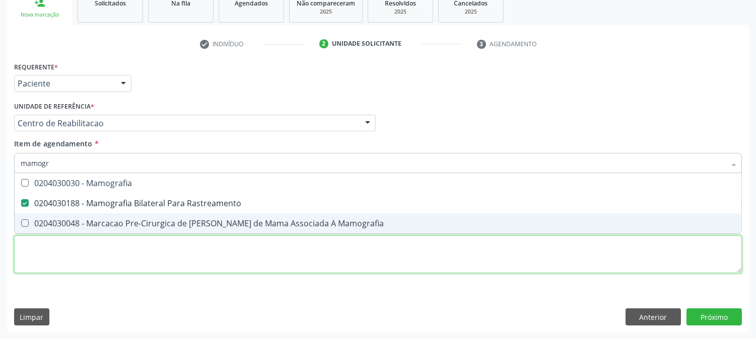
click at [84, 256] on div "Requerente * Paciente Profissional de Saúde Paciente Nenhum resultado encontrad…" at bounding box center [377, 173] width 727 height 228
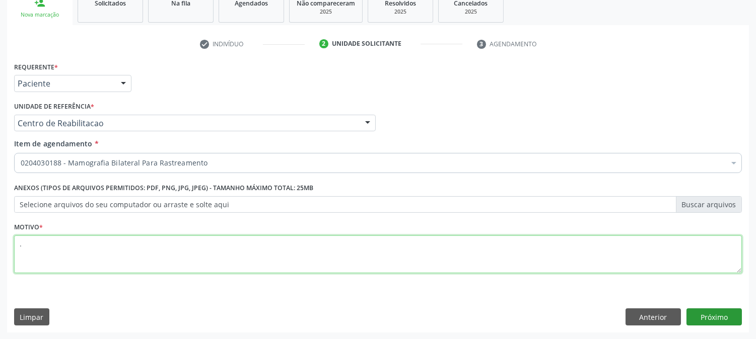
type textarea "."
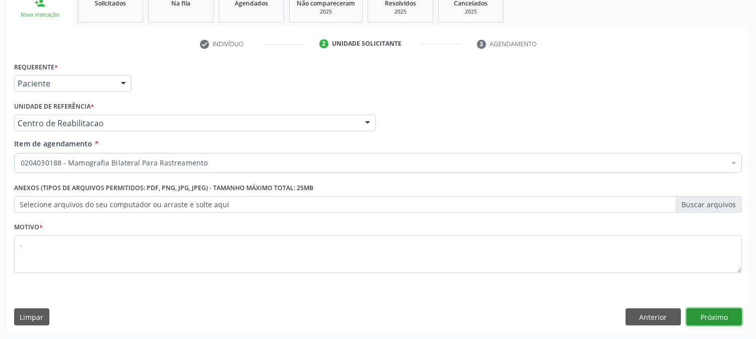
click at [725, 315] on button "Próximo" at bounding box center [713, 317] width 55 height 17
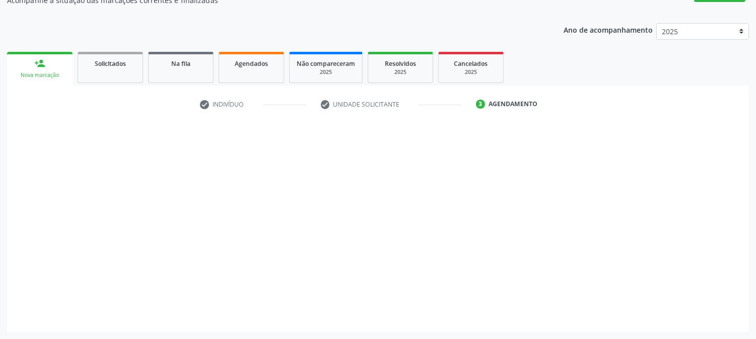
scroll to position [98, 0]
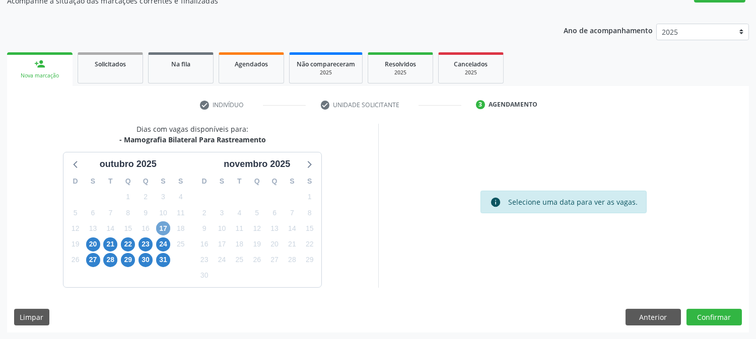
click at [157, 228] on span "17" at bounding box center [163, 228] width 14 height 14
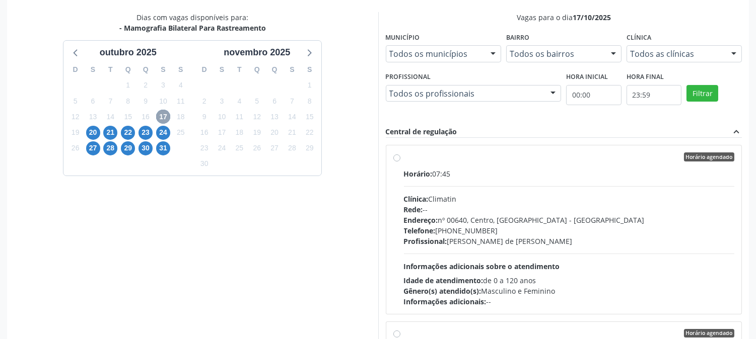
scroll to position [262, 0]
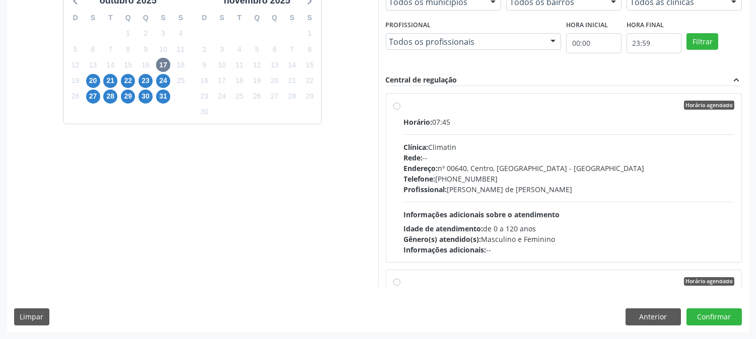
click at [512, 187] on div "Profissional: [PERSON_NAME] de [PERSON_NAME]" at bounding box center [569, 189] width 331 height 11
click at [400, 110] on input "Horário agendado Horário: 07:45 Clínica: Climatin Rede: -- Endereço: nº 00640, …" at bounding box center [396, 105] width 7 height 9
radio input "true"
click at [735, 320] on button "Confirmar" at bounding box center [713, 317] width 55 height 17
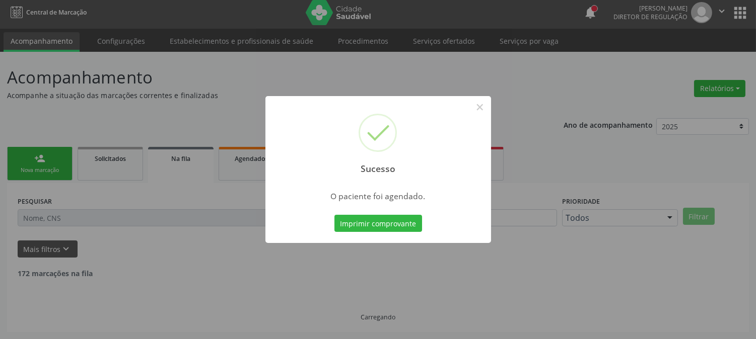
scroll to position [0, 0]
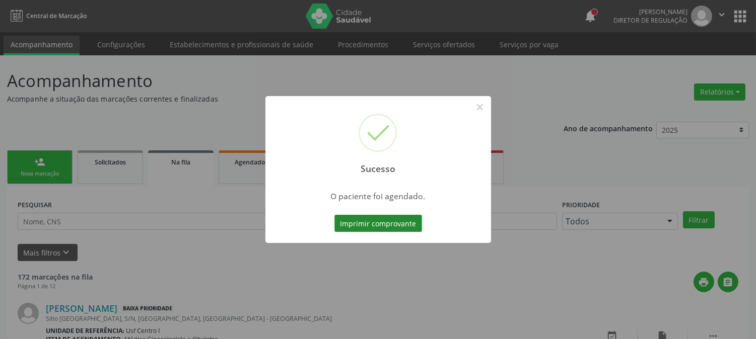
click at [395, 229] on button "Imprimir comprovante" at bounding box center [378, 223] width 88 height 17
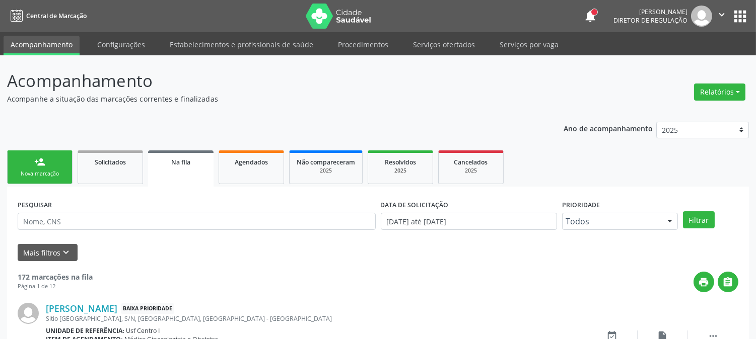
click at [51, 170] on div "Nova marcação" at bounding box center [40, 174] width 50 height 8
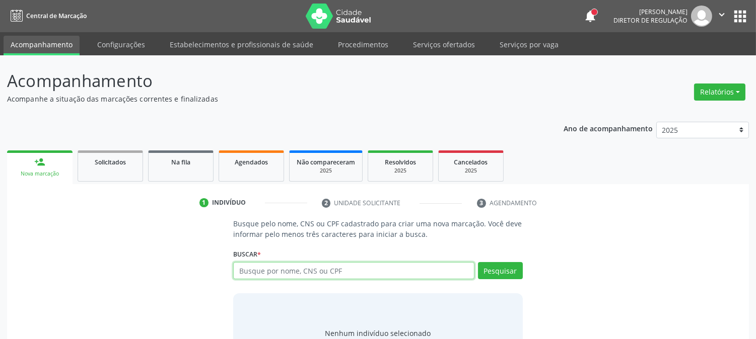
click at [286, 275] on input "text" at bounding box center [353, 270] width 241 height 17
type input "702009801961385"
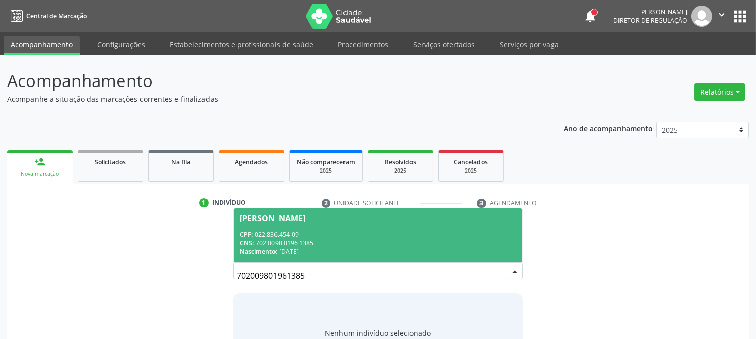
click at [292, 248] on div "Nascimento: 0[DATE]" at bounding box center [378, 252] width 276 height 9
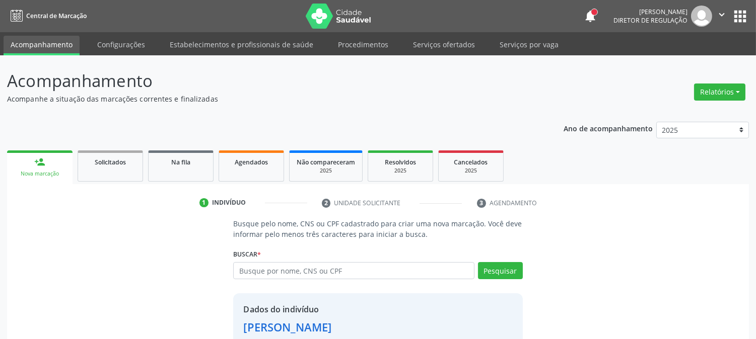
scroll to position [63, 0]
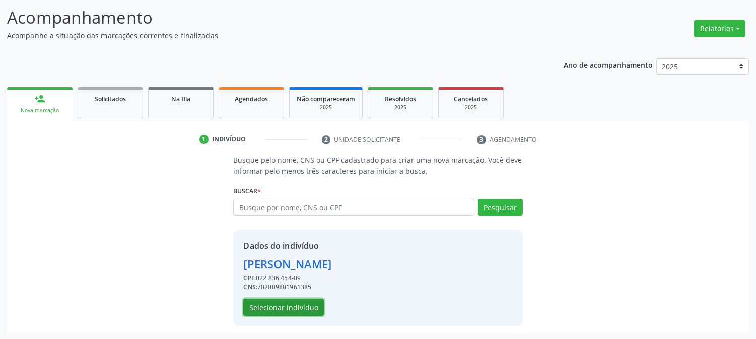
click at [282, 308] on button "Selecionar indivíduo" at bounding box center [283, 307] width 81 height 17
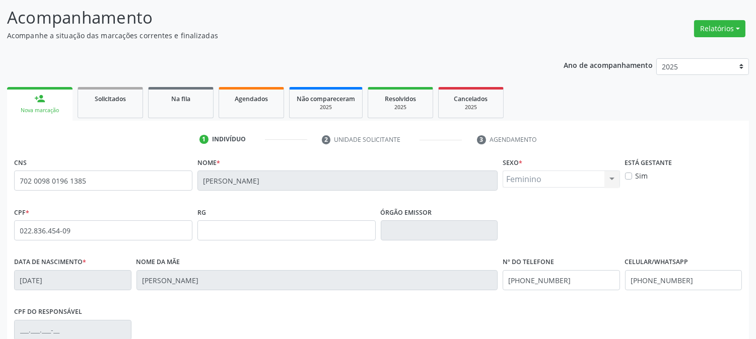
scroll to position [205, 0]
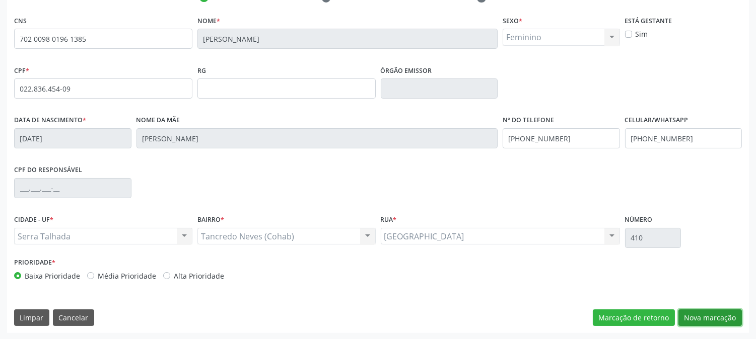
click at [700, 319] on button "Nova marcação" at bounding box center [709, 318] width 63 height 17
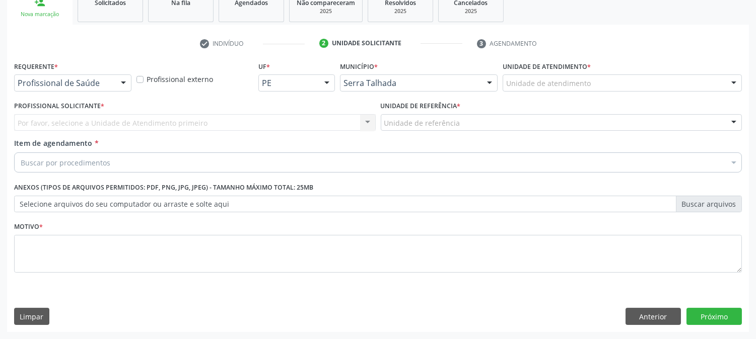
scroll to position [159, 0]
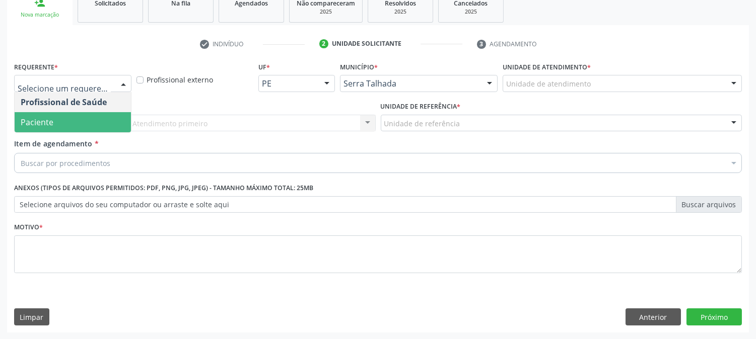
click at [40, 121] on span "Paciente" at bounding box center [37, 122] width 33 height 11
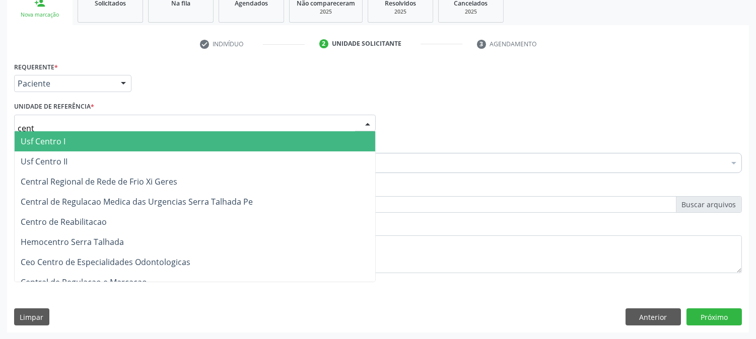
type input "centr"
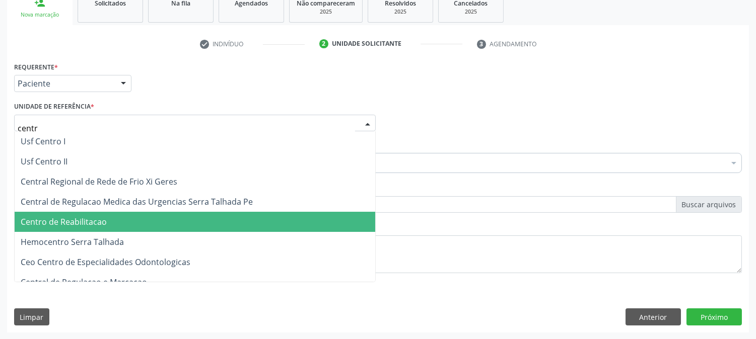
click at [82, 213] on span "Centro de Reabilitacao" at bounding box center [195, 222] width 360 height 20
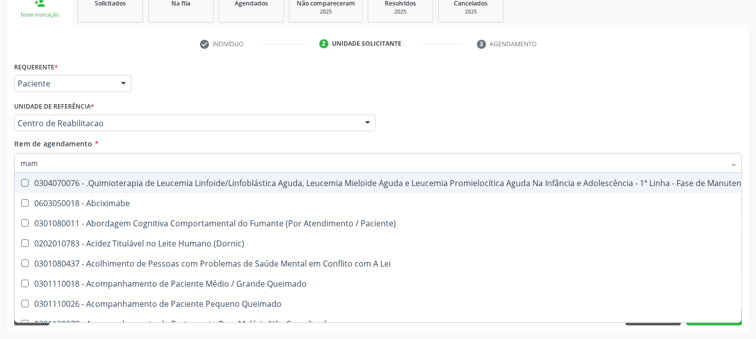
type input "mamo"
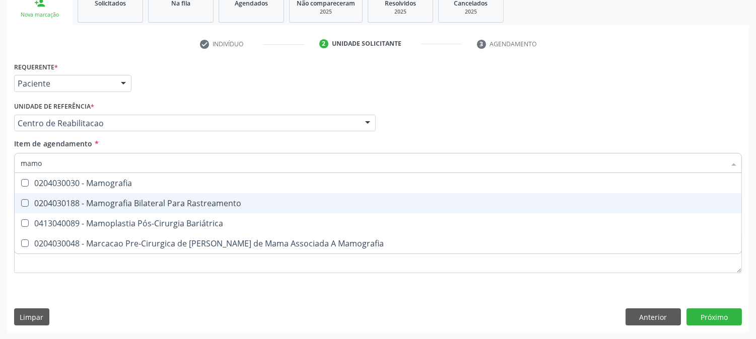
click at [80, 195] on span "0204030188 - Mamografia Bilateral Para Rastreamento" at bounding box center [378, 203] width 726 height 20
checkbox Rastreamento "true"
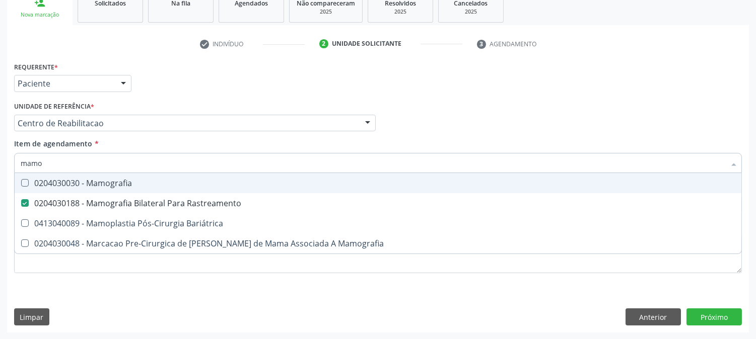
click at [0, 141] on div "Acompanhamento Acompanhe a situação das marcações correntes e finalizadas Relat…" at bounding box center [378, 117] width 756 height 443
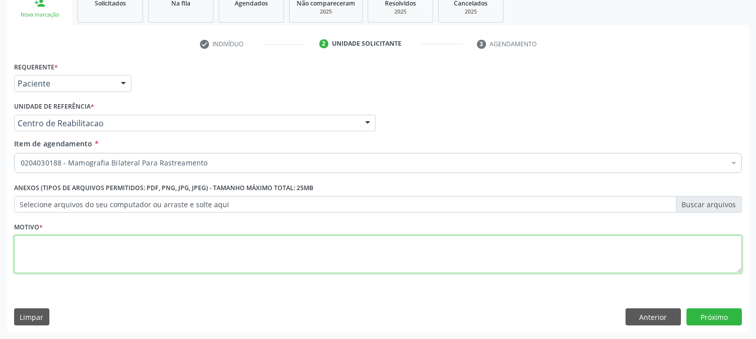
click at [240, 254] on textarea at bounding box center [377, 255] width 727 height 38
type textarea "."
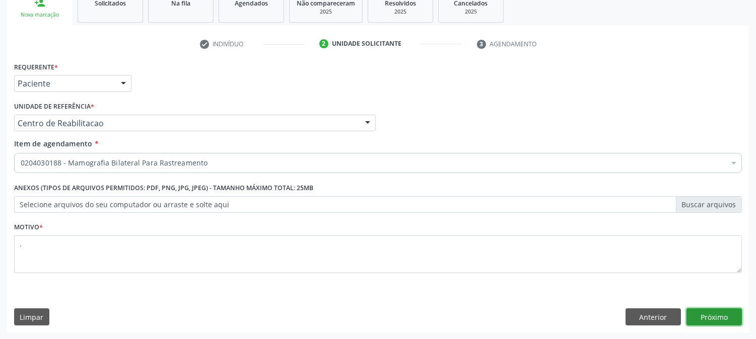
click at [733, 323] on button "Próximo" at bounding box center [713, 317] width 55 height 17
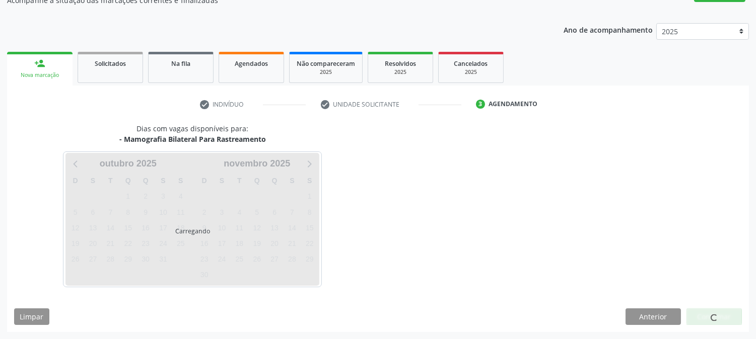
scroll to position [98, 0]
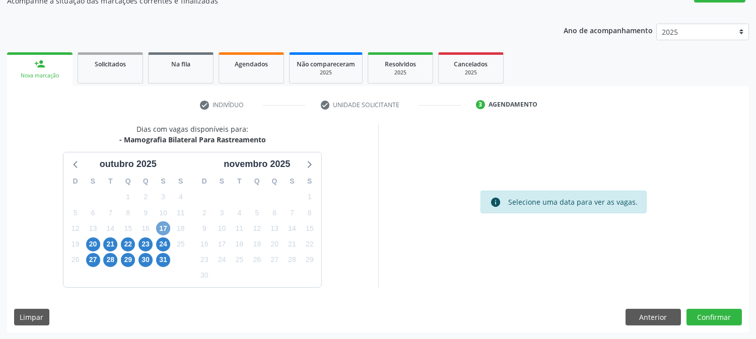
click at [169, 225] on span "17" at bounding box center [163, 228] width 14 height 14
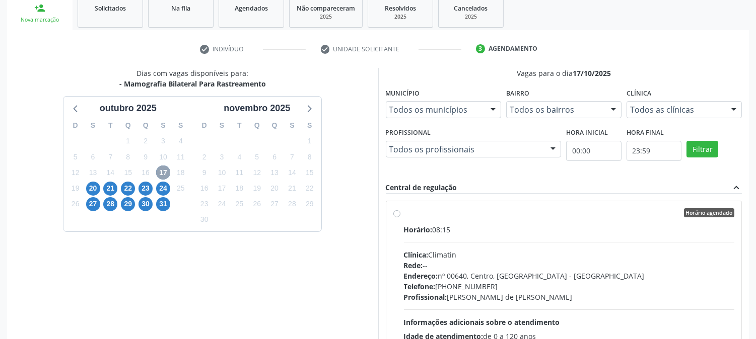
scroll to position [262, 0]
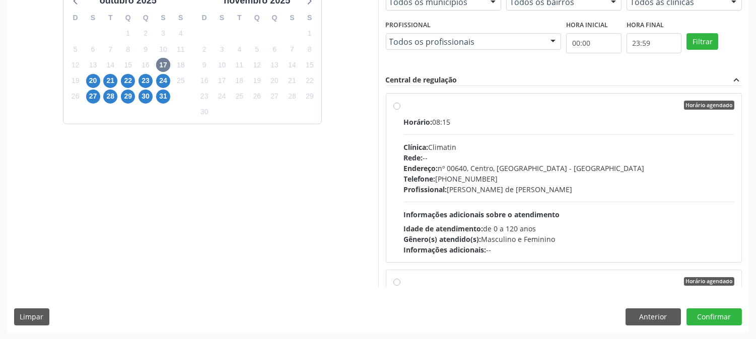
click at [576, 193] on div "Profissional: [PERSON_NAME] de [PERSON_NAME]" at bounding box center [569, 189] width 331 height 11
click at [400, 110] on input "Horário agendado Horário: 08:15 Clínica: Climatin Rede: -- Endereço: nº 00640, …" at bounding box center [396, 105] width 7 height 9
radio input "true"
click at [718, 320] on button "Confirmar" at bounding box center [713, 317] width 55 height 17
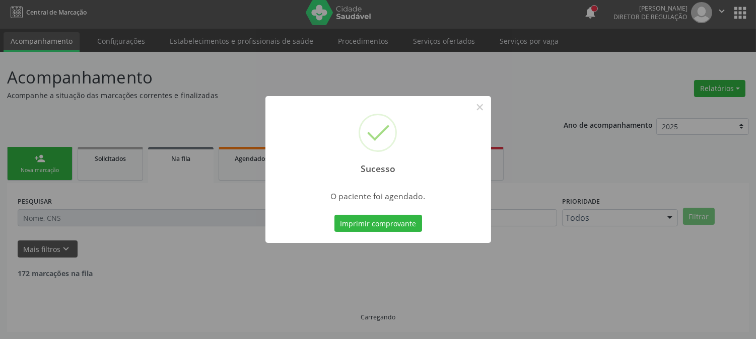
scroll to position [0, 0]
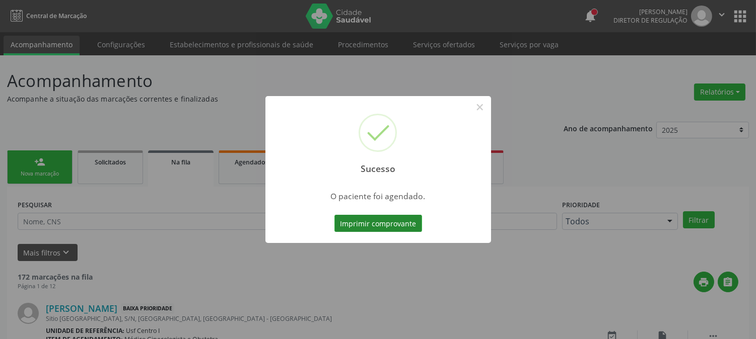
click at [394, 221] on button "Imprimir comprovante" at bounding box center [378, 223] width 88 height 17
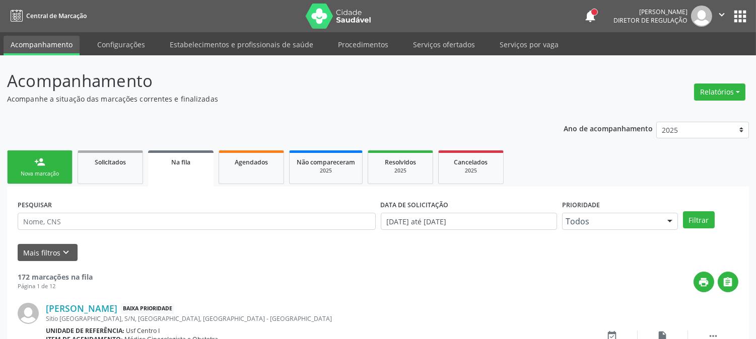
click at [27, 173] on div "Nova marcação" at bounding box center [40, 174] width 50 height 8
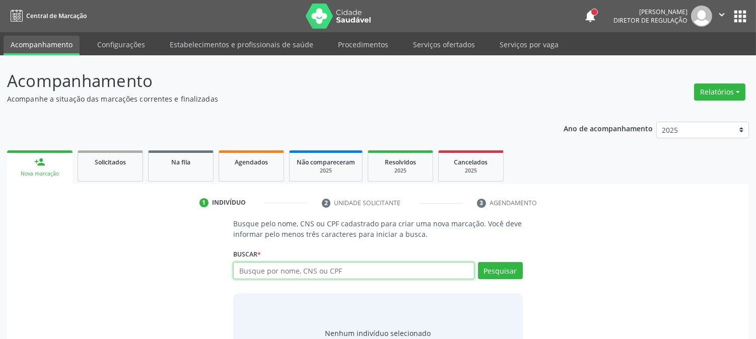
click at [262, 267] on input "text" at bounding box center [353, 270] width 241 height 17
type input "707005810734850"
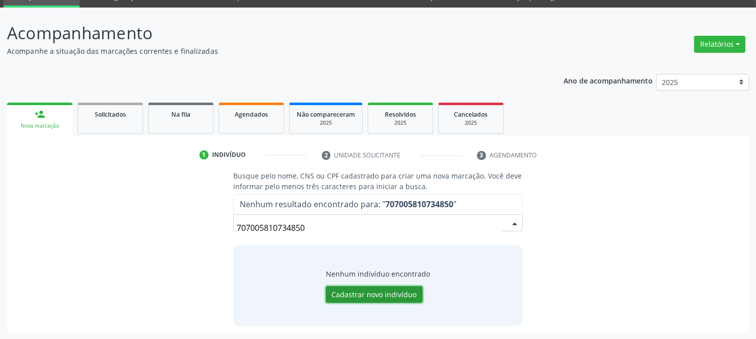
click at [354, 293] on button "Cadastrar novo indivíduo" at bounding box center [374, 294] width 97 height 17
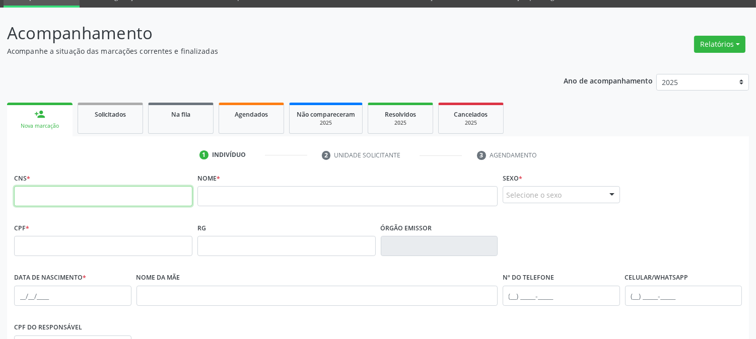
click at [148, 199] on input "text" at bounding box center [103, 196] width 178 height 20
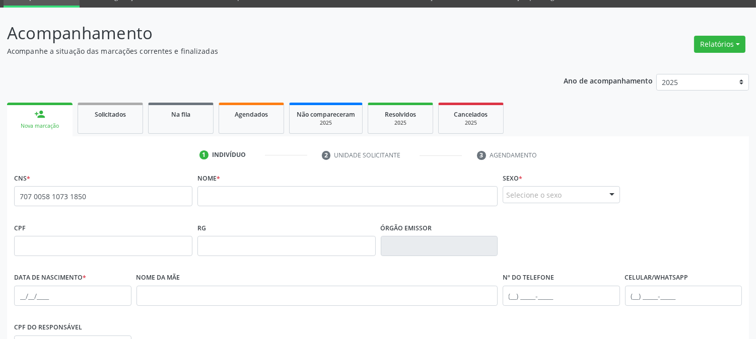
type input "707 0058 1073 1850"
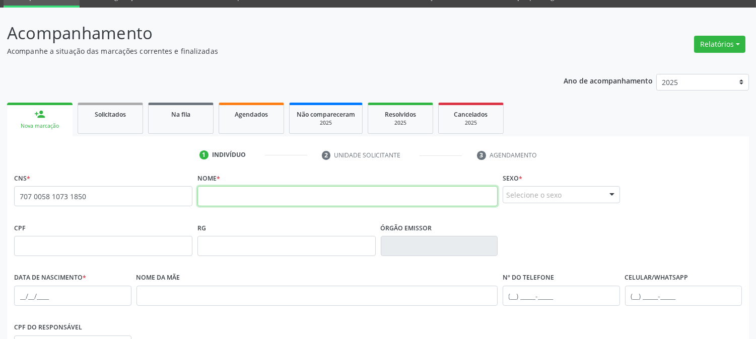
click at [254, 203] on input "text" at bounding box center [347, 196] width 300 height 20
type input "j"
type input "JOYCE DANIELA FERRAZ NASCIMENTO"
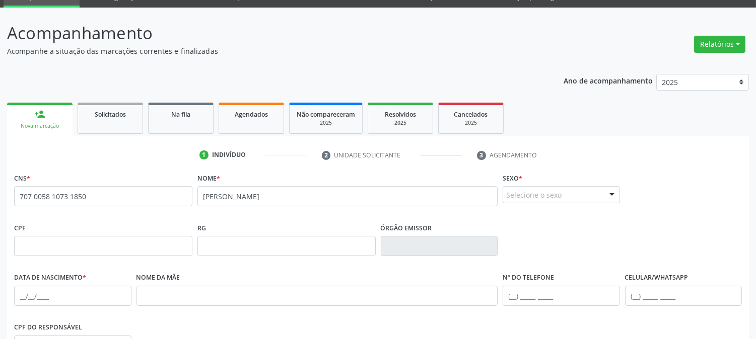
click at [569, 196] on div "Selecione o sexo" at bounding box center [560, 194] width 117 height 17
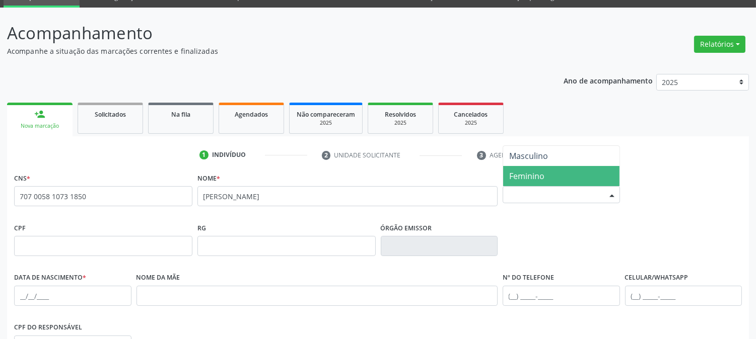
click at [554, 174] on span "Feminino" at bounding box center [561, 176] width 116 height 20
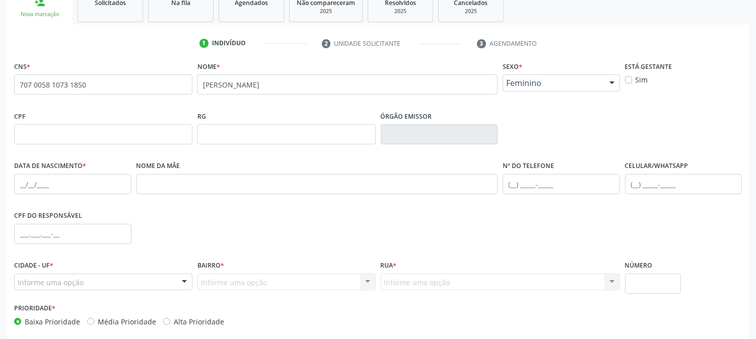
scroll to position [205, 0]
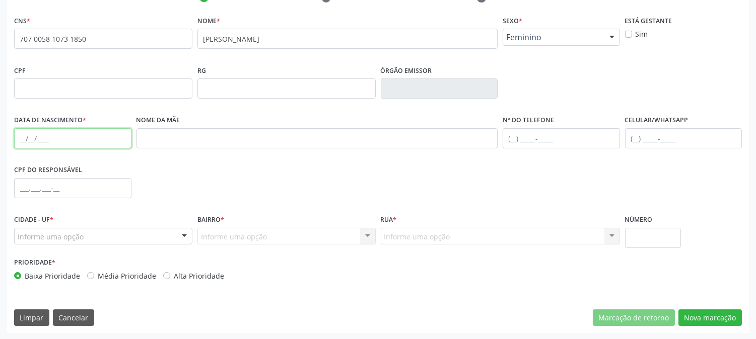
click at [20, 136] on input "text" at bounding box center [72, 138] width 117 height 20
type input "18/03/1998"
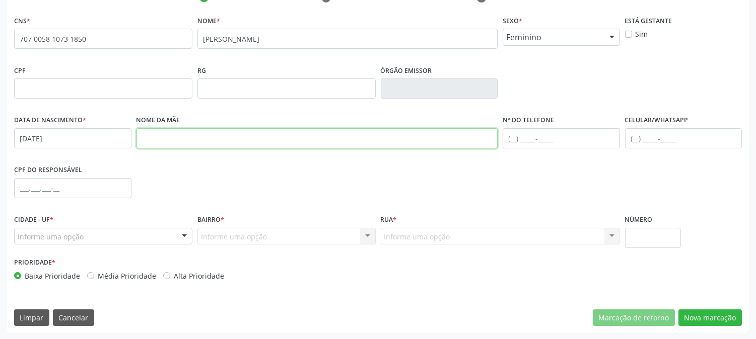
click at [149, 133] on input "text" at bounding box center [316, 138] width 361 height 20
type input "MARIA ROSINEIDE FERRAZ"
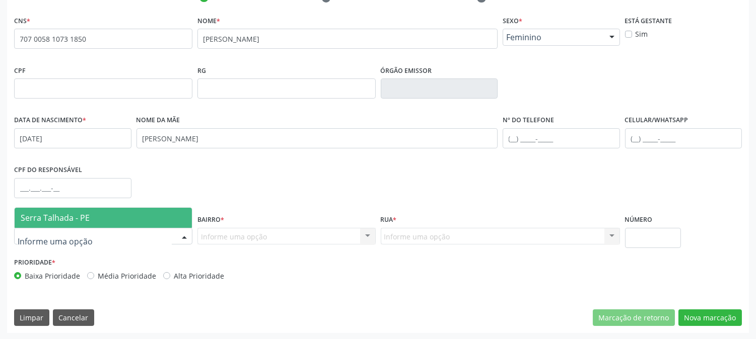
click at [37, 217] on span "Serra Talhada - PE" at bounding box center [55, 217] width 69 height 11
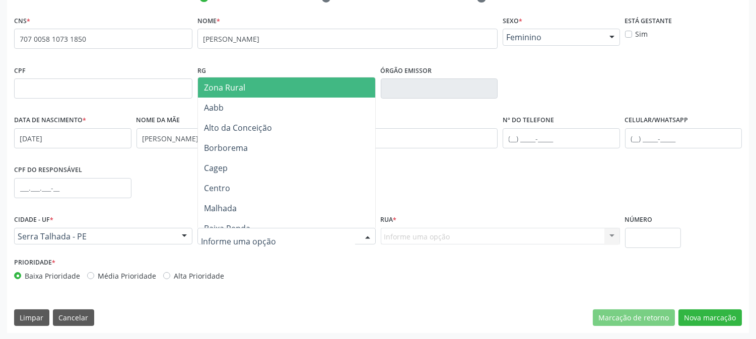
click at [292, 235] on div at bounding box center [286, 236] width 178 height 17
type input "Z"
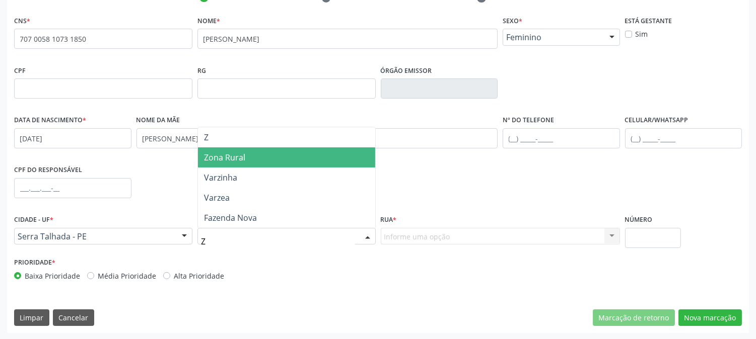
click at [265, 163] on span "Zona Rural" at bounding box center [286, 157] width 177 height 20
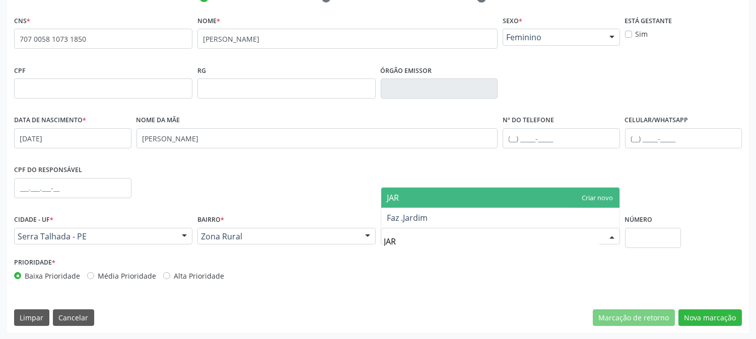
type input "JARD"
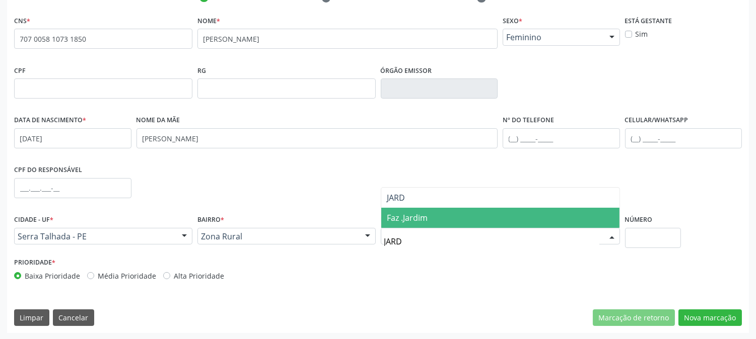
click at [416, 224] on span "Faz .Jardim" at bounding box center [500, 218] width 238 height 20
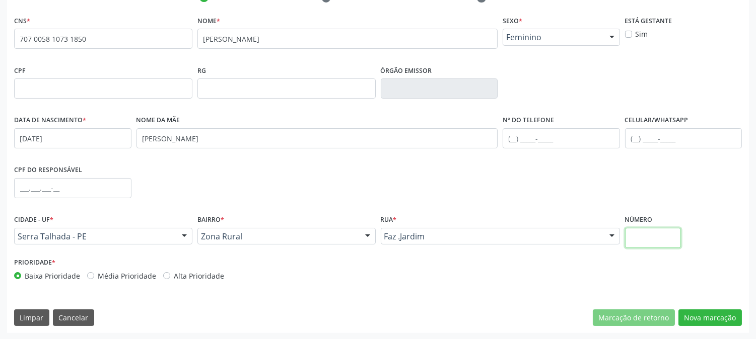
click at [637, 235] on input "text" at bounding box center [653, 238] width 56 height 20
type input "SN"
click at [705, 312] on button "Nova marcação" at bounding box center [709, 318] width 63 height 17
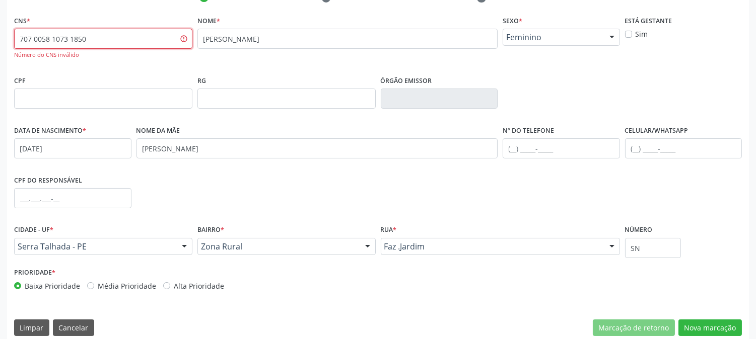
drag, startPoint x: 103, startPoint y: 42, endPoint x: 0, endPoint y: 44, distance: 103.2
click at [0, 44] on div "Acompanhamento Acompanhe a situação das marcações correntes e finalizadas Relat…" at bounding box center [378, 100] width 756 height 500
type input "707 0058 1073 4850"
click at [707, 331] on button "Nova marcação" at bounding box center [709, 328] width 63 height 17
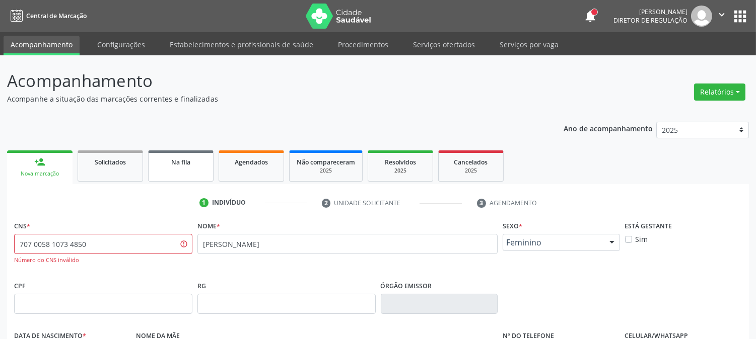
click at [177, 164] on span "Na fila" at bounding box center [180, 162] width 19 height 9
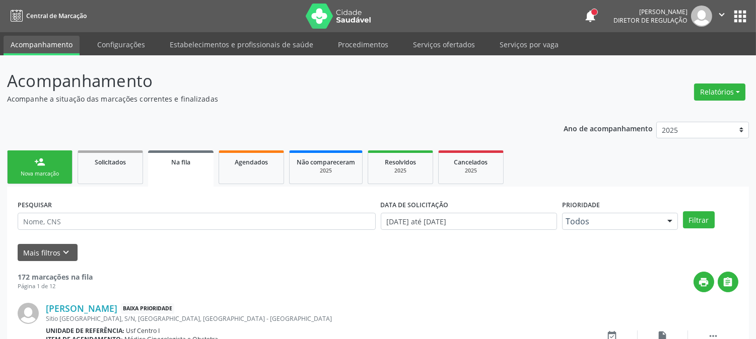
click at [54, 169] on link "person_add Nova marcação" at bounding box center [39, 168] width 65 height 34
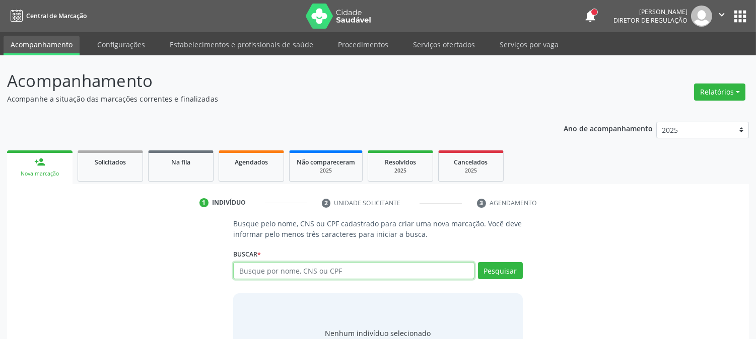
click at [328, 278] on input "text" at bounding box center [353, 270] width 241 height 17
type input "704000859223962"
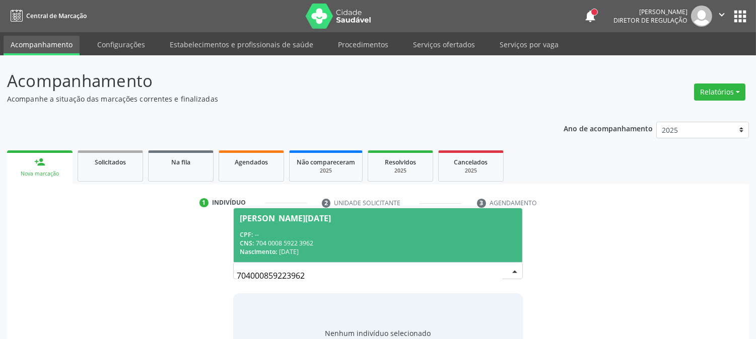
click at [329, 253] on div "Nascimento: 08/03/1973" at bounding box center [378, 252] width 276 height 9
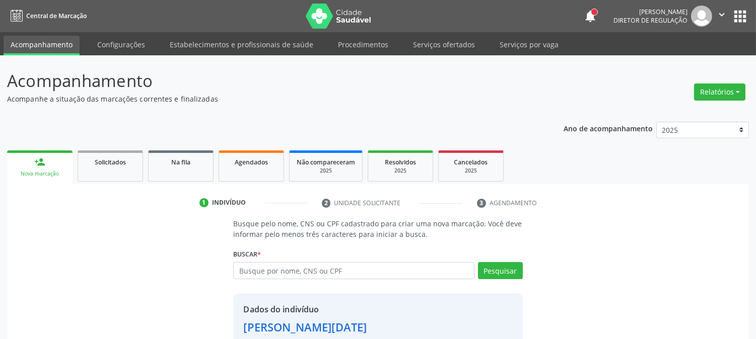
scroll to position [63, 0]
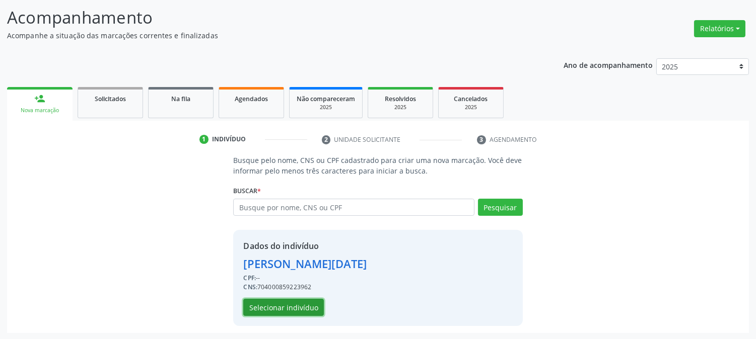
click at [301, 311] on button "Selecionar indivíduo" at bounding box center [283, 307] width 81 height 17
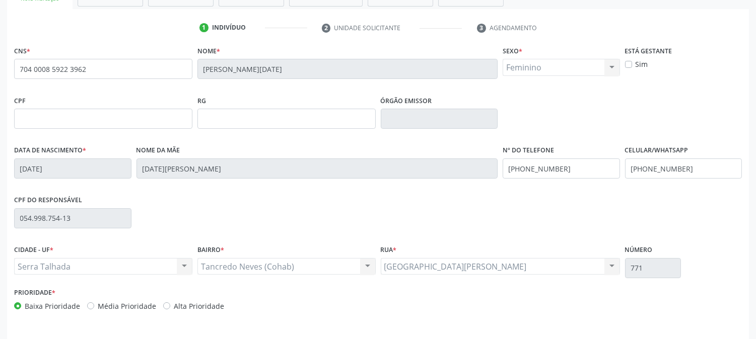
scroll to position [205, 0]
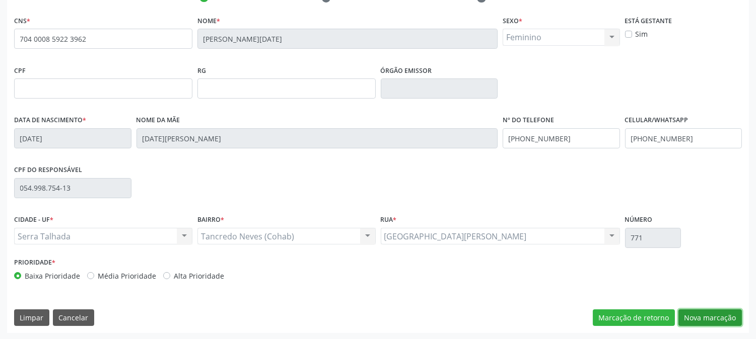
click at [696, 315] on button "Nova marcação" at bounding box center [709, 318] width 63 height 17
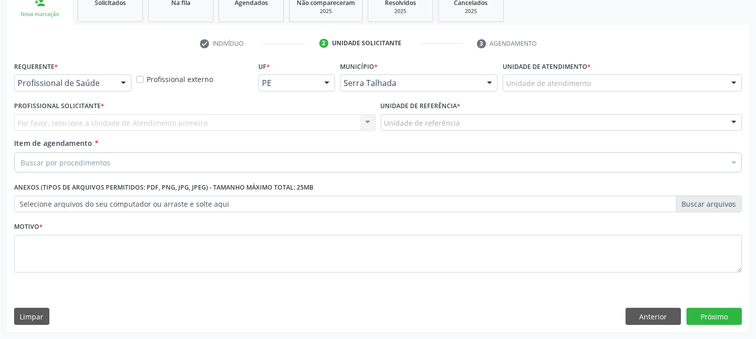
scroll to position [159, 0]
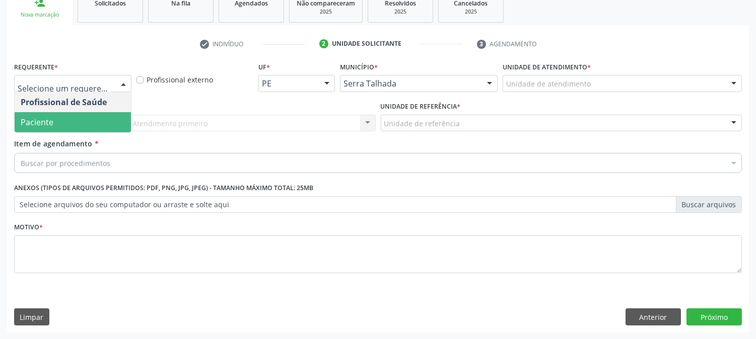
click at [62, 118] on span "Paciente" at bounding box center [73, 122] width 116 height 20
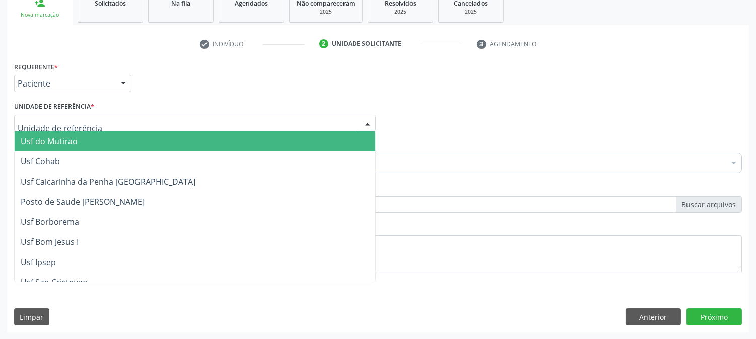
click at [68, 128] on div at bounding box center [194, 123] width 361 height 17
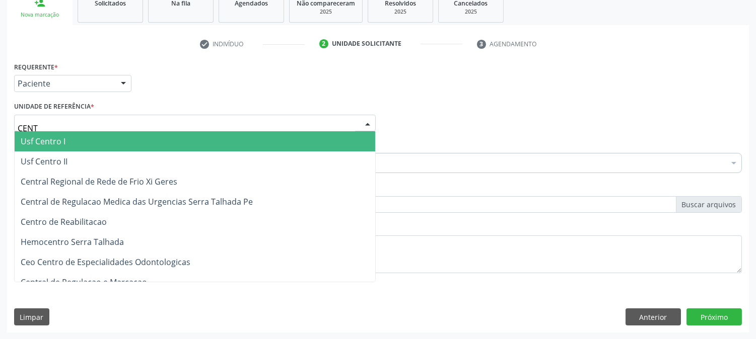
type input "CENTR"
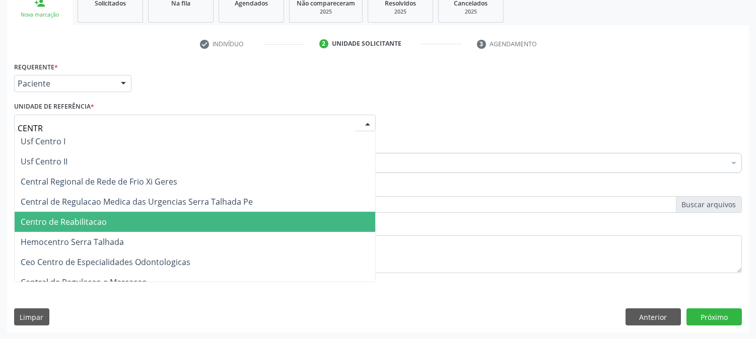
click at [87, 226] on span "Centro de Reabilitacao" at bounding box center [64, 221] width 86 height 11
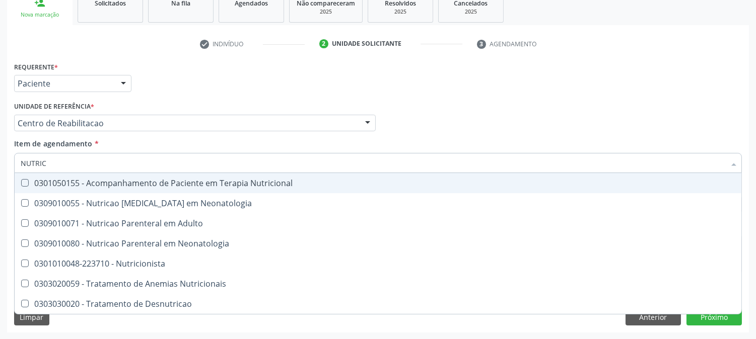
type input "NUTRICI"
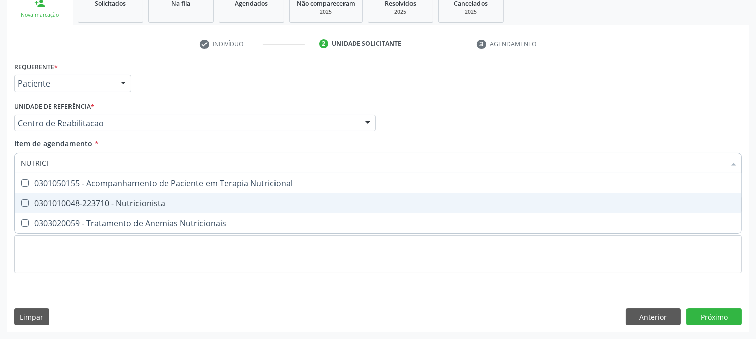
click at [97, 203] on div "0301010048-223710 - Nutricionista" at bounding box center [378, 203] width 714 height 8
checkbox Nutricionista "true"
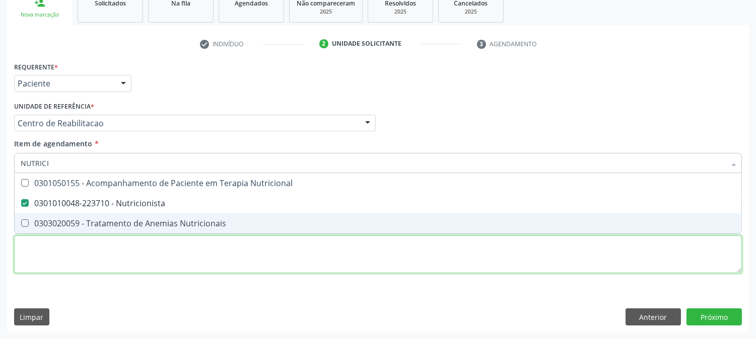
click at [97, 257] on div "Requerente * Paciente Profissional de Saúde Paciente Nenhum resultado encontrad…" at bounding box center [377, 173] width 727 height 228
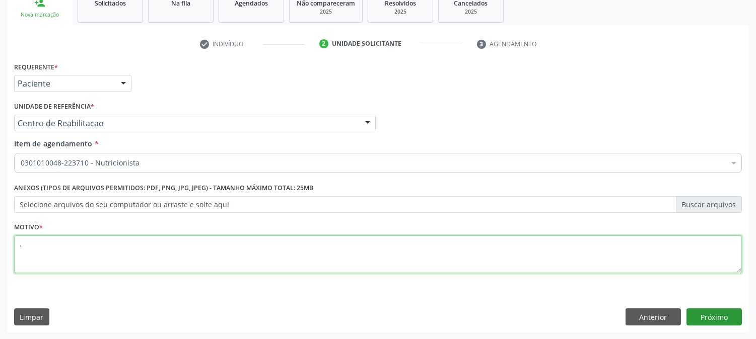
type textarea "."
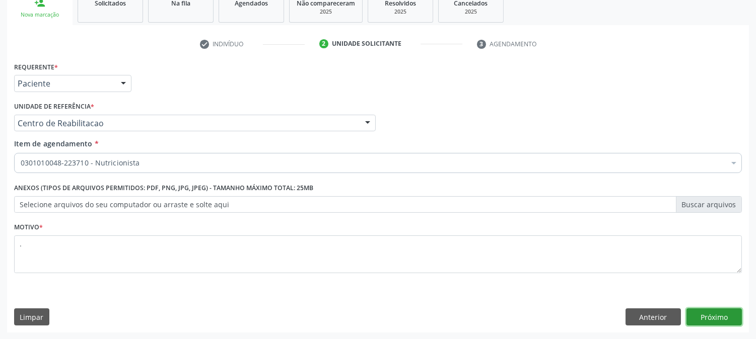
click at [728, 320] on button "Próximo" at bounding box center [713, 317] width 55 height 17
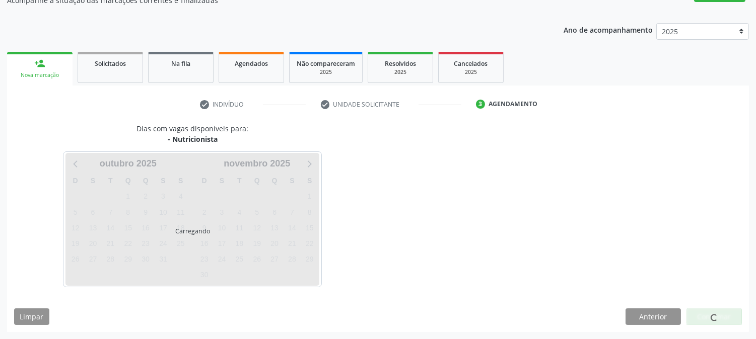
scroll to position [98, 0]
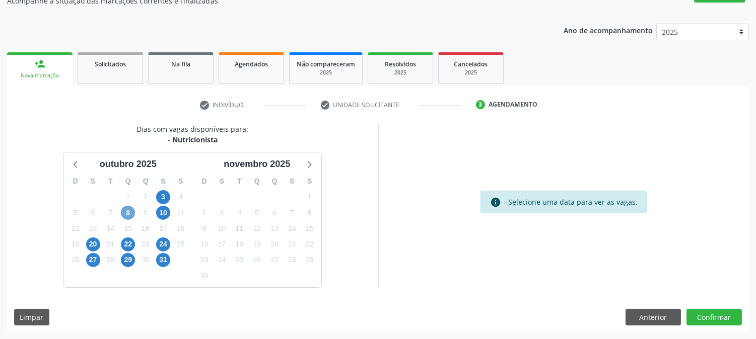
click at [127, 217] on span "8" at bounding box center [128, 213] width 14 height 14
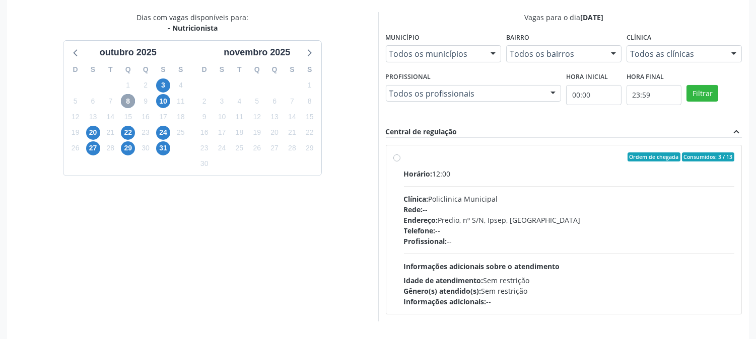
scroll to position [244, 0]
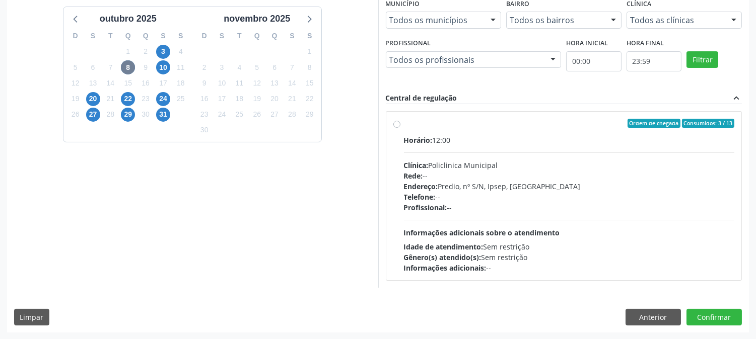
click at [489, 218] on div "Horário: 12:00 Clínica: Policlinica Municipal Rede: -- Endereço: Predio, nº S/N…" at bounding box center [569, 204] width 331 height 138
click at [400, 128] on input "Ordem de chegada Consumidos: 3 / 13 Horário: 12:00 Clínica: Policlinica Municip…" at bounding box center [396, 123] width 7 height 9
radio input "true"
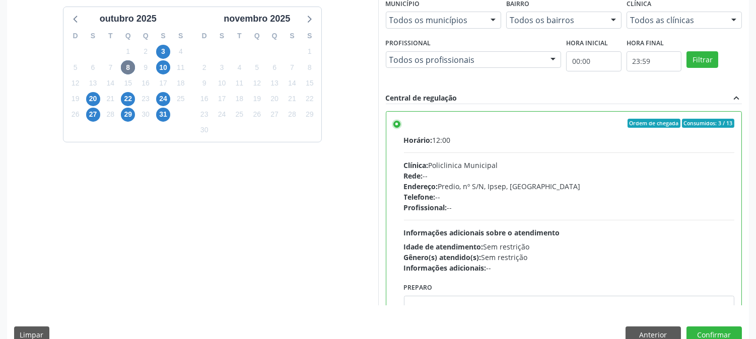
scroll to position [262, 0]
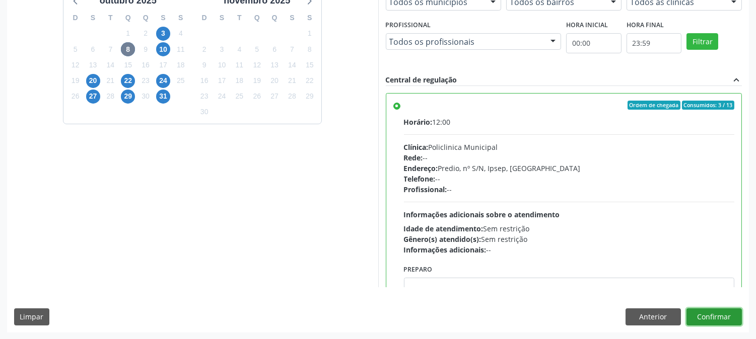
click at [725, 310] on button "Confirmar" at bounding box center [713, 317] width 55 height 17
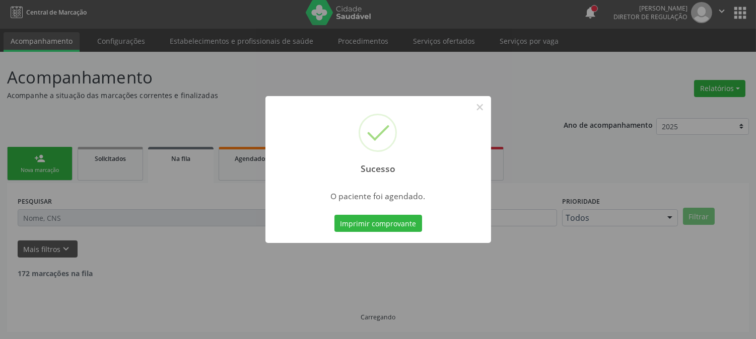
scroll to position [0, 0]
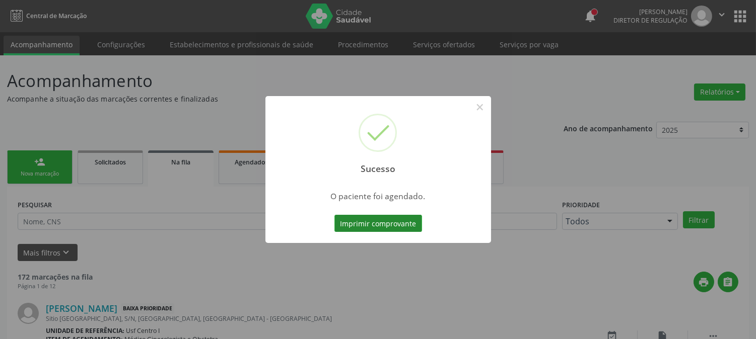
click at [398, 218] on button "Imprimir comprovante" at bounding box center [378, 223] width 88 height 17
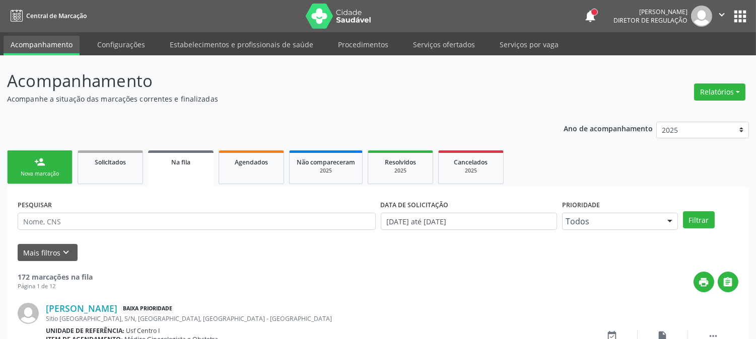
click at [55, 165] on link "person_add Nova marcação" at bounding box center [39, 168] width 65 height 34
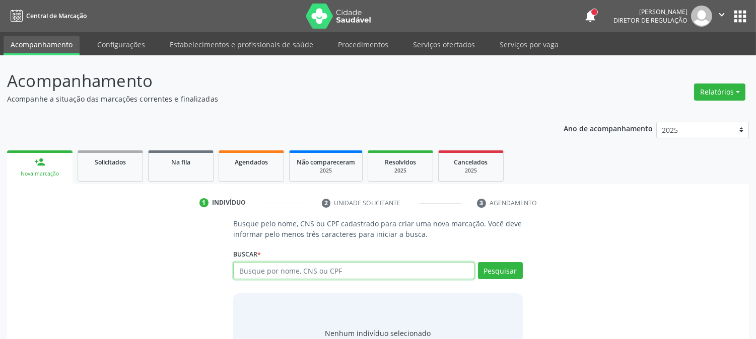
click at [269, 272] on input "text" at bounding box center [353, 270] width 241 height 17
type input "704007850603467"
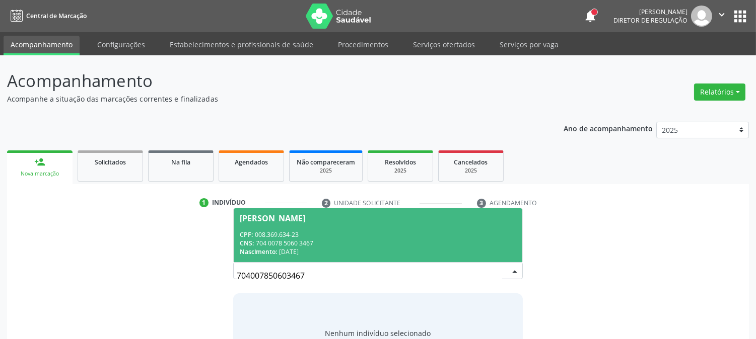
click at [306, 237] on div "CPF: 008.369.634-23" at bounding box center [378, 235] width 276 height 9
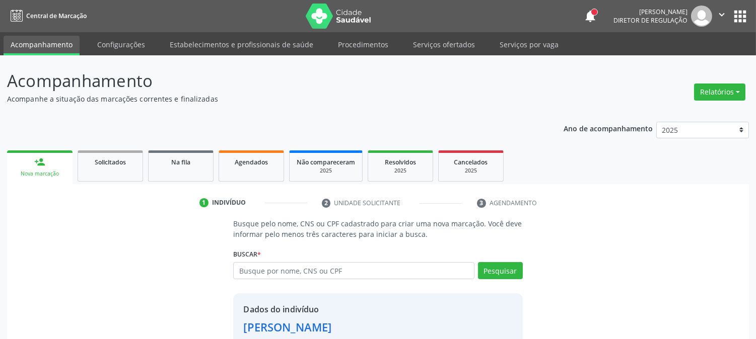
scroll to position [63, 0]
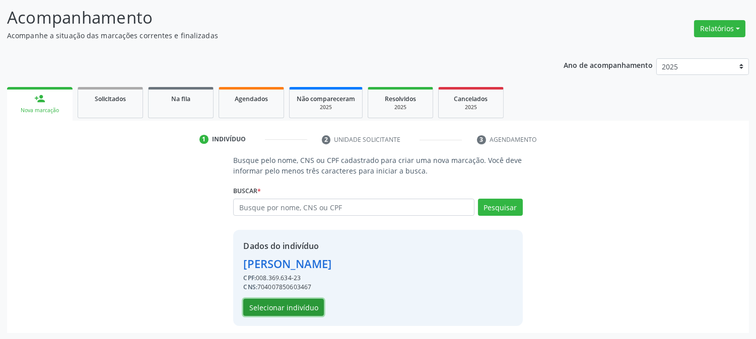
click at [294, 308] on button "Selecionar indivíduo" at bounding box center [283, 307] width 81 height 17
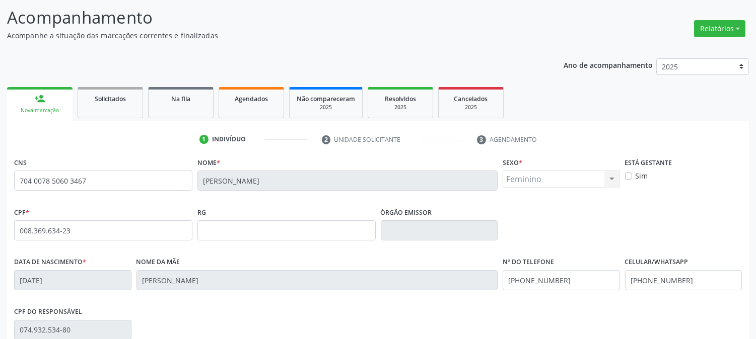
scroll to position [205, 0]
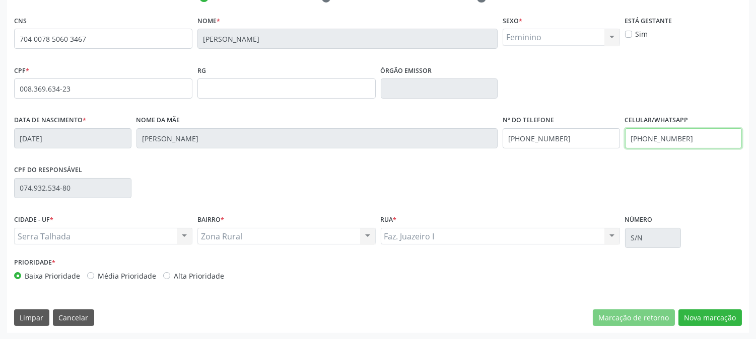
drag, startPoint x: 682, startPoint y: 134, endPoint x: 535, endPoint y: 137, distance: 147.0
click at [535, 137] on div "Data de nascimento * 13/06/1979 Nome da mãe Maria de Lourdes de Sa Nº do Telefo…" at bounding box center [378, 138] width 732 height 50
click at [436, 146] on div "Data de nascimento * 13/06/1979 Nome da mãe Maria de Lourdes de Sa Nº do Telefo…" at bounding box center [378, 138] width 732 height 50
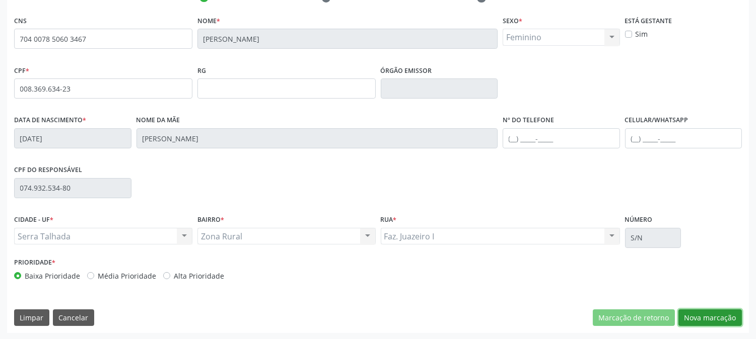
click at [715, 320] on button "Nova marcação" at bounding box center [709, 318] width 63 height 17
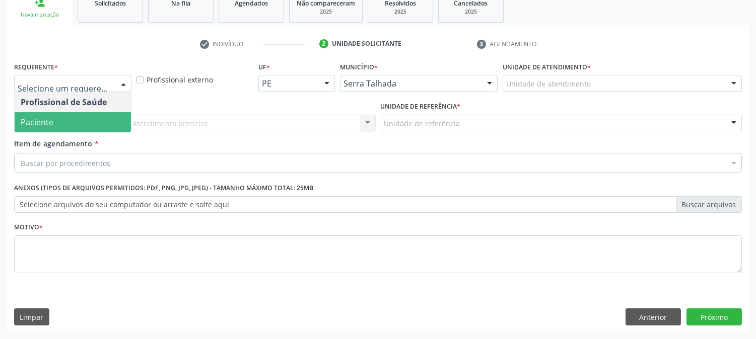
click at [94, 116] on span "Paciente" at bounding box center [73, 122] width 116 height 20
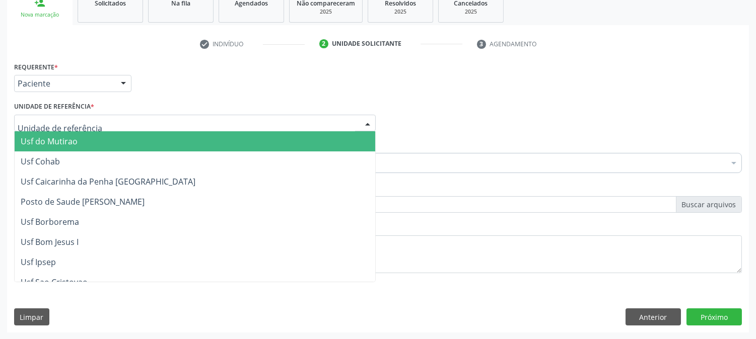
click at [94, 116] on div at bounding box center [194, 123] width 361 height 17
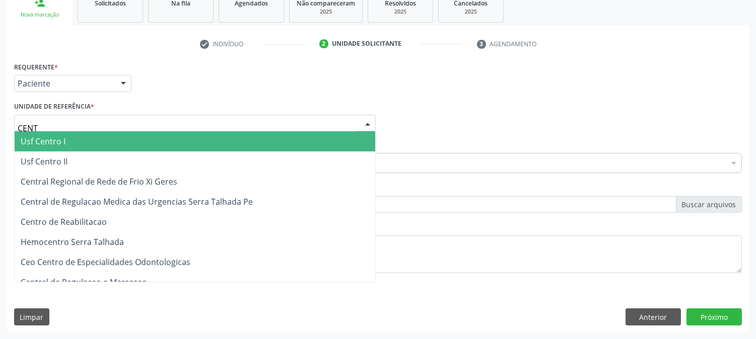
type input "CENTR"
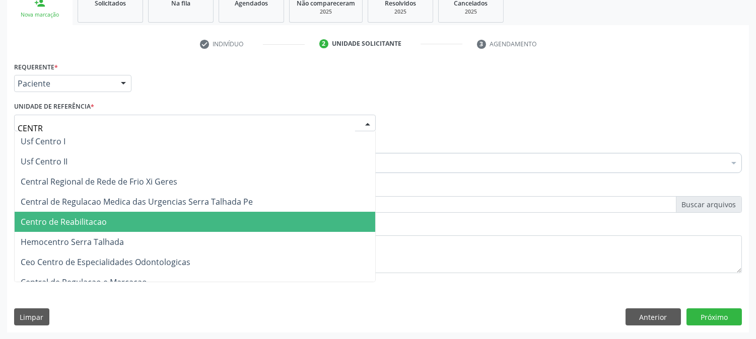
click at [96, 229] on span "Centro de Reabilitacao" at bounding box center [195, 222] width 360 height 20
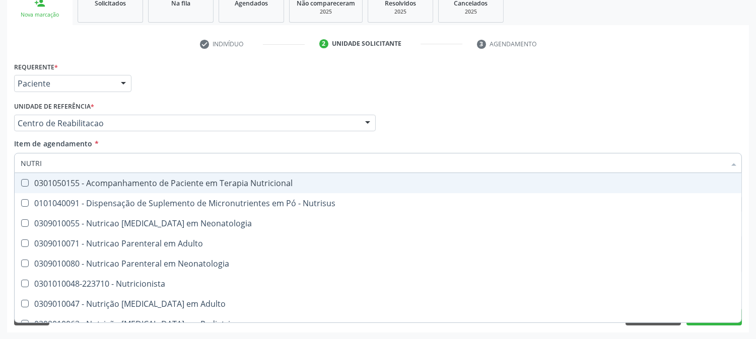
type input "NUTRIC"
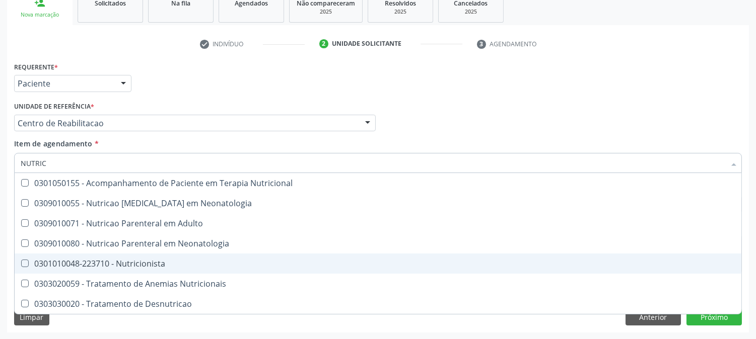
click at [94, 264] on div "0301010048-223710 - Nutricionista" at bounding box center [378, 264] width 714 height 8
checkbox Nutricionista "true"
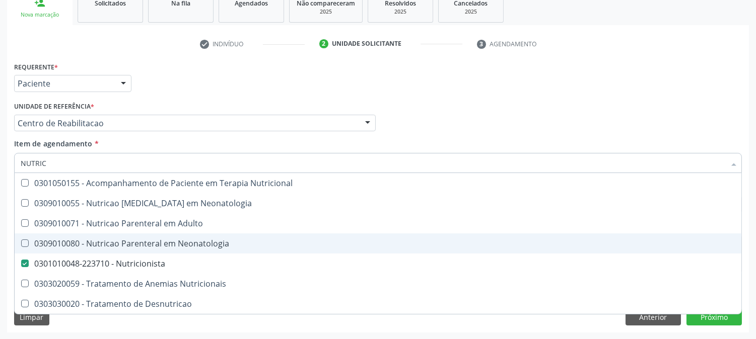
click at [0, 190] on div "Acompanhamento Acompanhe a situação das marcações correntes e finalizadas Relat…" at bounding box center [378, 117] width 756 height 443
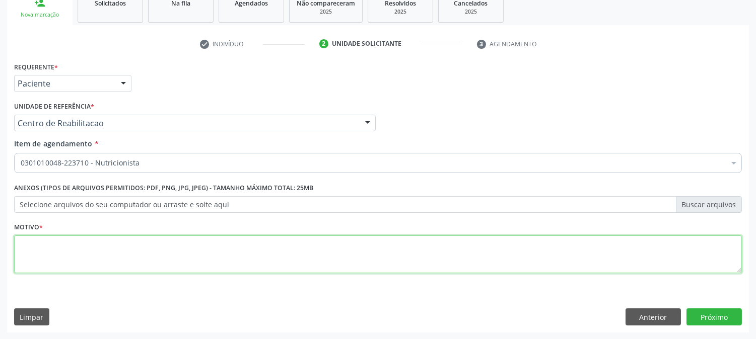
click at [244, 253] on textarea at bounding box center [377, 255] width 727 height 38
type textarea "."
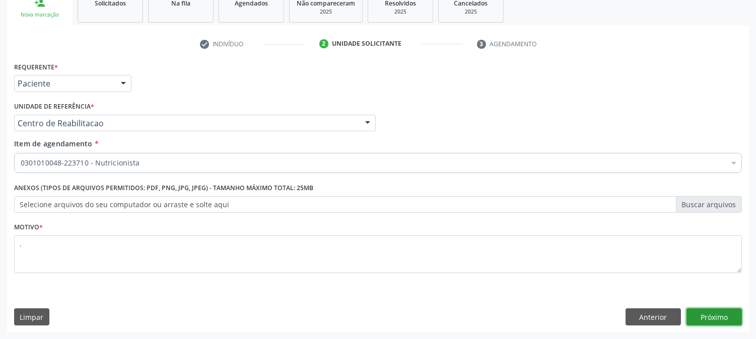
click at [719, 314] on button "Próximo" at bounding box center [713, 317] width 55 height 17
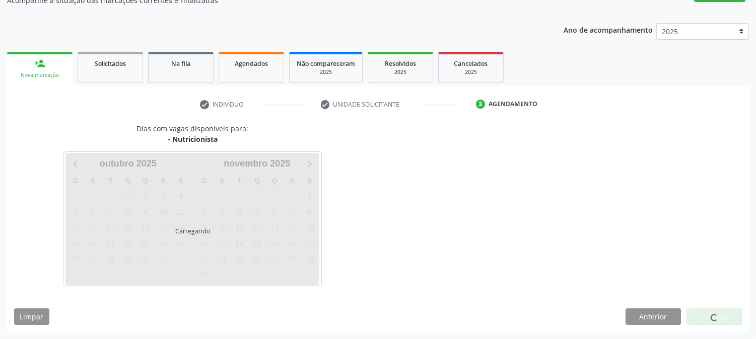
scroll to position [98, 0]
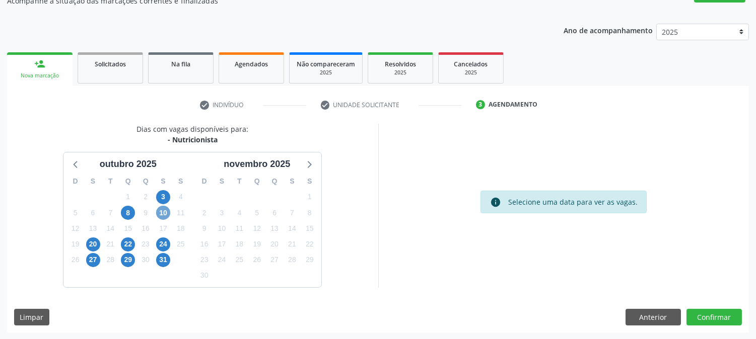
click at [160, 212] on span "10" at bounding box center [163, 213] width 14 height 14
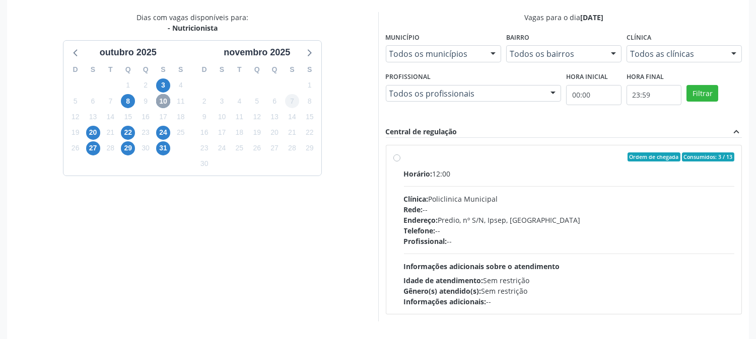
scroll to position [244, 0]
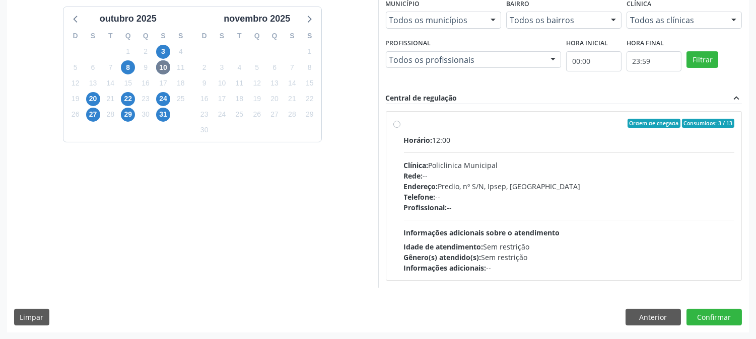
click at [511, 224] on div "Horário: 12:00 Clínica: Policlinica Municipal Rede: -- Endereço: Predio, nº S/N…" at bounding box center [569, 204] width 331 height 138
click at [400, 128] on input "Ordem de chegada Consumidos: 3 / 13 Horário: 12:00 Clínica: Policlinica Municip…" at bounding box center [396, 123] width 7 height 9
radio input "true"
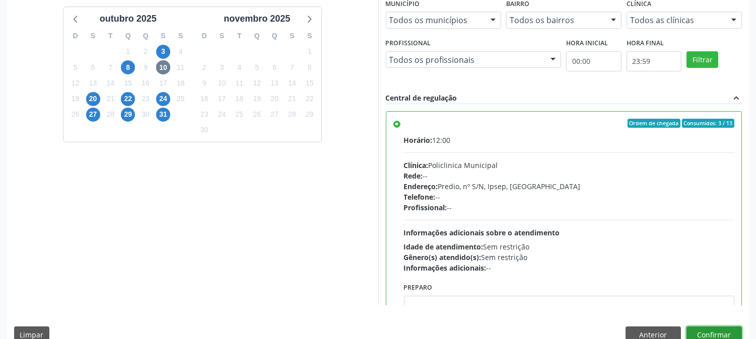
click at [706, 328] on button "Confirmar" at bounding box center [713, 335] width 55 height 17
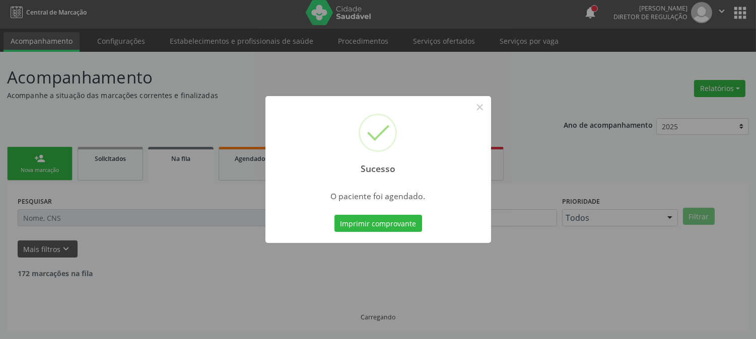
scroll to position [0, 0]
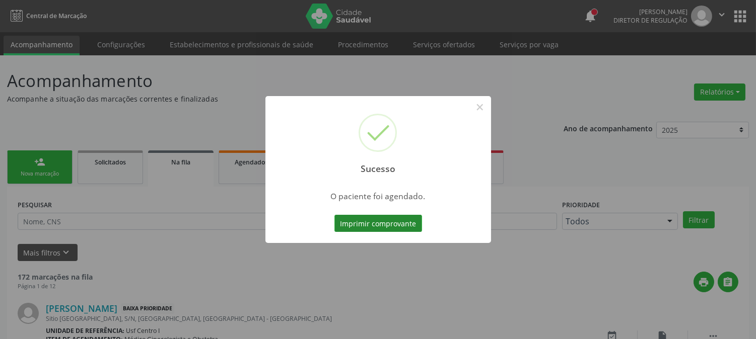
click at [392, 218] on button "Imprimir comprovante" at bounding box center [378, 223] width 88 height 17
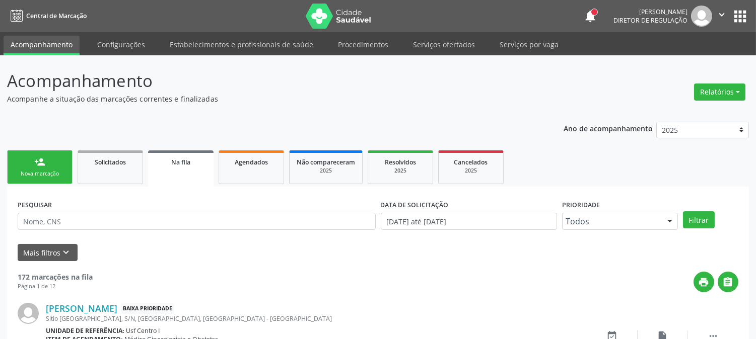
click at [54, 168] on link "person_add Nova marcação" at bounding box center [39, 168] width 65 height 34
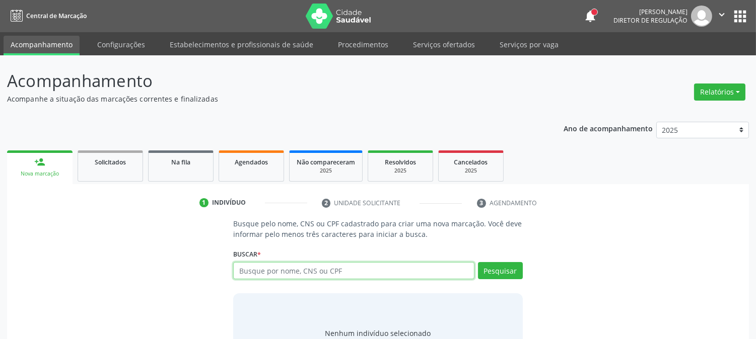
click at [328, 272] on input "text" at bounding box center [353, 270] width 241 height 17
type input "898003713907988"
drag, startPoint x: 305, startPoint y: 269, endPoint x: 106, endPoint y: 289, distance: 199.4
click at [110, 282] on div "Busque pelo nome, CNS ou CPF cadastrado para criar uma nova marcação. Você deve…" at bounding box center [377, 295] width 727 height 155
type input "r"
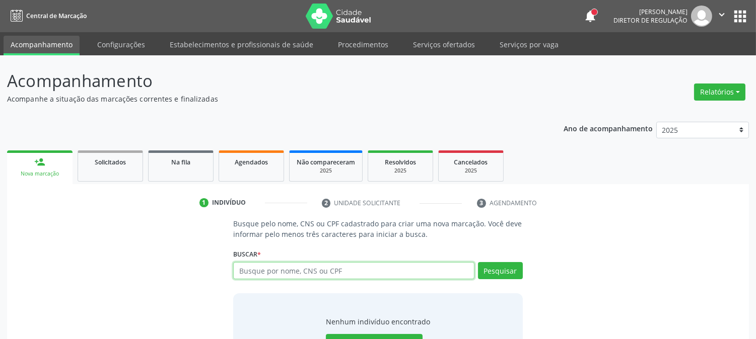
scroll to position [48, 0]
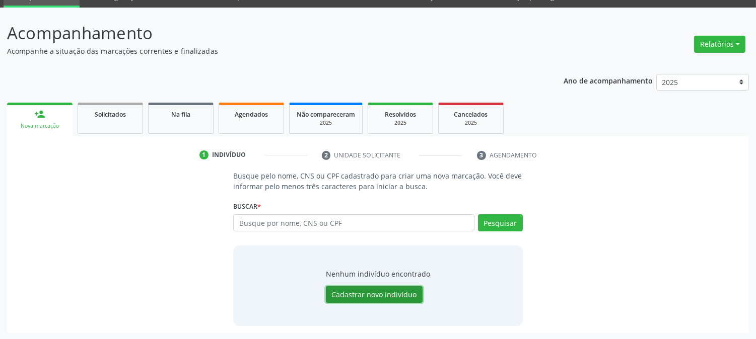
click at [372, 289] on button "Cadastrar novo indivíduo" at bounding box center [374, 294] width 97 height 17
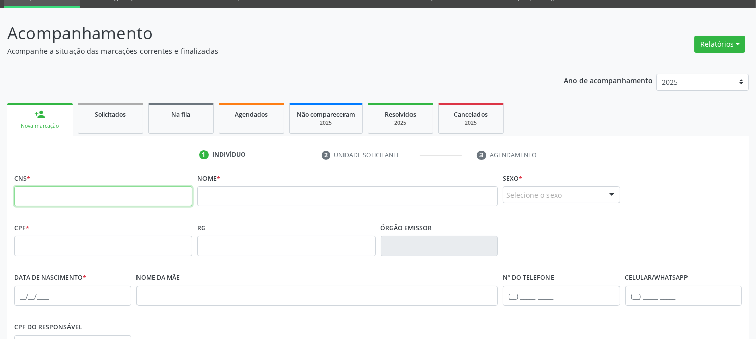
click at [152, 187] on input "text" at bounding box center [103, 196] width 178 height 20
paste input "898 0037 1390 7988"
type input "898 0037 1390 7988"
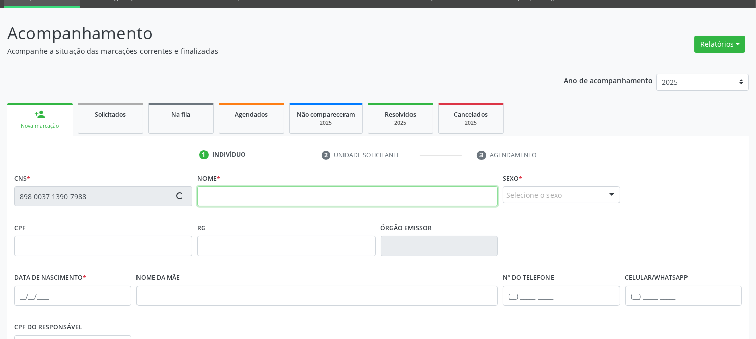
click at [251, 193] on input "text" at bounding box center [347, 196] width 300 height 20
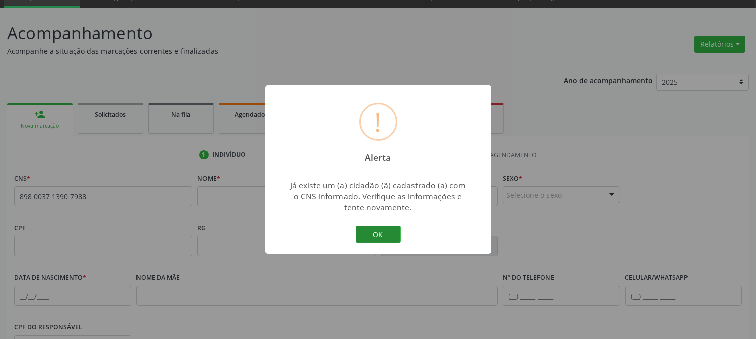
click at [369, 238] on button "OK" at bounding box center [377, 234] width 45 height 17
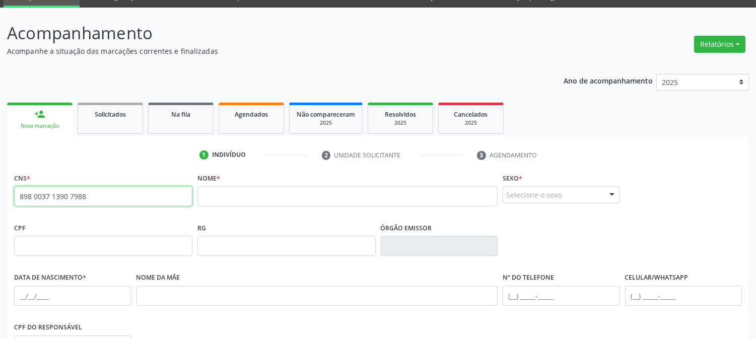
drag, startPoint x: 92, startPoint y: 198, endPoint x: 2, endPoint y: 197, distance: 90.1
click at [2, 197] on div "Acompanhamento Acompanhe a situação das marcações correntes e finalizadas Relat…" at bounding box center [378, 253] width 756 height 490
click at [121, 114] on span "Solicitados" at bounding box center [110, 114] width 31 height 9
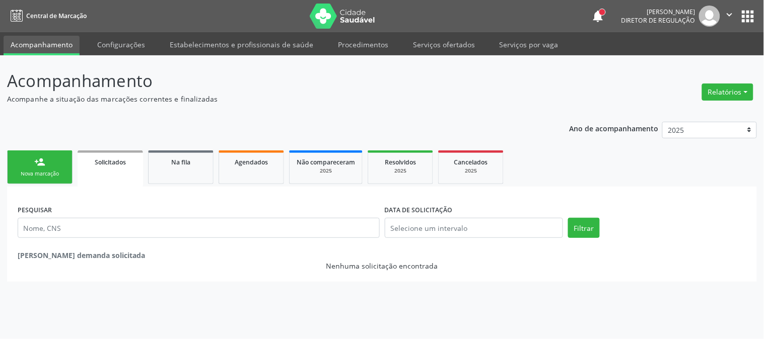
click at [47, 170] on div "Nova marcação" at bounding box center [40, 174] width 50 height 8
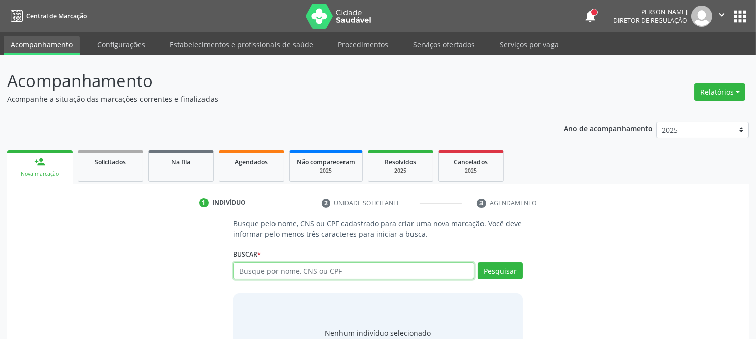
click at [314, 274] on input "text" at bounding box center [353, 270] width 241 height 17
paste input "898 0037 1390 7988"
type input "898 0037 1390 7988"
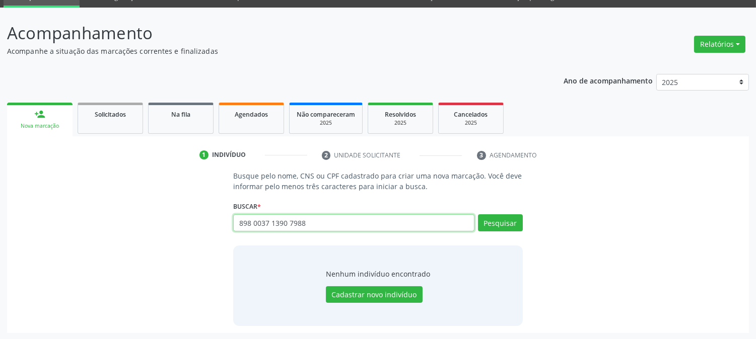
drag, startPoint x: 310, startPoint y: 226, endPoint x: 175, endPoint y: 229, distance: 135.0
click at [175, 229] on div "Busque pelo nome, CNS ou CPF cadastrado para criar uma nova marcação. Você deve…" at bounding box center [377, 248] width 727 height 155
paste input "898 0037 1390 7988"
type input "898 0037 1390 7988"
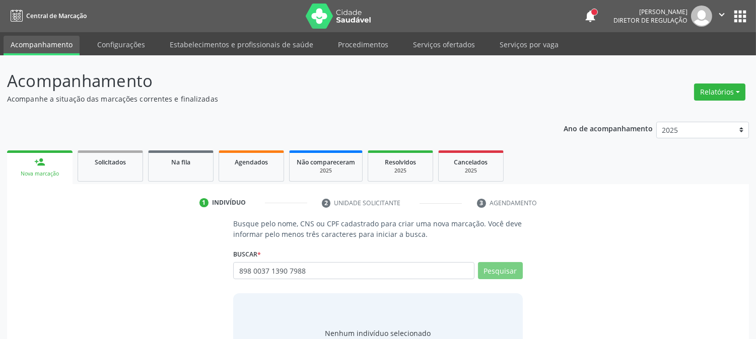
scroll to position [48, 0]
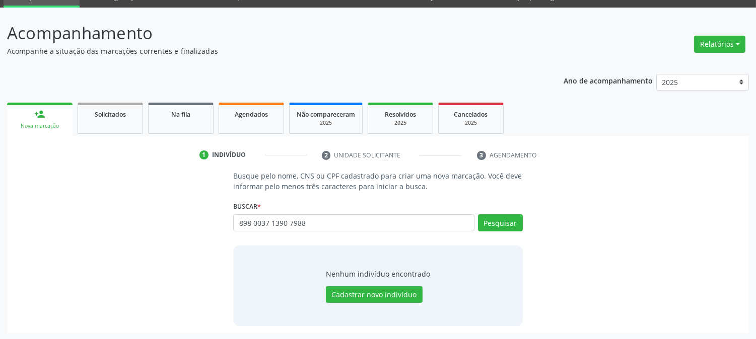
drag, startPoint x: 306, startPoint y: 219, endPoint x: 225, endPoint y: 229, distance: 81.7
click at [225, 229] on div "Busque pelo nome, CNS ou CPF cadastrado para criar uma nova marcação. Você deve…" at bounding box center [377, 248] width 727 height 155
type input "09604564498"
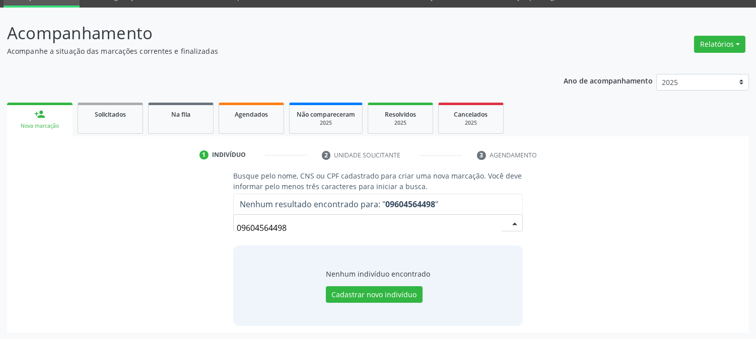
drag, startPoint x: 308, startPoint y: 220, endPoint x: 136, endPoint y: 239, distance: 172.2
click at [136, 239] on div "Busque pelo nome, CNS ou CPF cadastrado para criar uma nova marcação. Você deve…" at bounding box center [377, 248] width 727 height 155
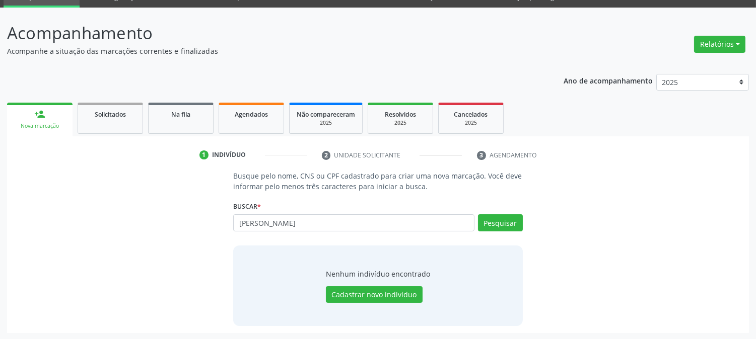
type input "SIMONE MARQUES"
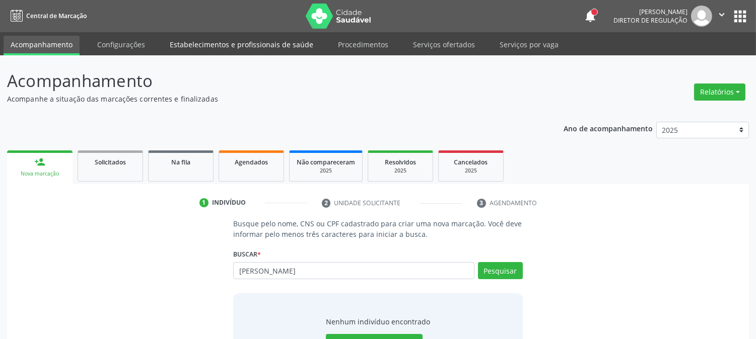
click at [203, 39] on link "Estabelecimentos e profissionais de saúde" at bounding box center [242, 45] width 158 height 18
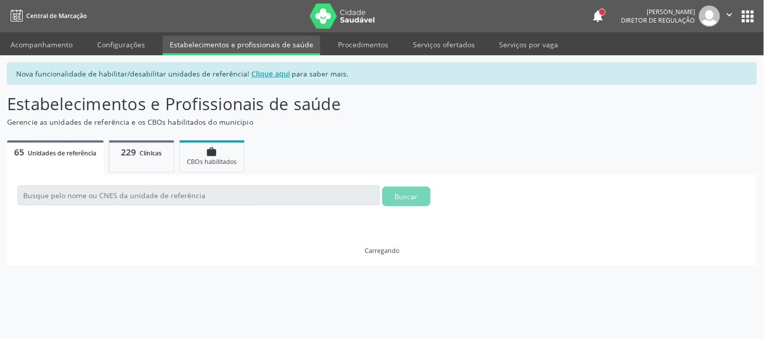
click at [63, 43] on link "Acompanhamento" at bounding box center [42, 45] width 76 height 18
